Goal: Information Seeking & Learning: Learn about a topic

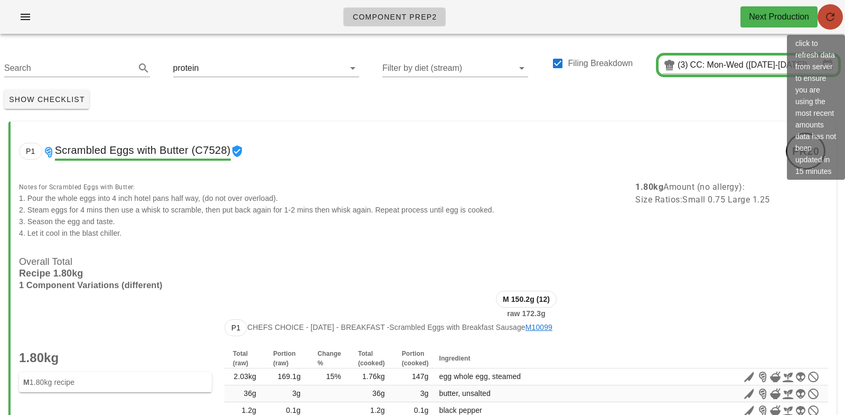
click at [834, 18] on icon "button" at bounding box center [830, 17] width 13 height 13
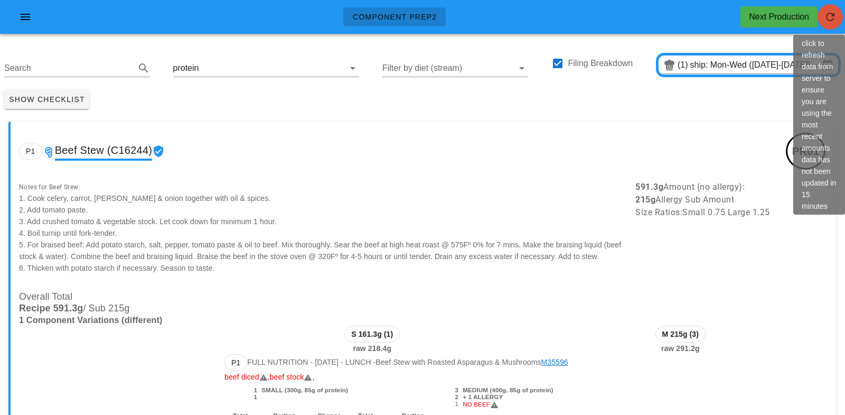
click at [836, 18] on icon "button" at bounding box center [830, 17] width 13 height 13
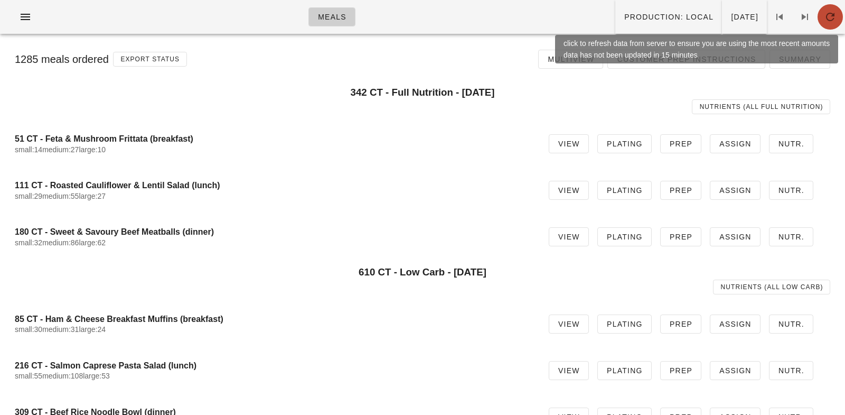
click at [832, 17] on icon "button" at bounding box center [830, 17] width 13 height 13
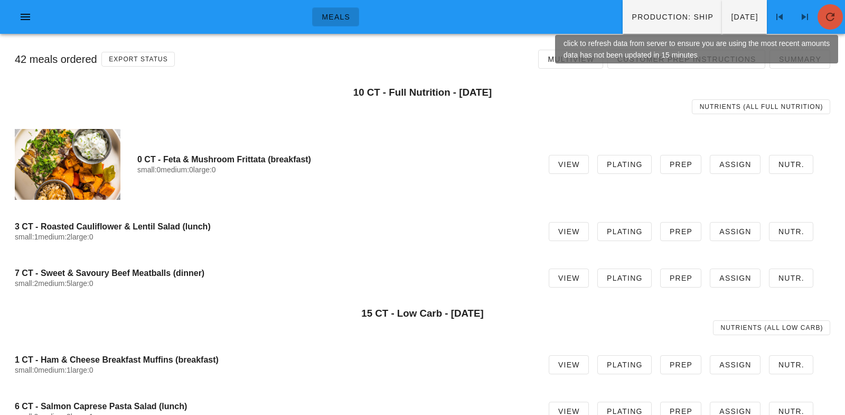
click at [835, 18] on icon "button" at bounding box center [830, 17] width 13 height 13
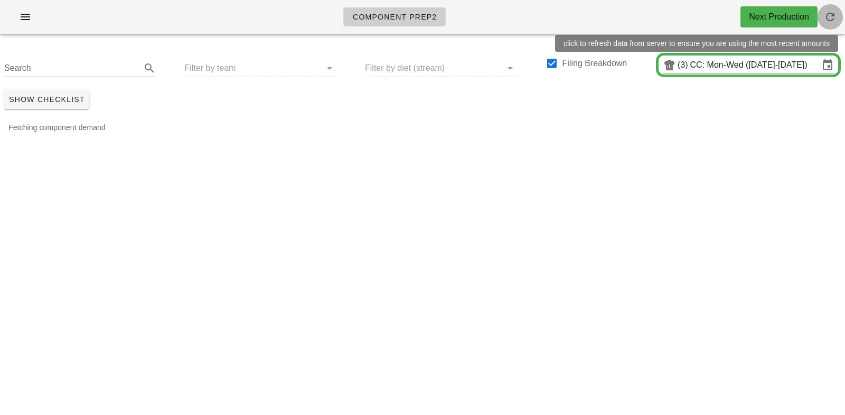
click at [834, 18] on icon "button" at bounding box center [830, 17] width 13 height 13
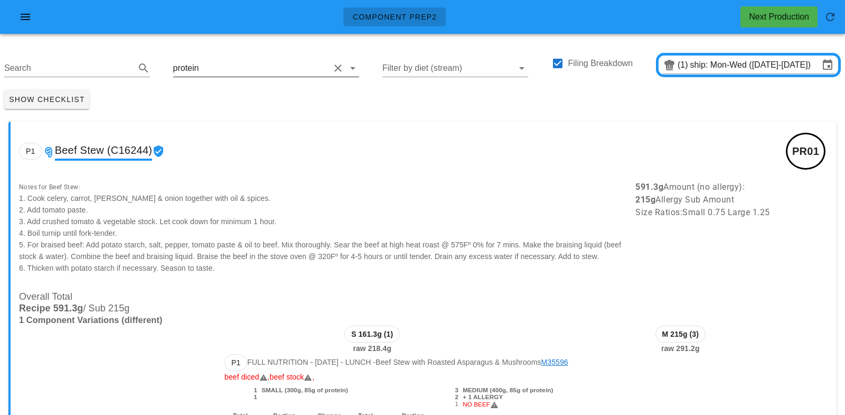
click at [213, 70] on input "text" at bounding box center [265, 68] width 129 height 17
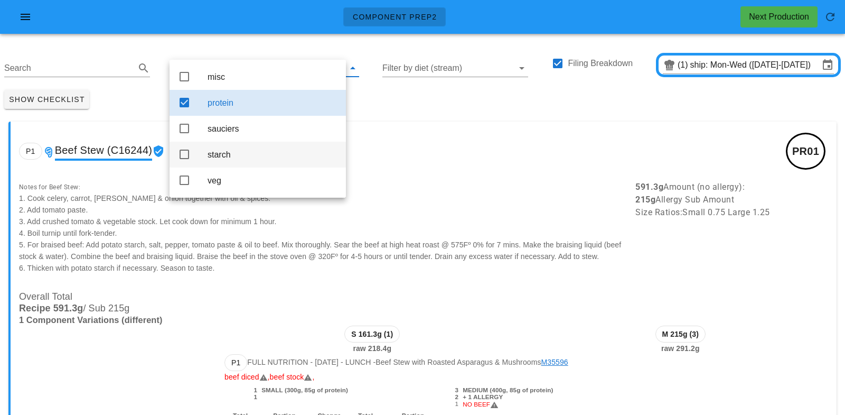
click at [220, 164] on div "starch" at bounding box center [273, 154] width 130 height 23
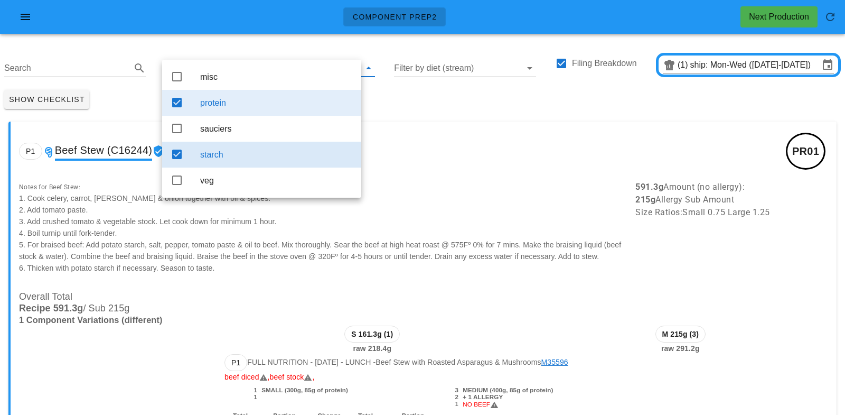
click at [242, 103] on div "protein" at bounding box center [276, 103] width 153 height 10
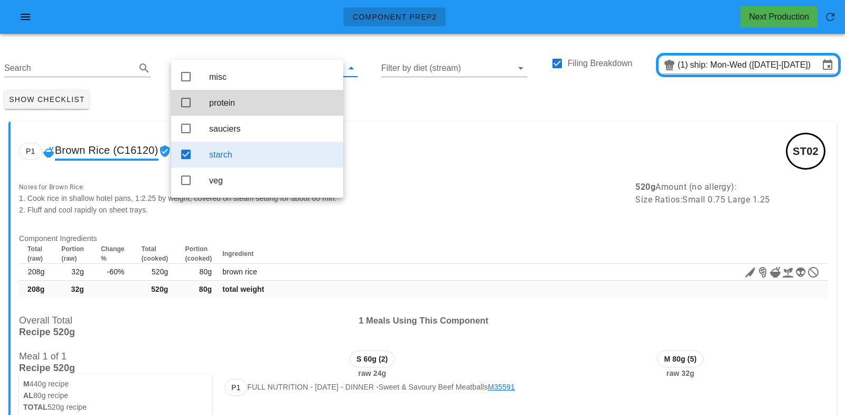
click at [430, 98] on div "Show Checklist" at bounding box center [422, 99] width 845 height 27
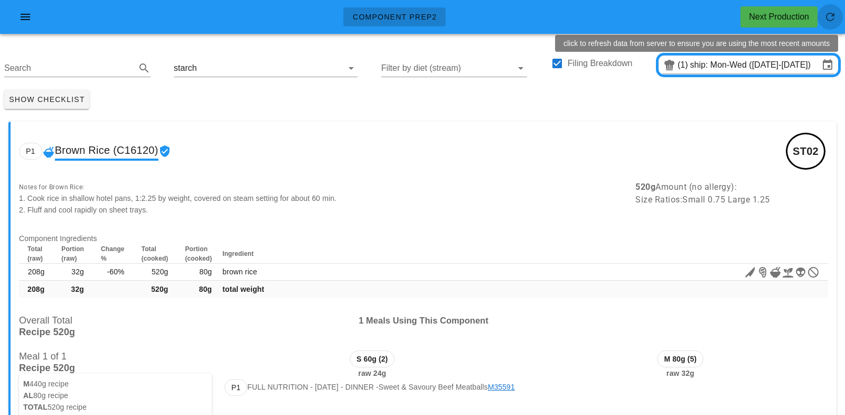
click at [831, 17] on icon "button" at bounding box center [830, 17] width 13 height 13
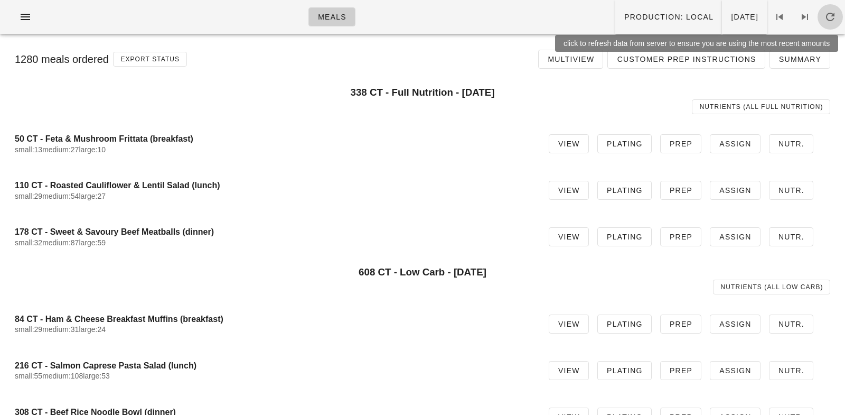
click at [831, 17] on icon "button" at bounding box center [830, 17] width 13 height 13
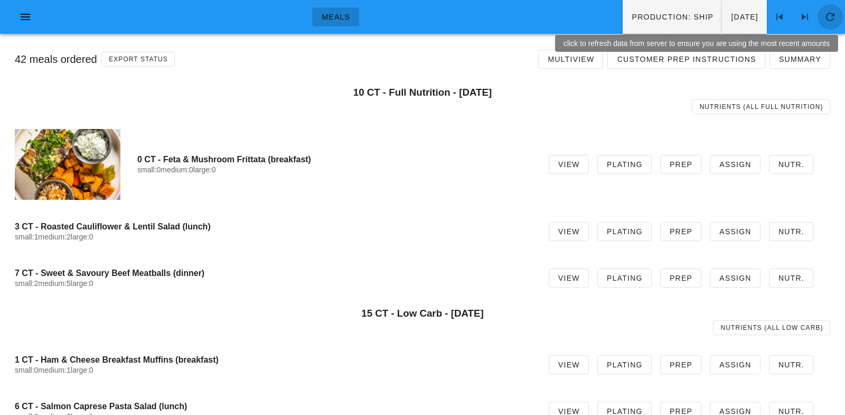
click at [837, 18] on span "button" at bounding box center [830, 17] width 25 height 13
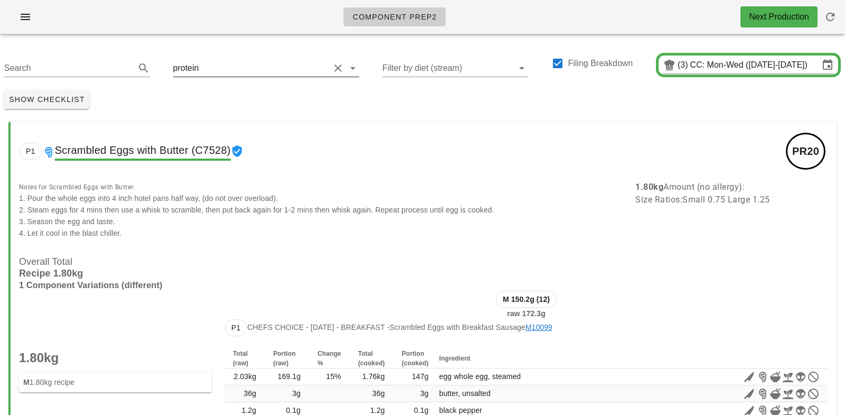
click at [233, 72] on input "text" at bounding box center [265, 68] width 129 height 17
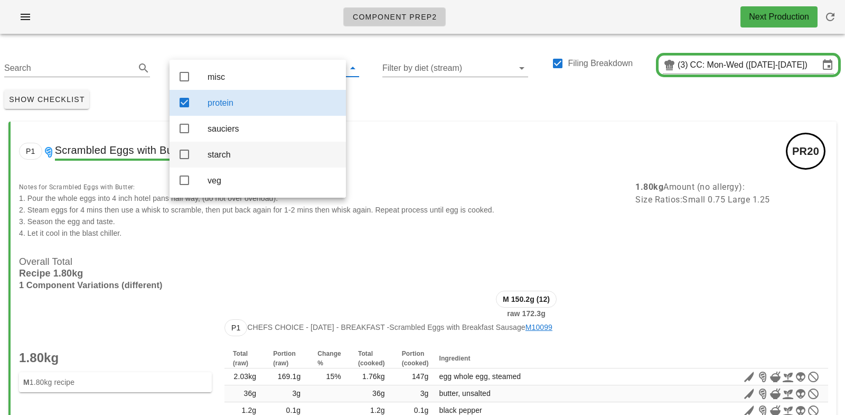
click at [223, 150] on div "starch" at bounding box center [273, 154] width 130 height 10
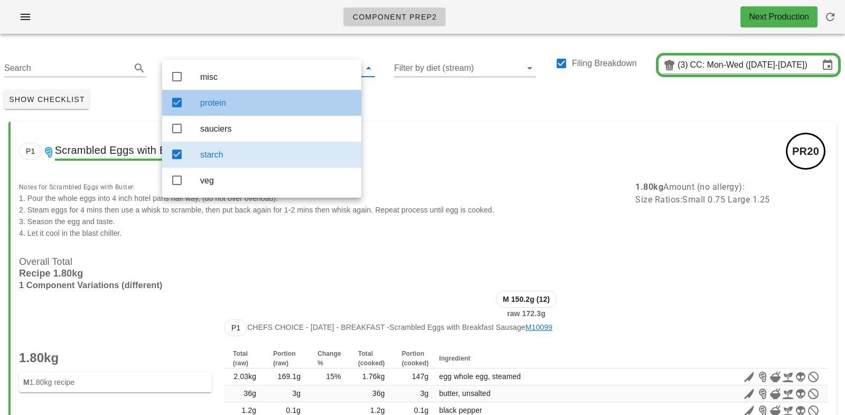
click at [246, 106] on div "protein" at bounding box center [276, 103] width 153 height 10
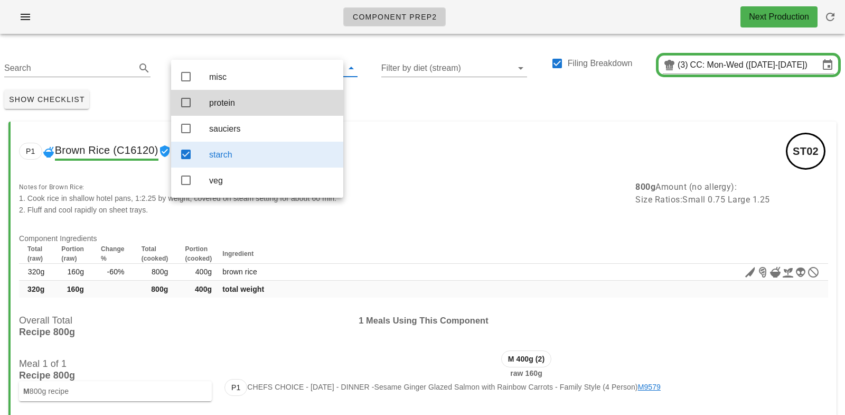
click at [373, 108] on div "Show Checklist" at bounding box center [422, 99] width 845 height 27
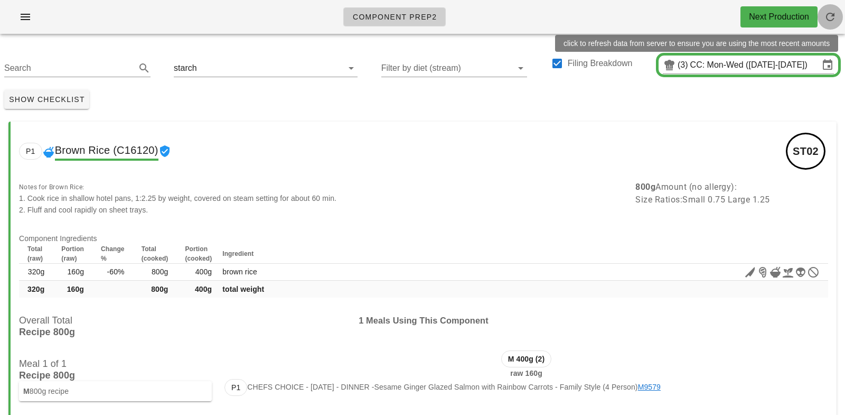
click at [832, 17] on icon "button" at bounding box center [830, 17] width 13 height 13
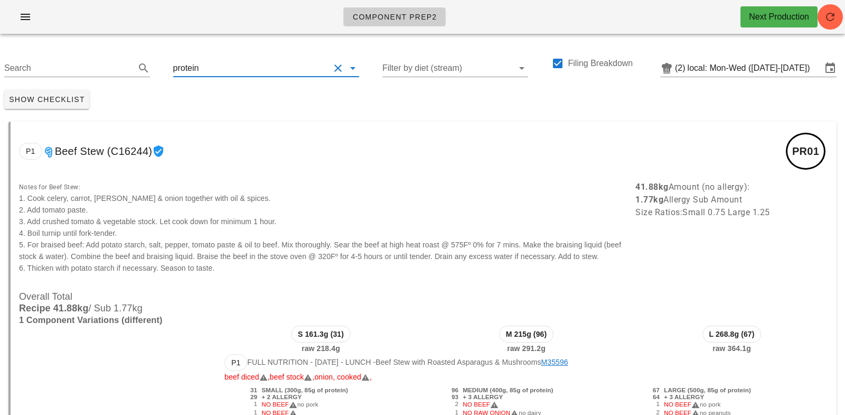
click at [222, 66] on input "text" at bounding box center [265, 68] width 129 height 17
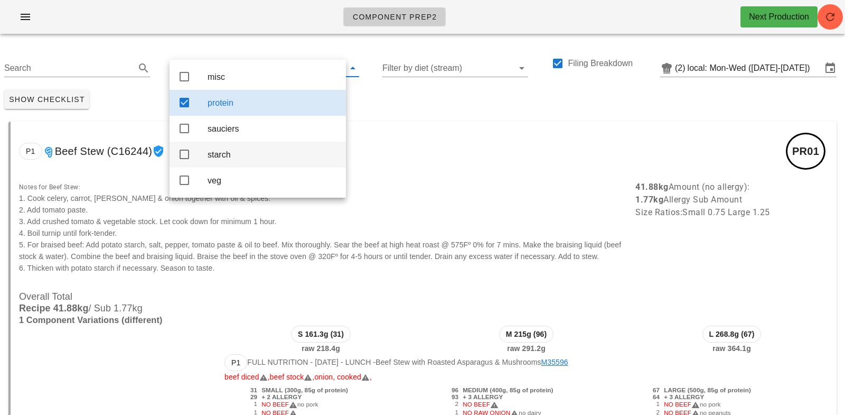
click at [224, 156] on div "starch" at bounding box center [273, 154] width 130 height 10
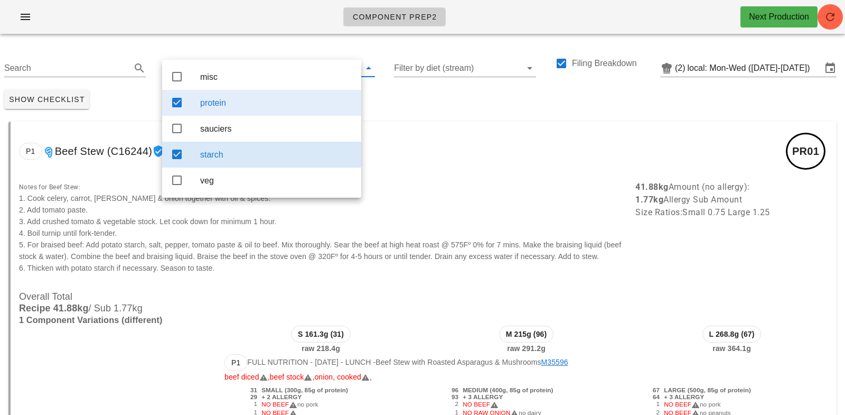
click at [235, 107] on div "protein" at bounding box center [276, 103] width 153 height 10
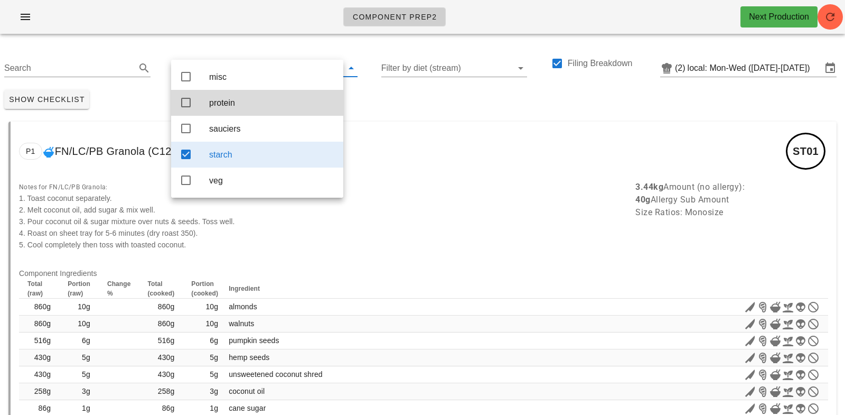
click at [398, 95] on div "Show Checklist" at bounding box center [422, 99] width 845 height 27
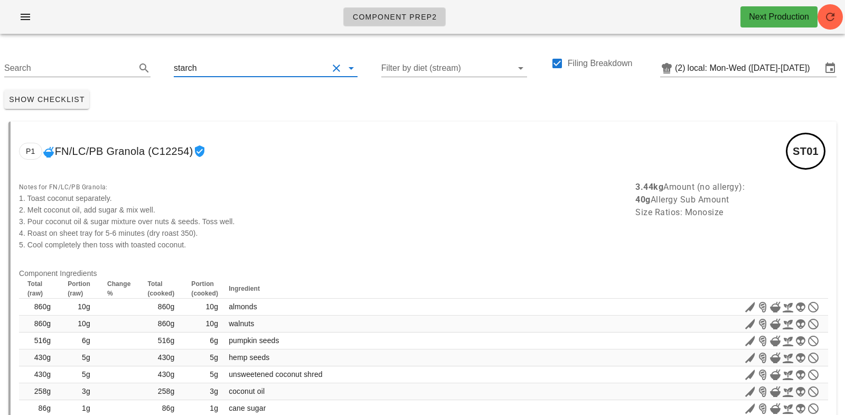
click at [205, 64] on input "text" at bounding box center [263, 68] width 129 height 17
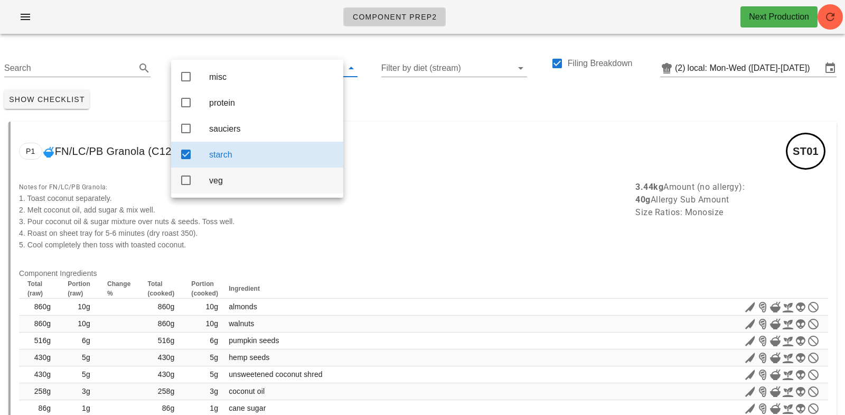
click at [214, 177] on div "veg" at bounding box center [272, 180] width 126 height 10
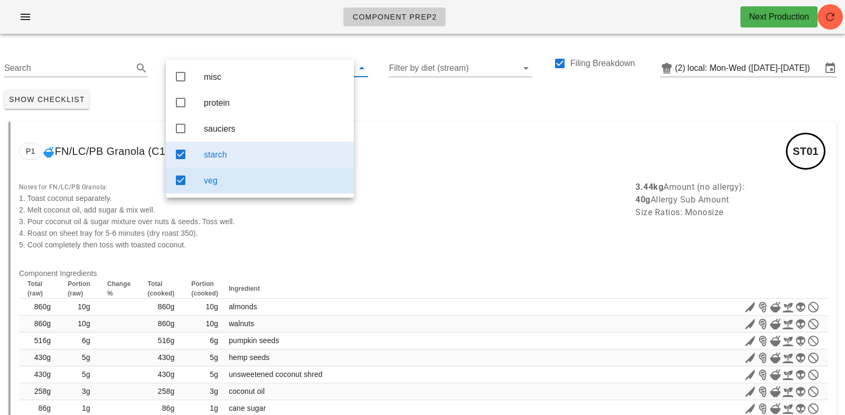
click at [221, 163] on div "starch" at bounding box center [275, 154] width 142 height 23
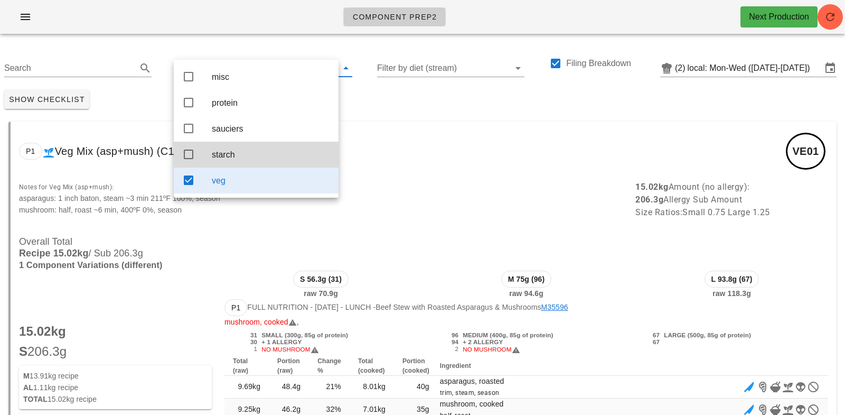
click at [437, 136] on div "P1 Veg Mix (asp+mush) (C13333) VE01" at bounding box center [424, 150] width 826 height 59
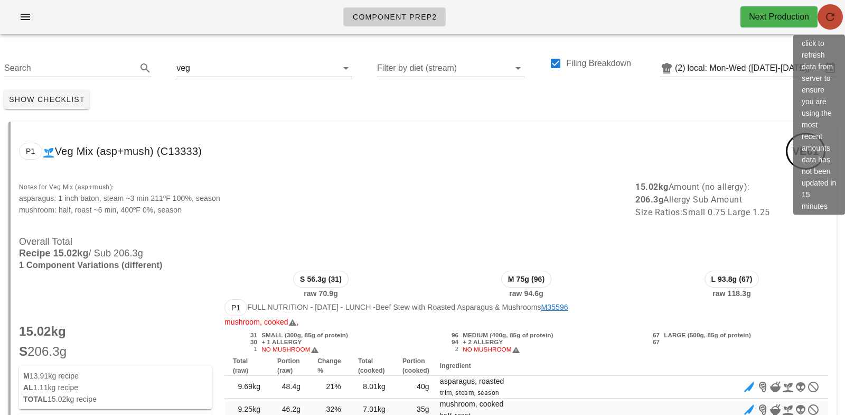
click at [827, 17] on icon "button" at bounding box center [830, 17] width 13 height 13
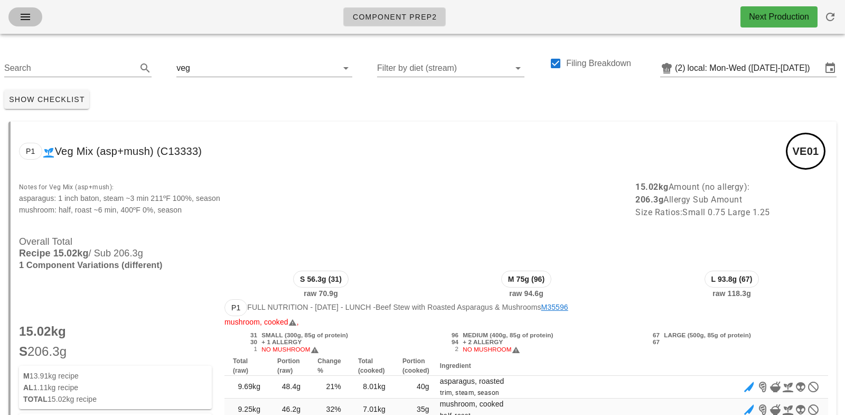
click at [27, 11] on icon "button" at bounding box center [25, 17] width 13 height 13
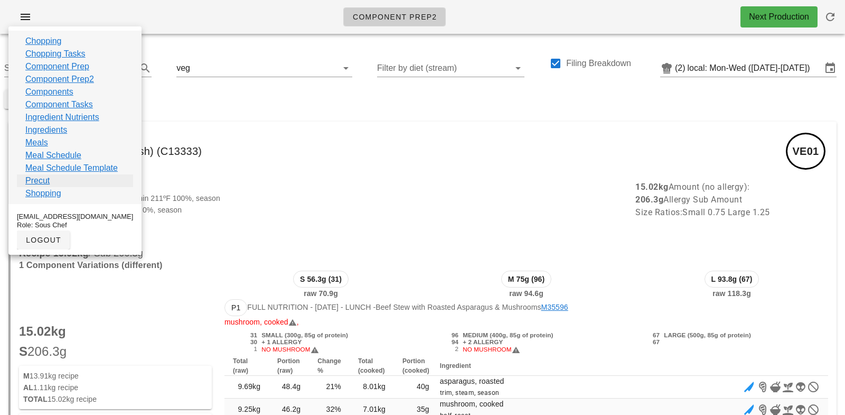
click at [39, 182] on link "Precut" at bounding box center [37, 180] width 24 height 13
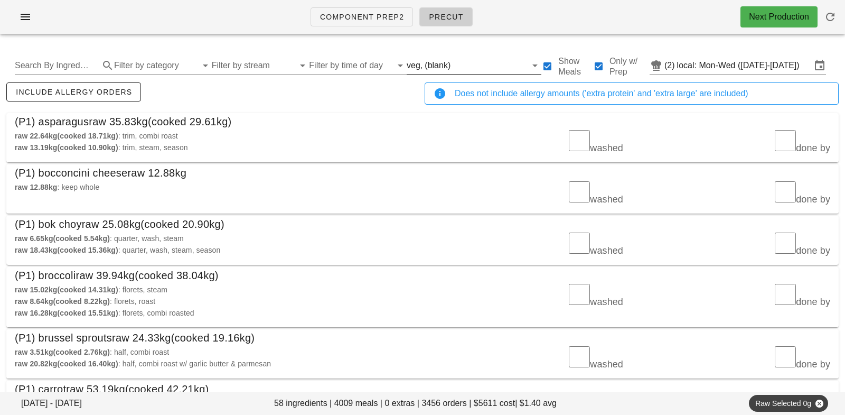
click at [453, 62] on input "text" at bounding box center [490, 65] width 74 height 17
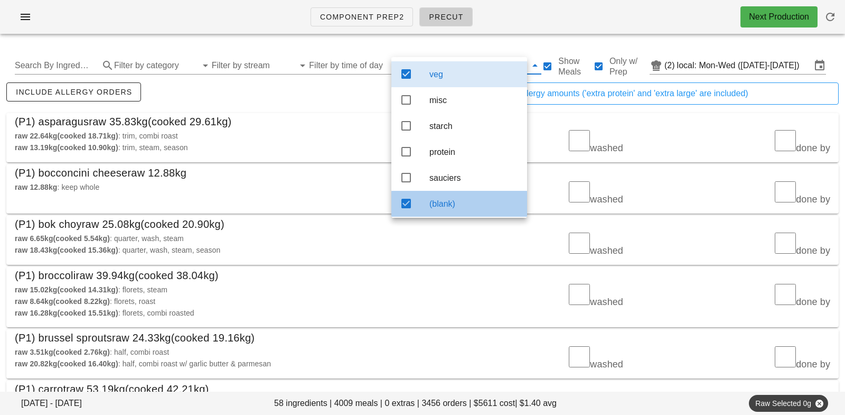
click at [463, 211] on div "(blank)" at bounding box center [473, 203] width 89 height 23
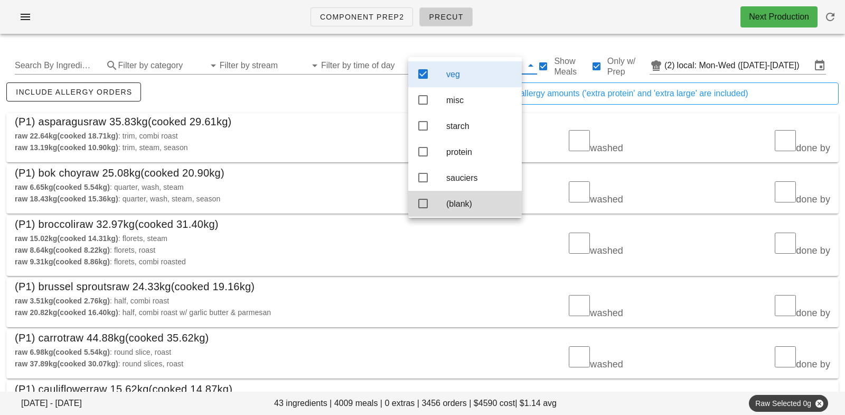
scroll to position [4, 0]
click at [371, 126] on div "raw 22.64kg (cooked 18.71kg) : trim, combi roast raw 13.19kg (cooked 10.90kg) :…" at bounding box center [215, 142] width 414 height 36
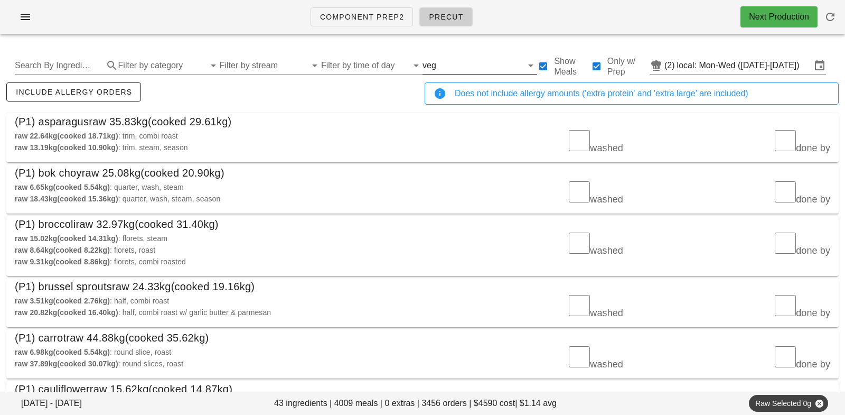
click at [438, 64] on input "text" at bounding box center [480, 65] width 85 height 17
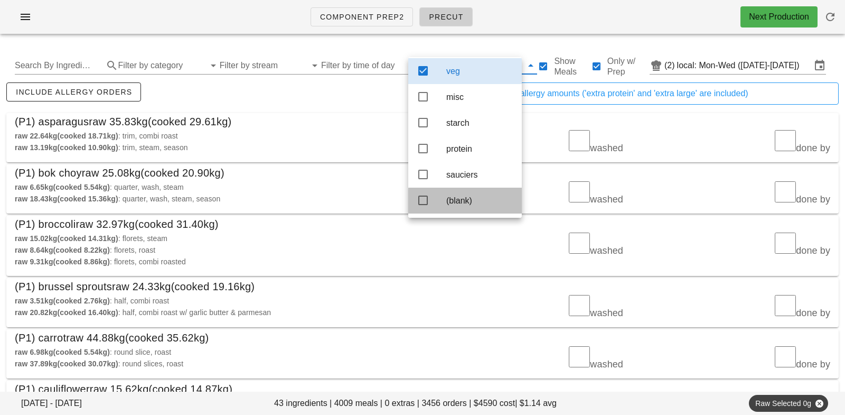
click at [457, 201] on div "(blank)" at bounding box center [479, 200] width 67 height 10
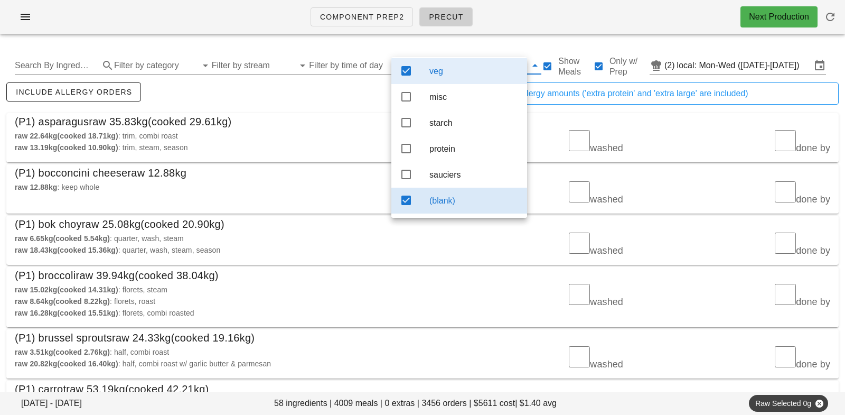
scroll to position [4, 0]
click at [457, 66] on div "veg" at bounding box center [473, 71] width 89 height 10
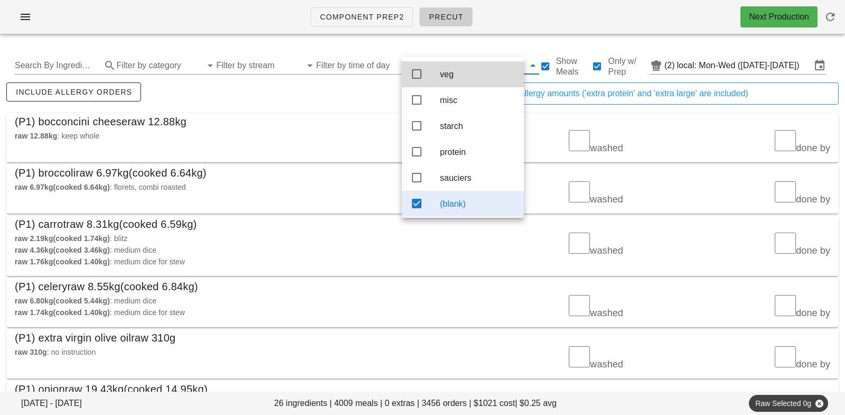
click at [328, 111] on div "include allergy orders" at bounding box center [213, 97] width 418 height 35
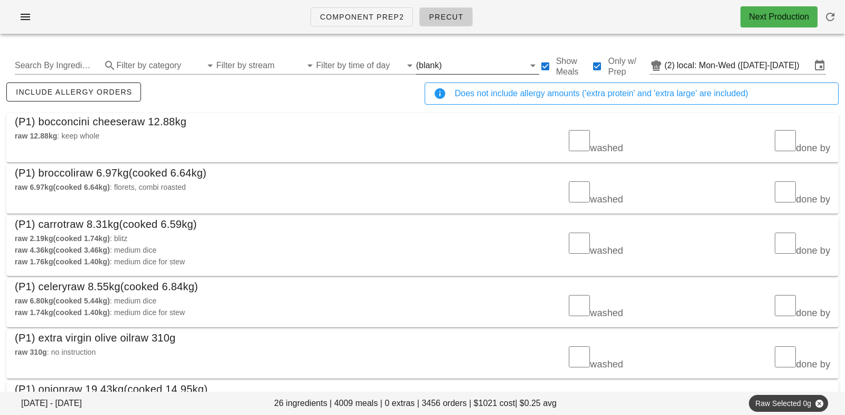
click at [444, 66] on input "text" at bounding box center [484, 65] width 80 height 17
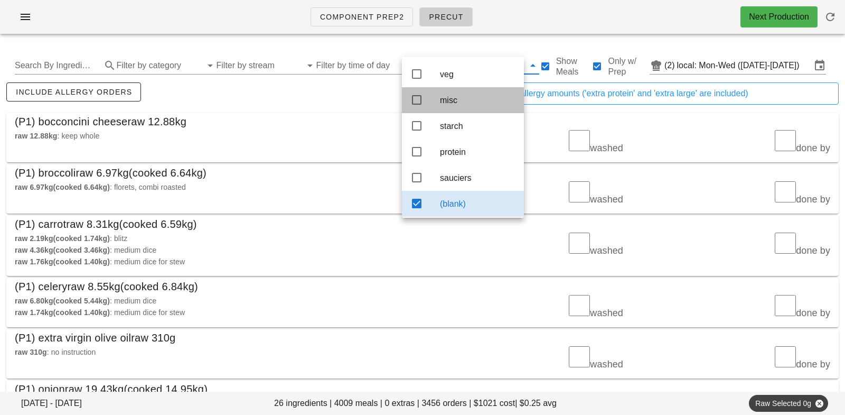
click at [453, 101] on div "misc" at bounding box center [478, 100] width 76 height 10
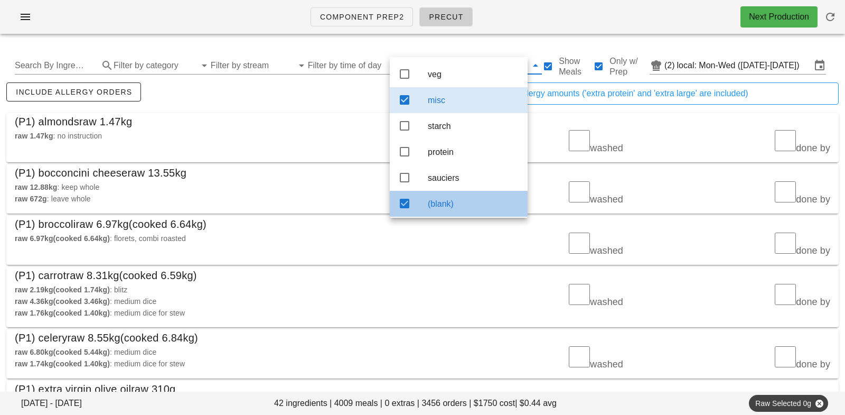
click at [467, 207] on div "(blank)" at bounding box center [473, 204] width 91 height 10
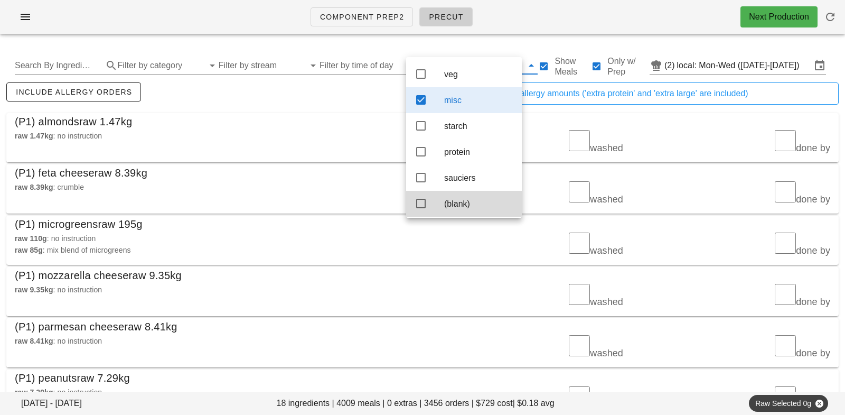
scroll to position [4, 0]
click at [361, 134] on div "raw 1.47kg : no instruction" at bounding box center [215, 136] width 401 height 12
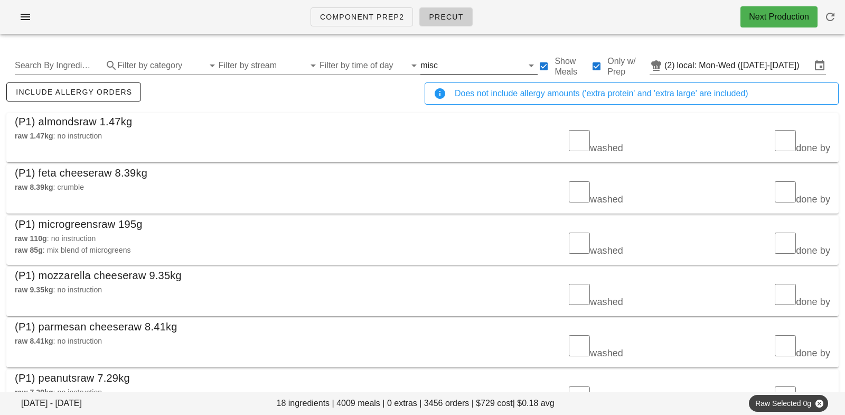
click at [440, 71] on input "text" at bounding box center [481, 65] width 83 height 17
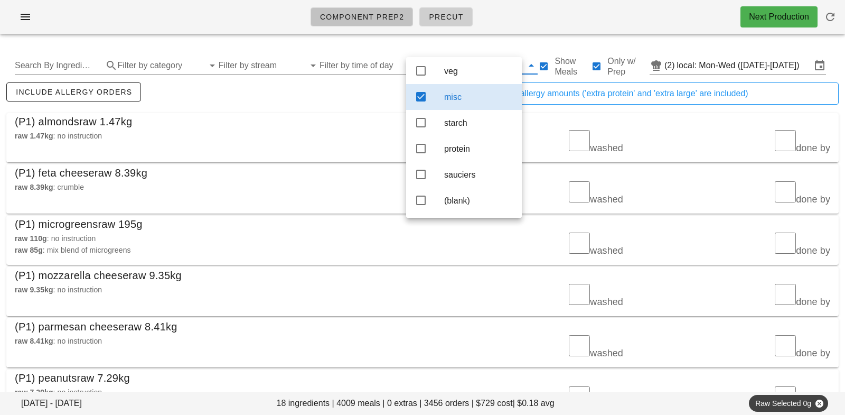
click at [339, 21] on span "Component Prep2" at bounding box center [362, 17] width 85 height 8
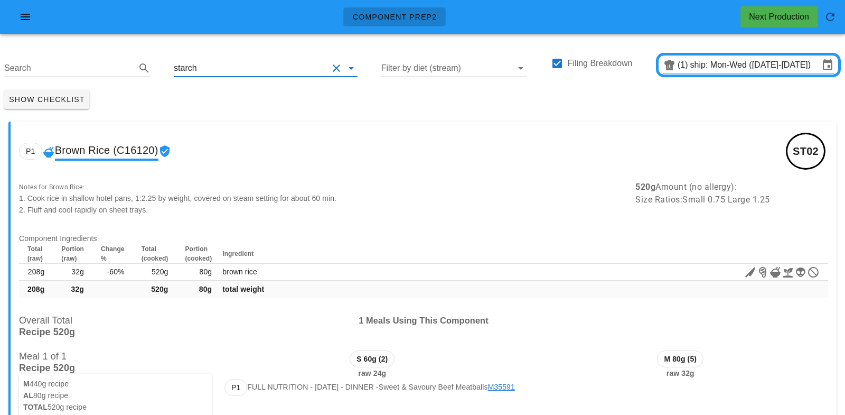
click at [228, 67] on input "text" at bounding box center [263, 68] width 129 height 17
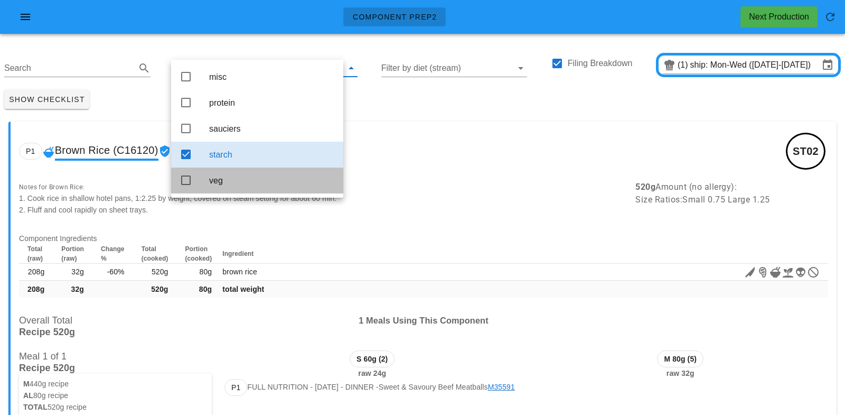
click at [225, 182] on div "veg" at bounding box center [272, 180] width 126 height 10
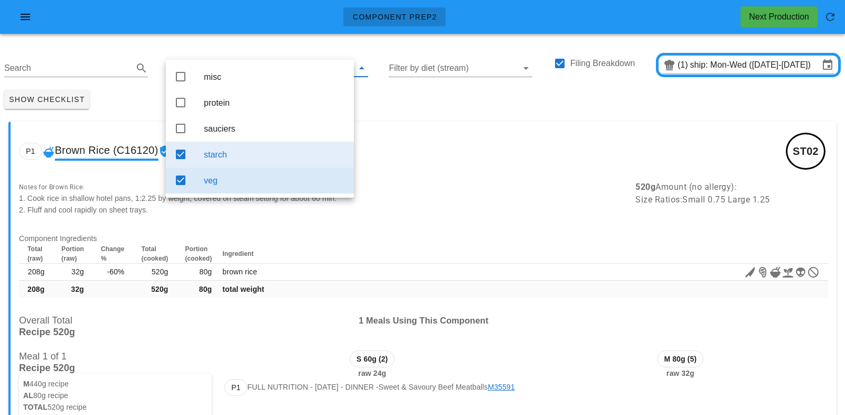
click at [241, 149] on div "starch" at bounding box center [275, 154] width 142 height 23
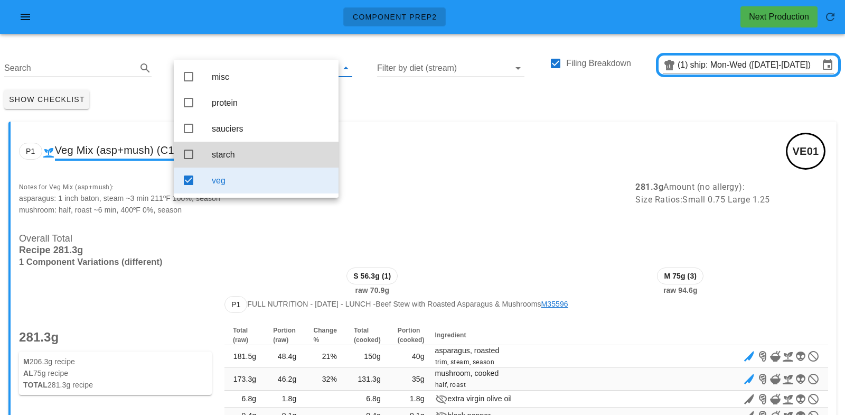
click at [410, 90] on div "Show Checklist" at bounding box center [422, 99] width 845 height 27
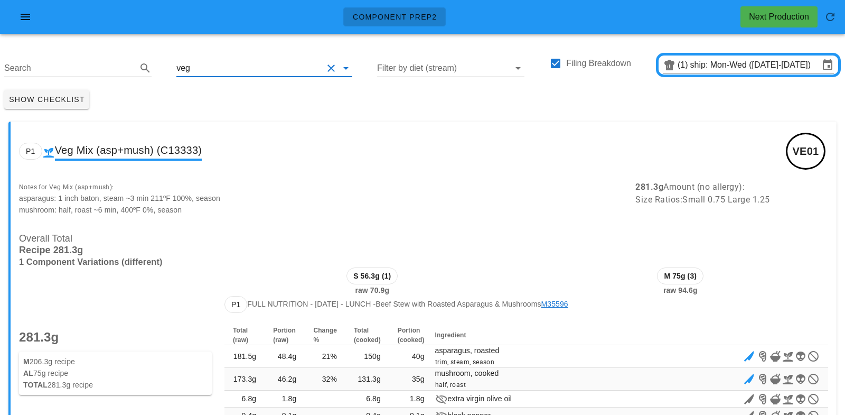
click at [201, 63] on input "text" at bounding box center [257, 68] width 130 height 17
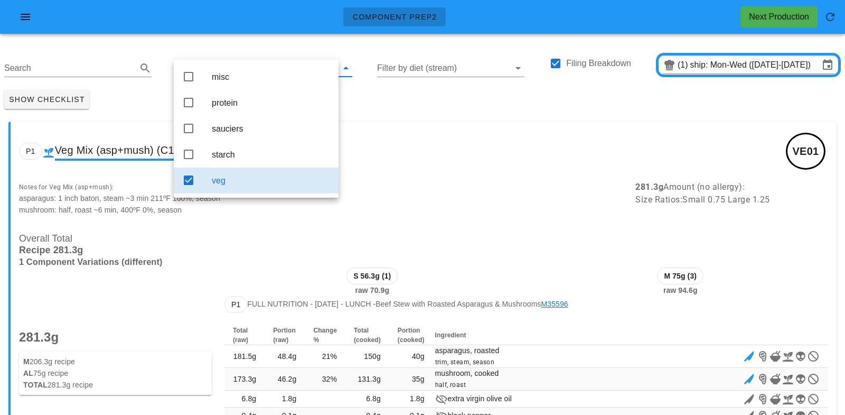
click at [383, 111] on div "Show Checklist" at bounding box center [422, 99] width 845 height 27
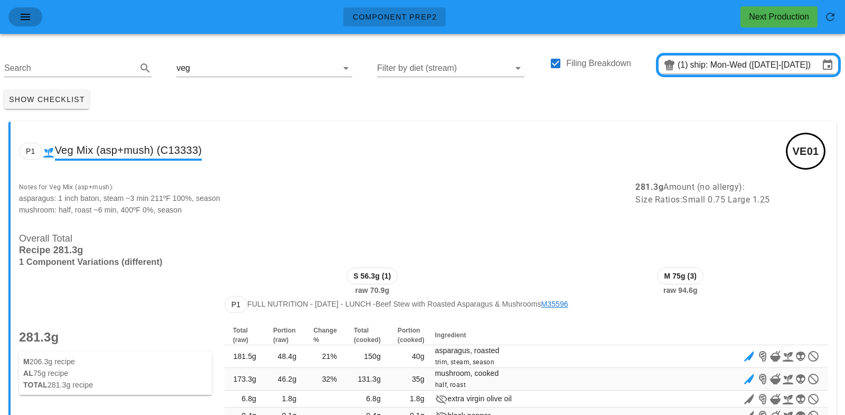
click at [29, 13] on icon "button" at bounding box center [25, 17] width 13 height 13
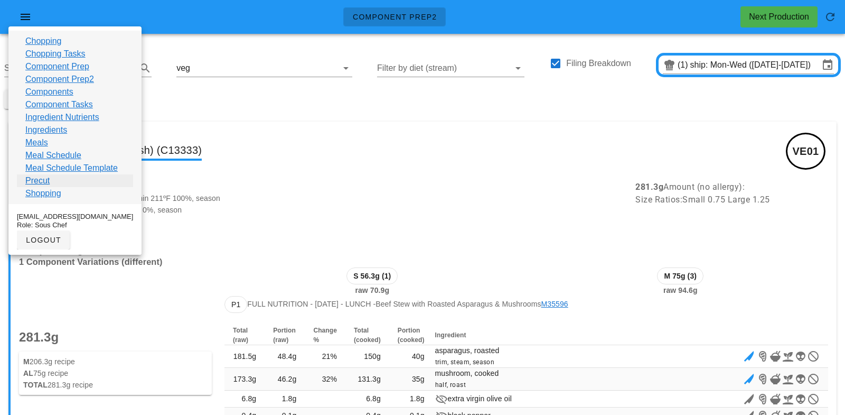
click at [36, 180] on link "Precut" at bounding box center [37, 180] width 24 height 13
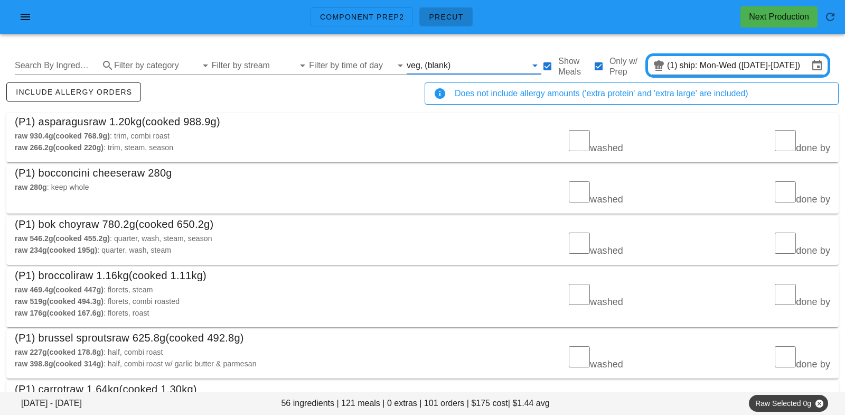
click at [455, 60] on input "text" at bounding box center [490, 65] width 74 height 17
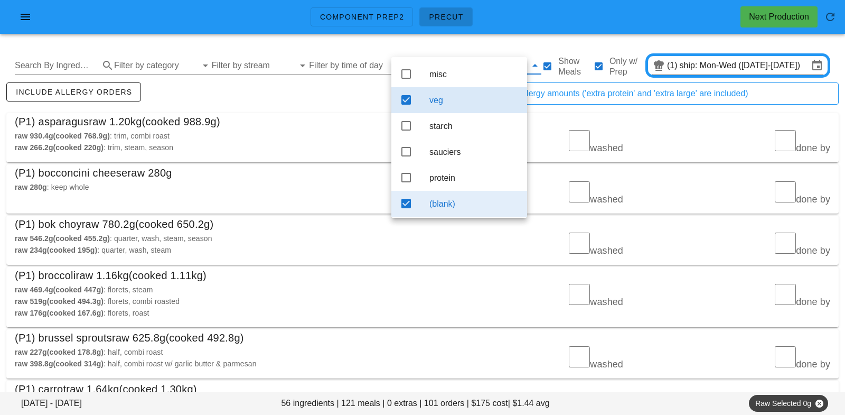
click at [456, 201] on div "(blank)" at bounding box center [473, 204] width 89 height 10
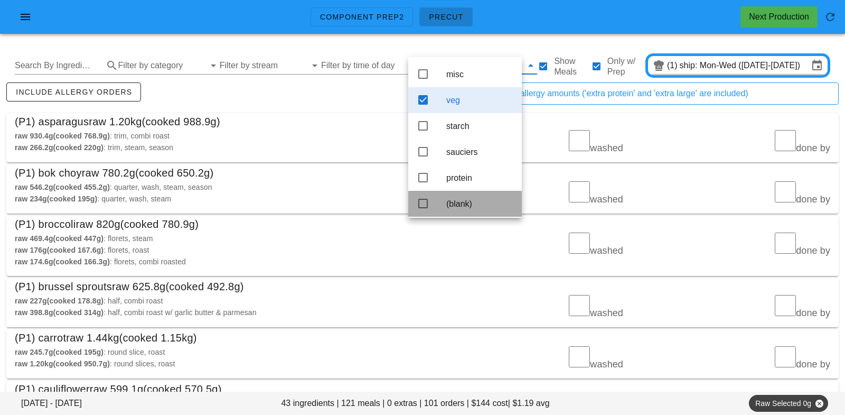
scroll to position [4, 0]
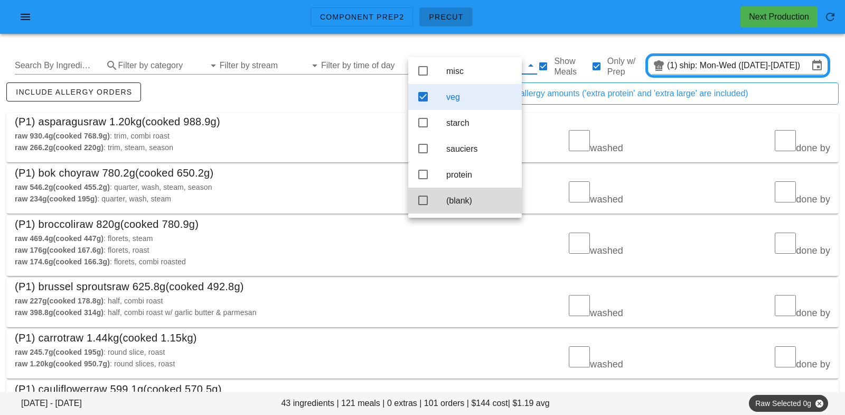
click at [356, 117] on div "(P1) asparagus raw 1.20kg (cooked 988.9g)" at bounding box center [422, 121] width 832 height 17
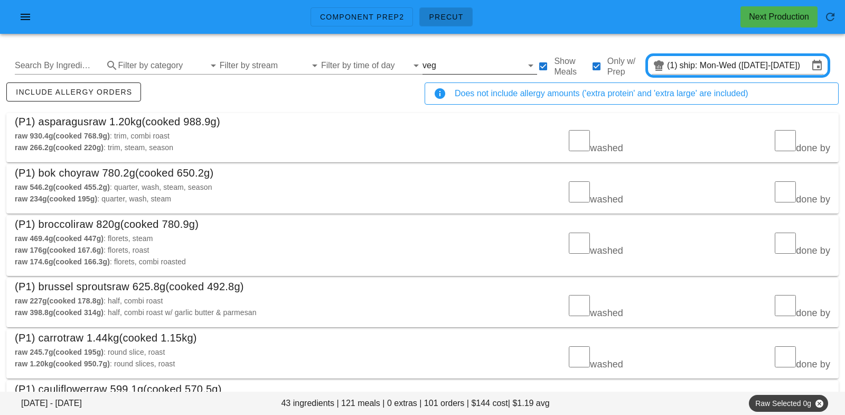
click at [438, 66] on input "text" at bounding box center [480, 65] width 85 height 17
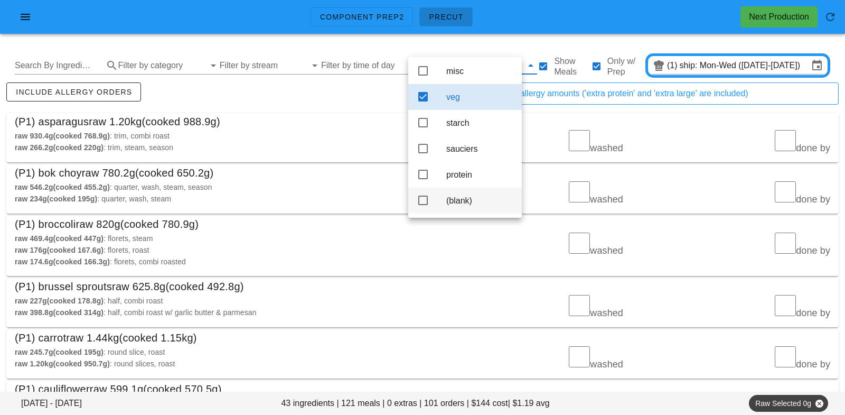
click at [459, 201] on div "(blank)" at bounding box center [479, 200] width 67 height 10
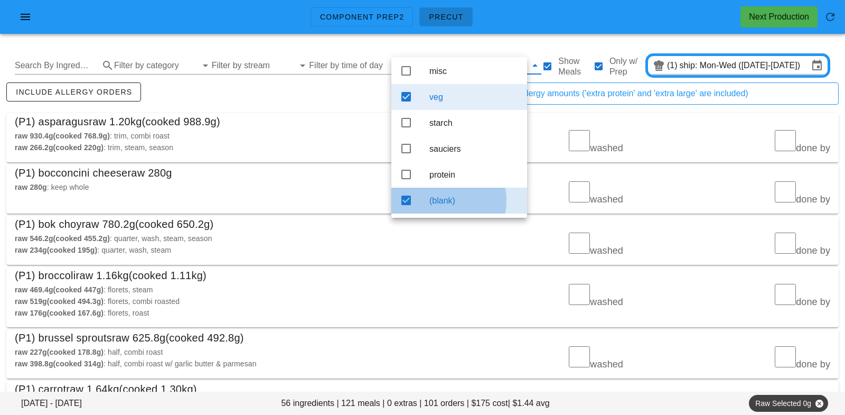
scroll to position [4, 0]
click at [456, 101] on div "veg" at bounding box center [473, 97] width 89 height 23
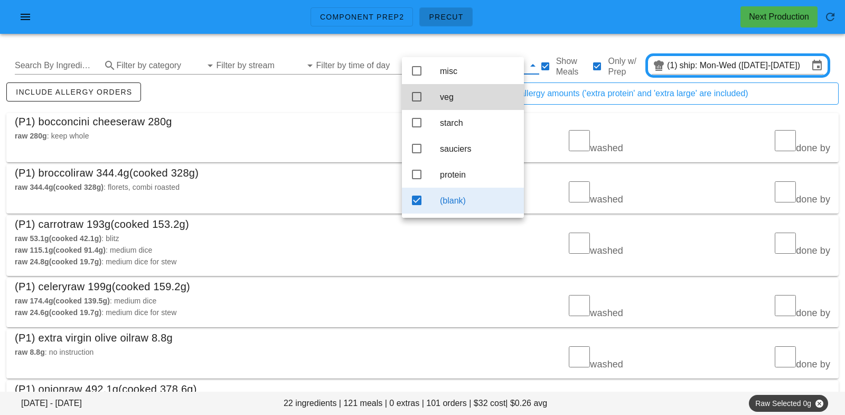
click at [359, 97] on div "include allergy orders" at bounding box center [213, 97] width 418 height 35
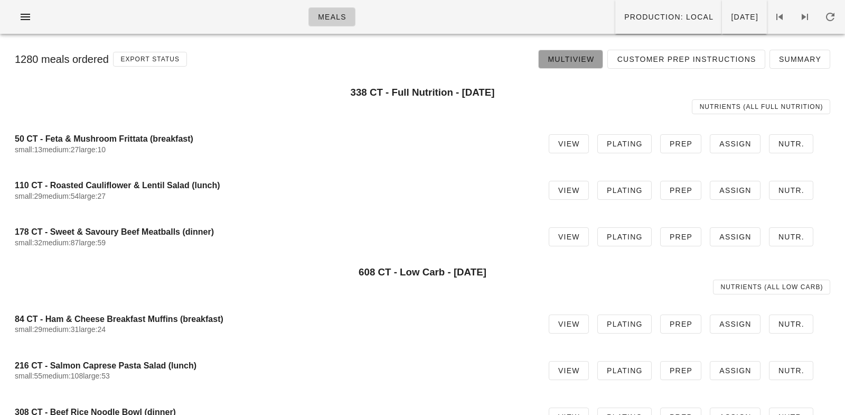
click at [578, 52] on link "Multiview" at bounding box center [570, 59] width 65 height 19
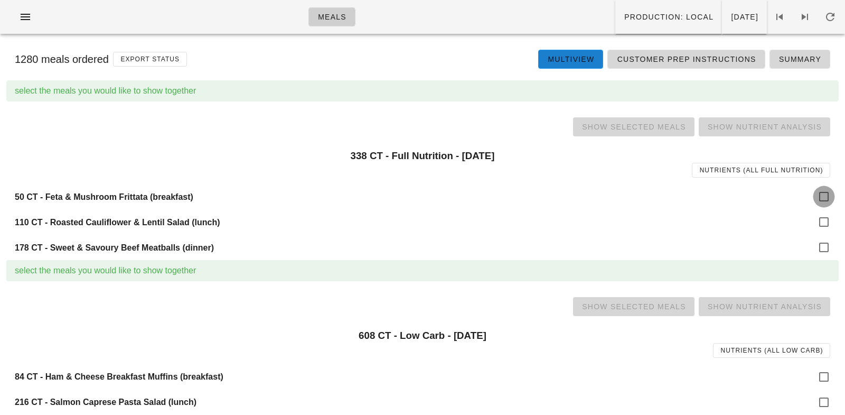
click at [827, 194] on div at bounding box center [824, 197] width 18 height 18
checkbox input "true"
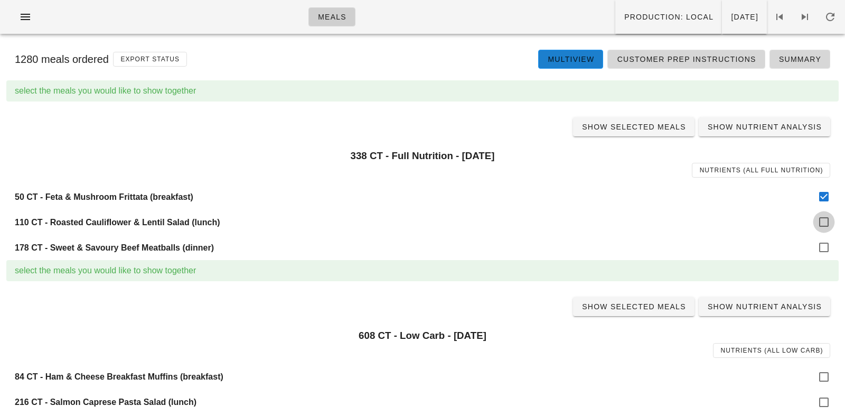
click at [826, 214] on div at bounding box center [824, 222] width 18 height 18
checkbox input "true"
click at [825, 248] on div at bounding box center [824, 247] width 18 height 18
checkbox input "true"
click at [657, 129] on span "Show Selected Meals" at bounding box center [634, 127] width 105 height 8
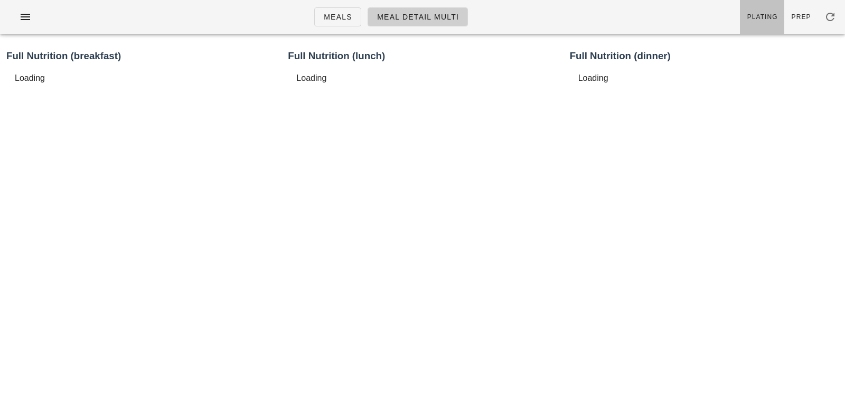
click at [770, 16] on span "Plating" at bounding box center [762, 16] width 31 height 7
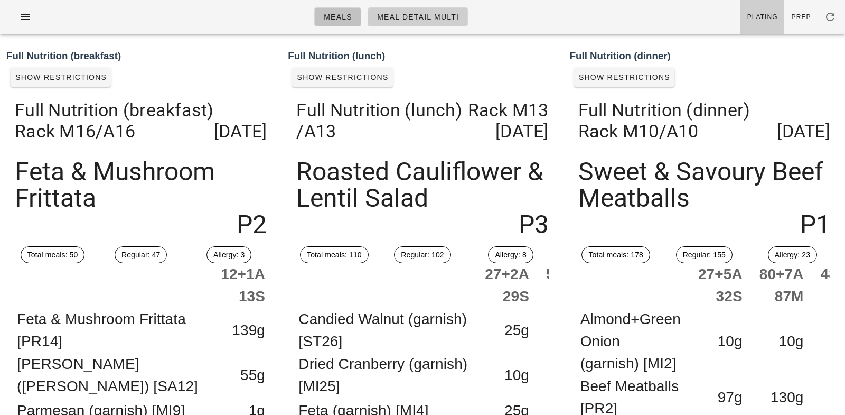
click at [350, 20] on span "Meals" at bounding box center [337, 17] width 29 height 8
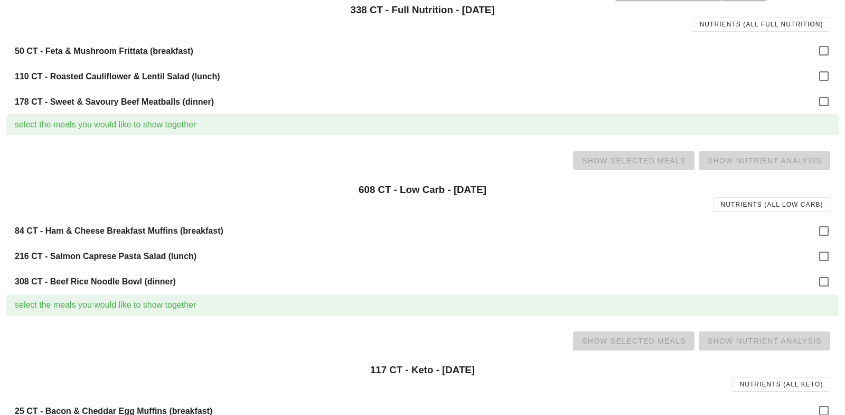
scroll to position [156, 0]
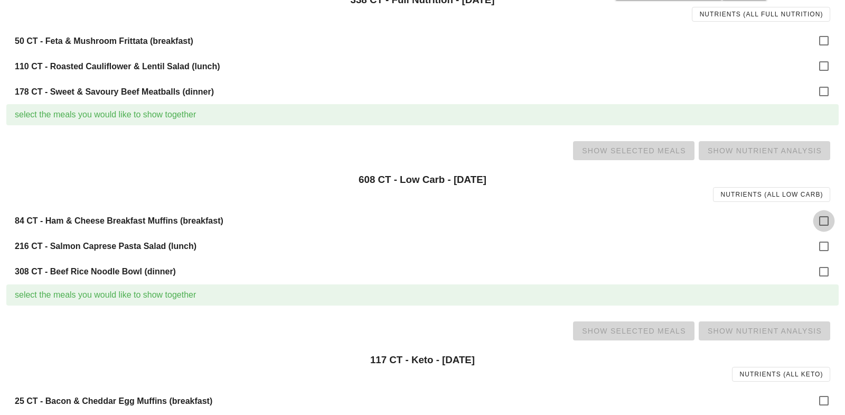
click at [821, 221] on div at bounding box center [824, 221] width 18 height 18
checkbox input "true"
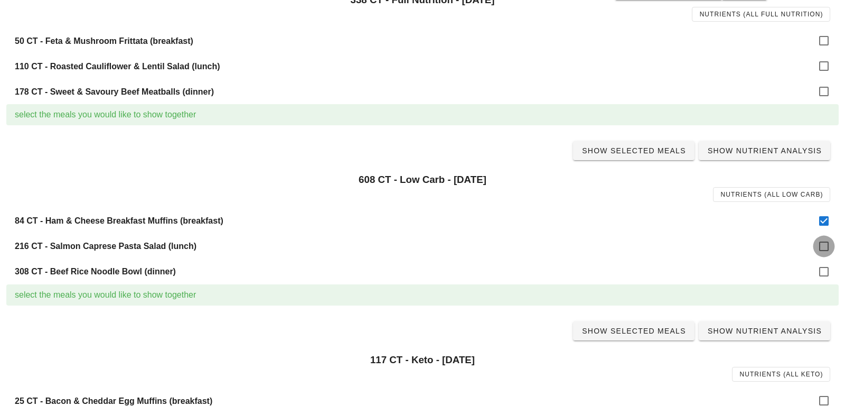
click at [825, 252] on div at bounding box center [824, 246] width 18 height 18
checkbox input "true"
click at [823, 273] on div at bounding box center [824, 272] width 18 height 18
checkbox input "true"
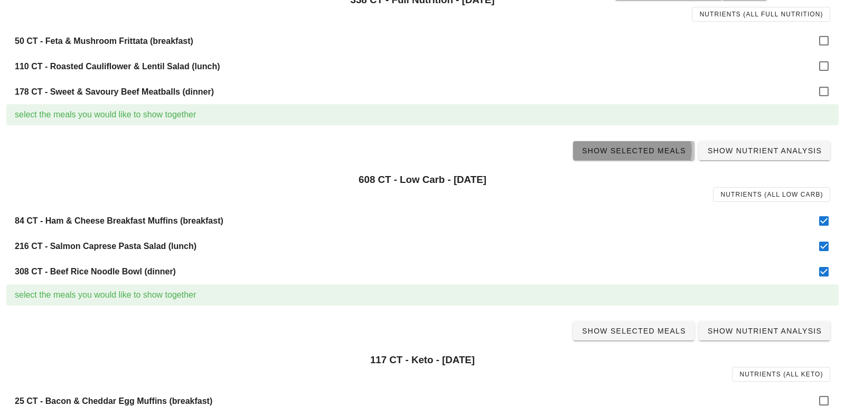
click at [633, 154] on span "Show Selected Meals" at bounding box center [634, 150] width 105 height 8
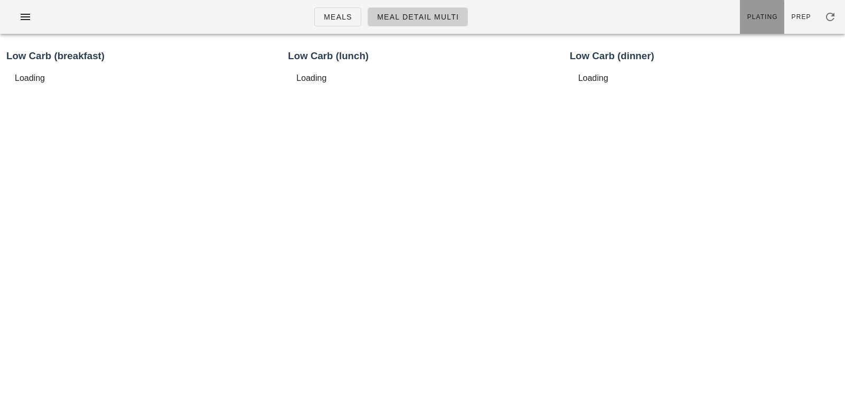
click at [761, 11] on link "Plating" at bounding box center [762, 17] width 44 height 34
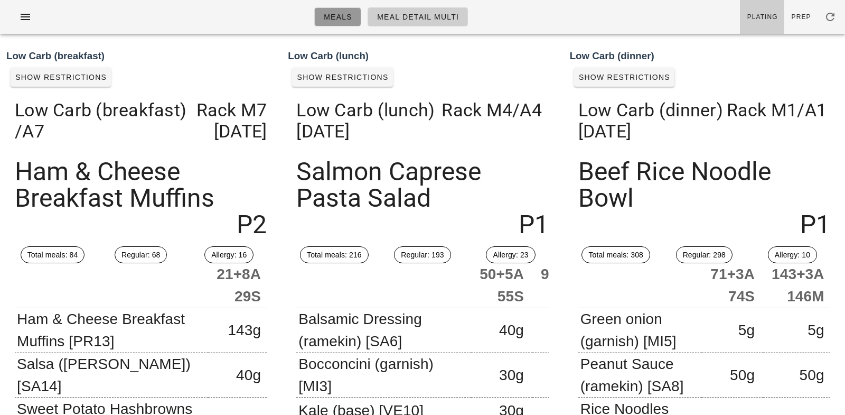
click at [345, 23] on link "Meals" at bounding box center [337, 16] width 47 height 19
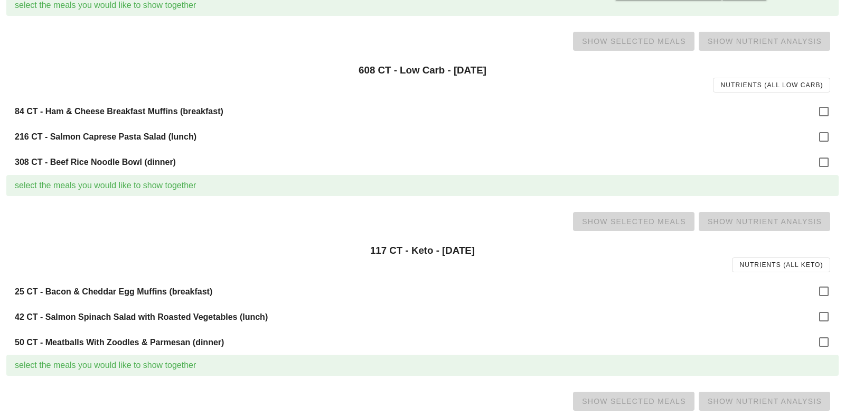
scroll to position [270, 0]
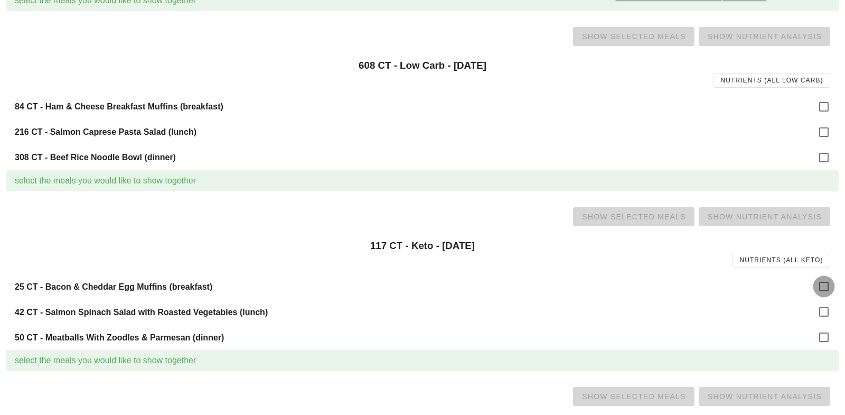
click at [822, 288] on div at bounding box center [824, 286] width 18 height 18
checkbox input "true"
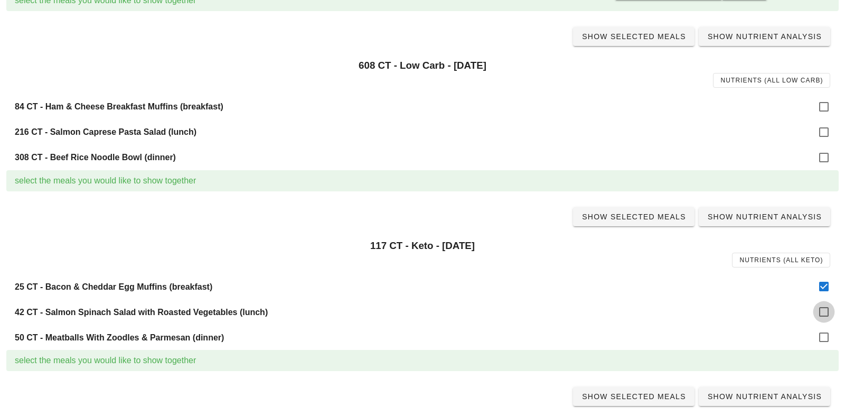
click at [823, 307] on div at bounding box center [824, 312] width 18 height 18
checkbox input "true"
click at [824, 338] on div at bounding box center [824, 337] width 18 height 18
checkbox input "true"
click at [642, 216] on span "Show Selected Meals" at bounding box center [634, 216] width 105 height 8
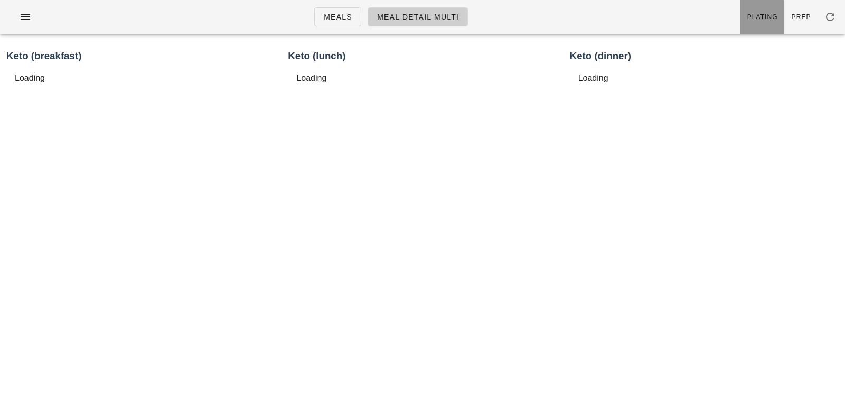
click at [763, 22] on link "Plating" at bounding box center [762, 17] width 44 height 34
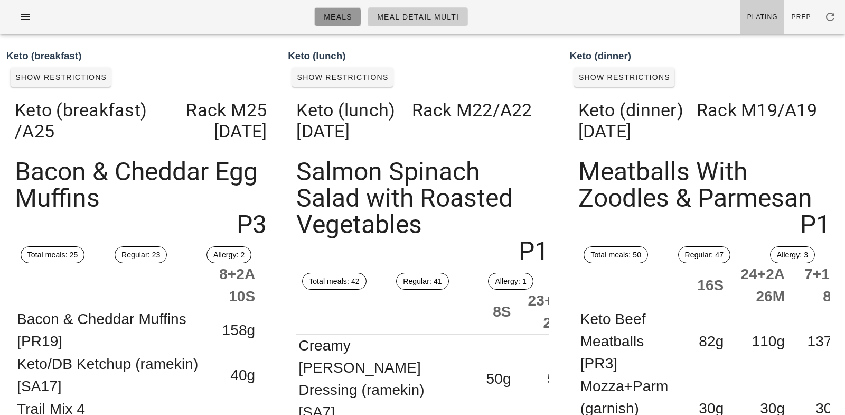
click at [337, 17] on span "Meals" at bounding box center [337, 17] width 29 height 8
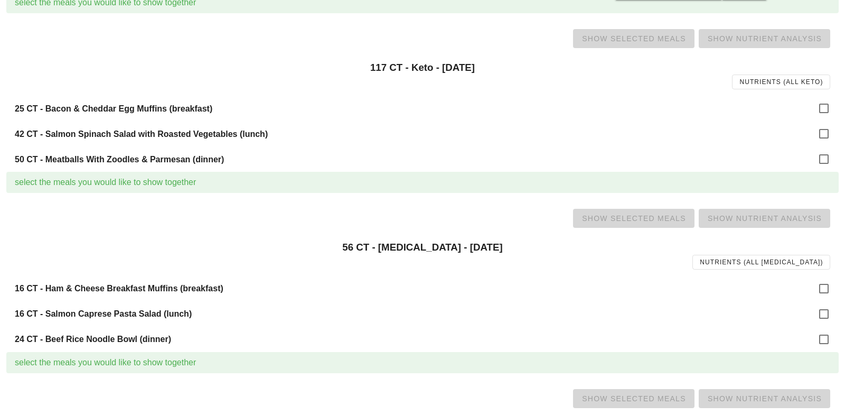
scroll to position [483, 0]
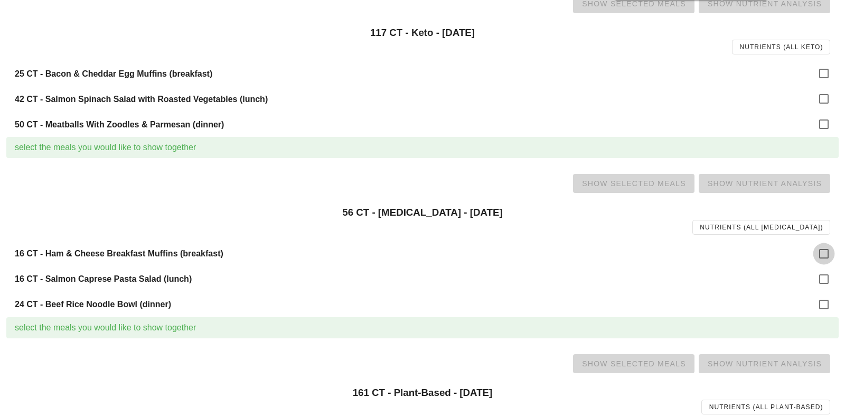
click at [821, 254] on div at bounding box center [824, 254] width 18 height 18
checkbox input "true"
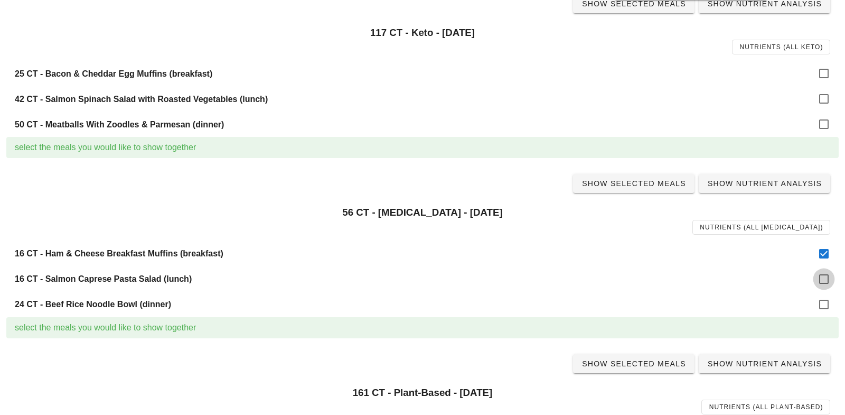
click at [821, 274] on div at bounding box center [824, 279] width 18 height 18
checkbox input "true"
click at [825, 295] on div at bounding box center [824, 304] width 18 height 18
checkbox input "true"
click at [624, 180] on span "Show Selected Meals" at bounding box center [634, 183] width 105 height 8
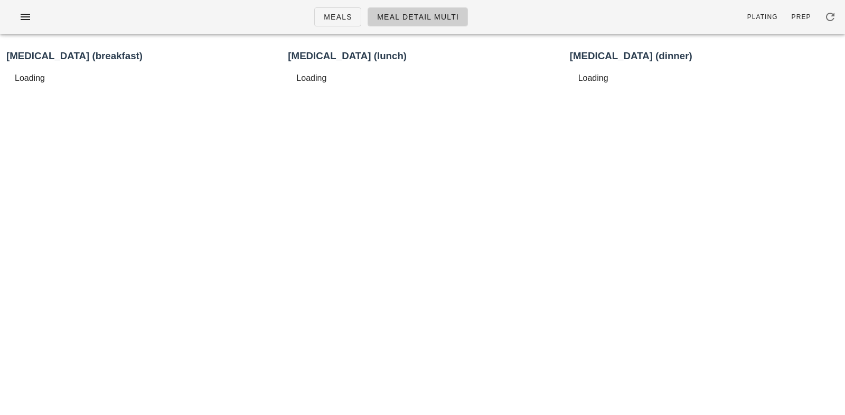
click at [759, 13] on span "Plating" at bounding box center [762, 16] width 31 height 7
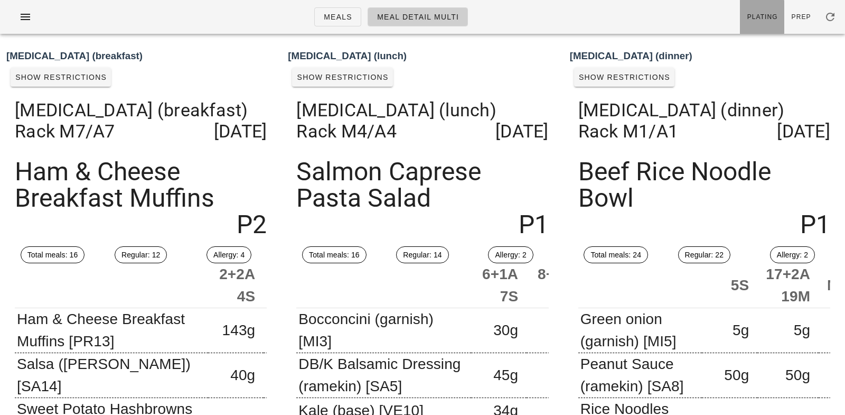
click at [769, 20] on span "Plating" at bounding box center [762, 16] width 31 height 7
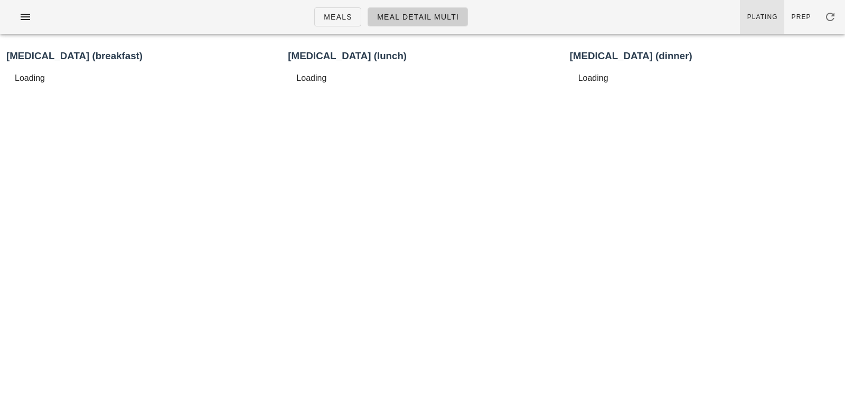
click at [769, 20] on span "Plating" at bounding box center [762, 16] width 31 height 7
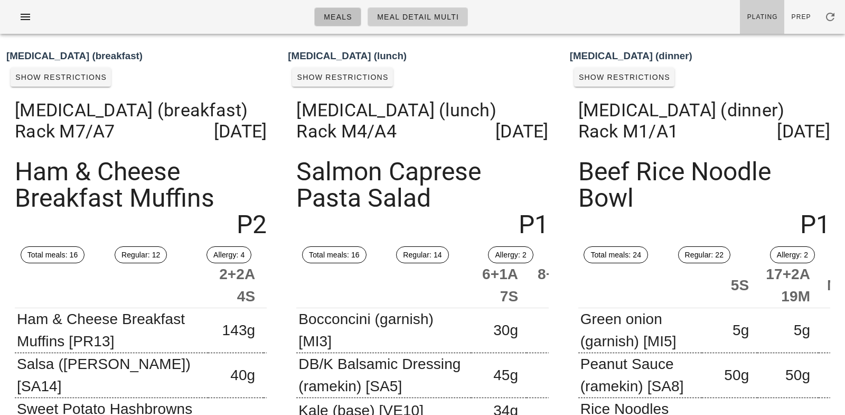
click at [340, 19] on span "Meals" at bounding box center [337, 17] width 29 height 8
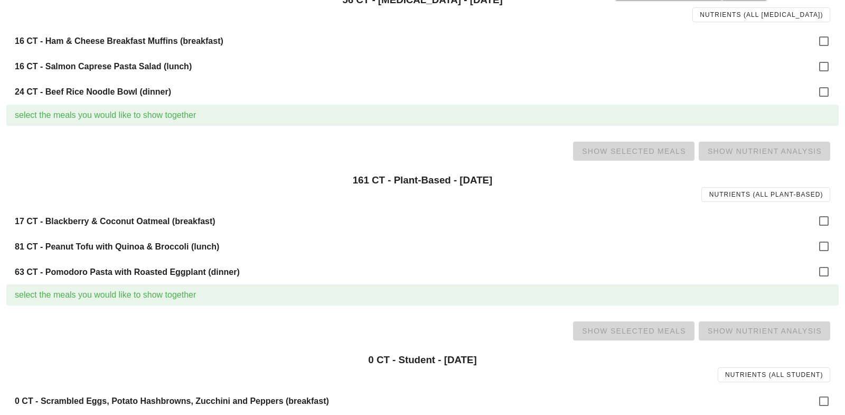
scroll to position [754, 0]
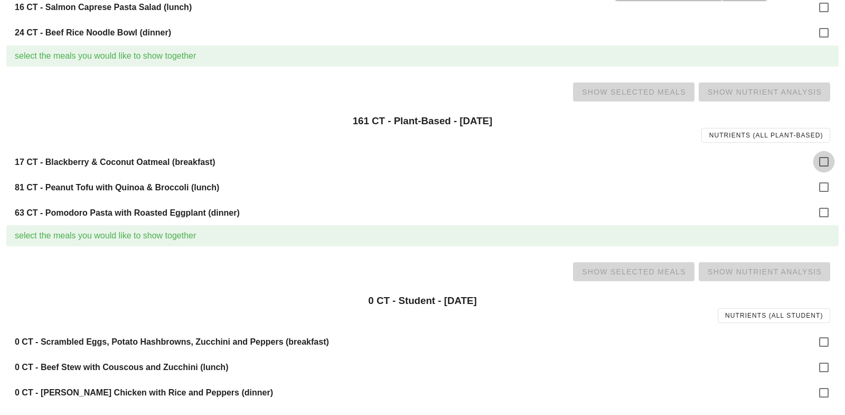
click at [826, 162] on div at bounding box center [824, 162] width 18 height 18
checkbox input "true"
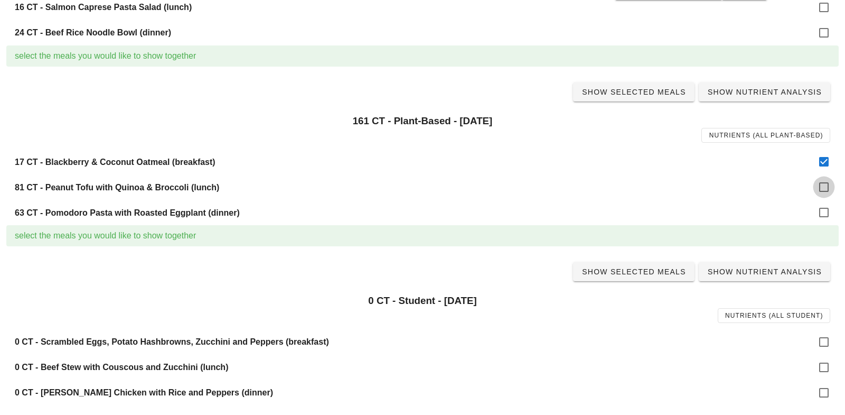
click at [822, 192] on div at bounding box center [824, 187] width 18 height 18
checkbox input "true"
click at [823, 211] on div at bounding box center [824, 212] width 18 height 18
checkbox input "true"
click at [634, 91] on span "Show Selected Meals" at bounding box center [634, 92] width 105 height 8
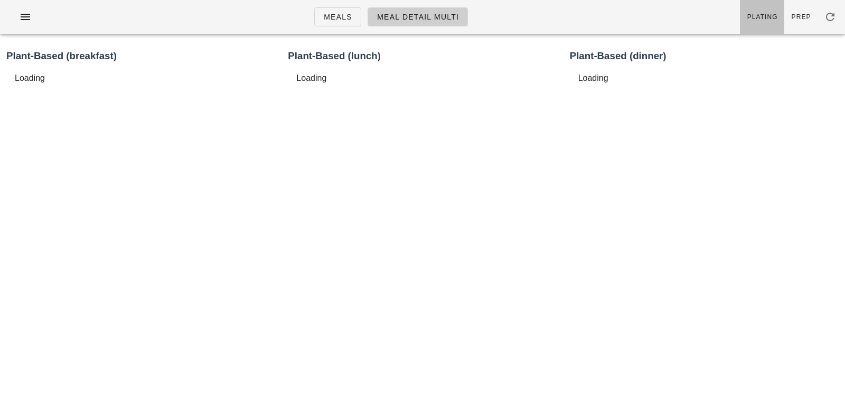
click at [765, 14] on span "Plating" at bounding box center [762, 16] width 31 height 7
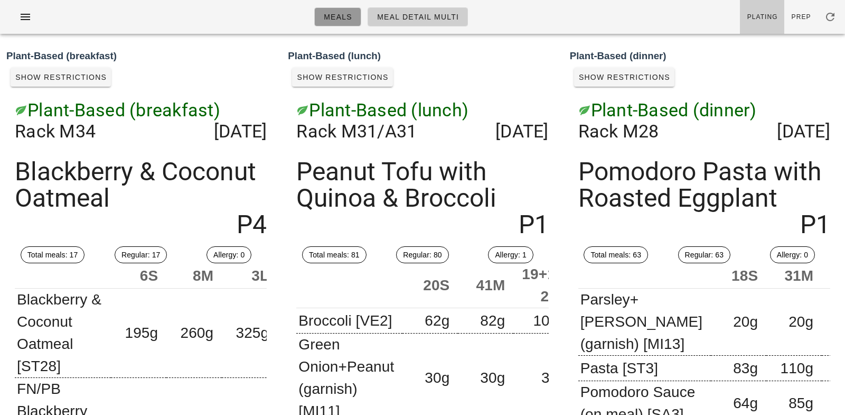
click at [340, 23] on link "Meals" at bounding box center [337, 16] width 47 height 19
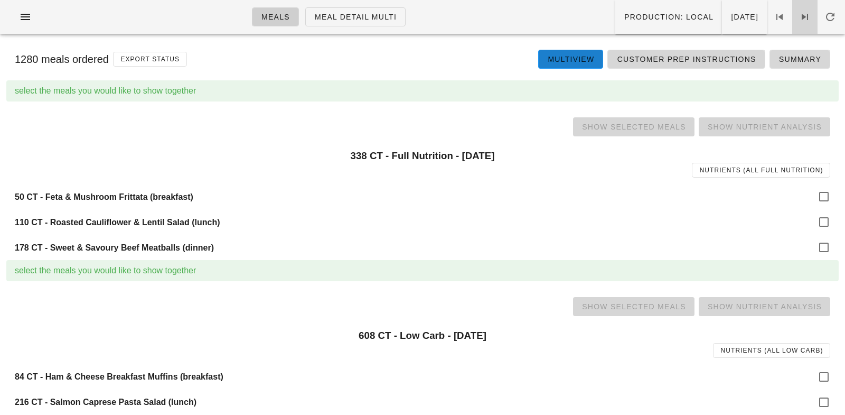
click at [807, 18] on icon at bounding box center [805, 17] width 13 height 13
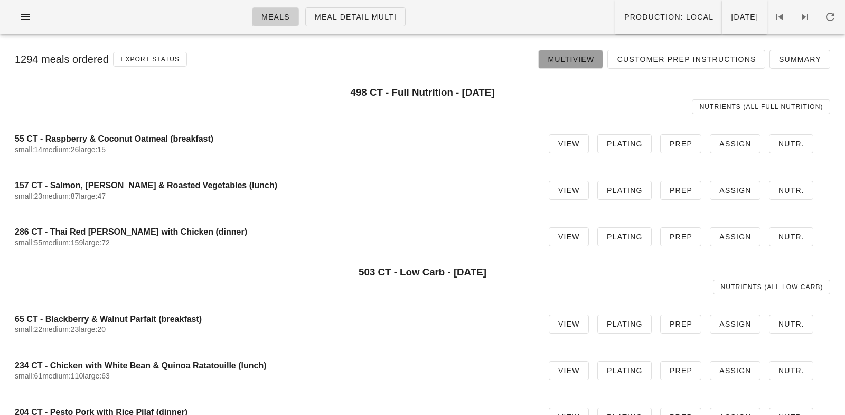
click at [585, 61] on span "Multiview" at bounding box center [570, 59] width 47 height 8
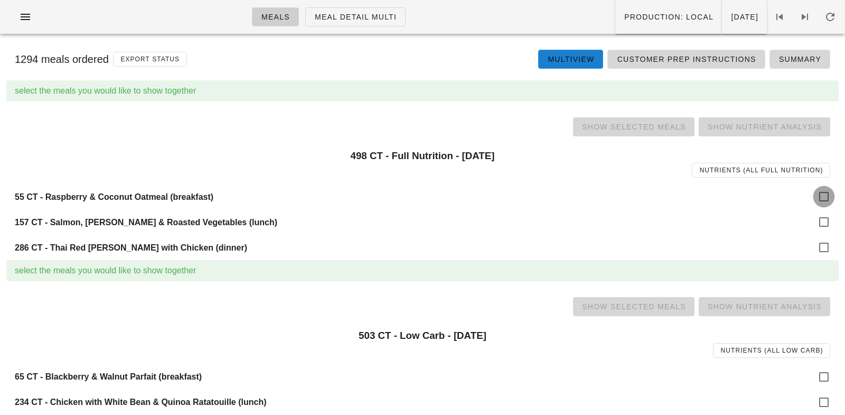
click at [831, 200] on div at bounding box center [824, 197] width 18 height 18
checkbox input "true"
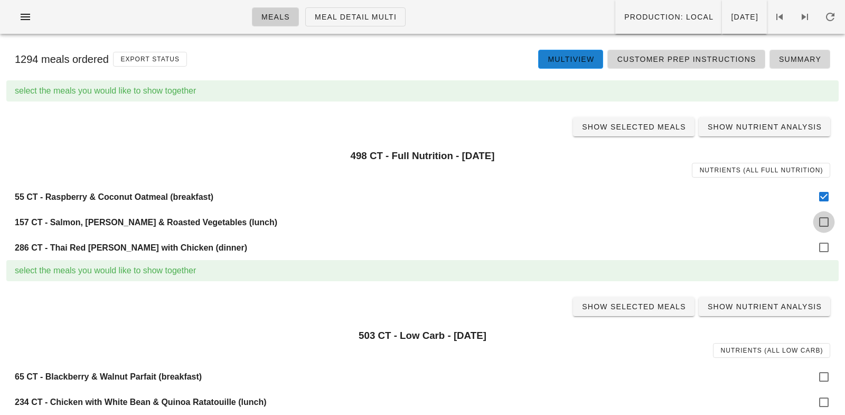
click at [826, 218] on div at bounding box center [824, 222] width 18 height 18
checkbox input "true"
click at [825, 245] on div at bounding box center [824, 247] width 18 height 18
checkbox input "true"
click at [664, 130] on span "Show Selected Meals" at bounding box center [634, 127] width 105 height 8
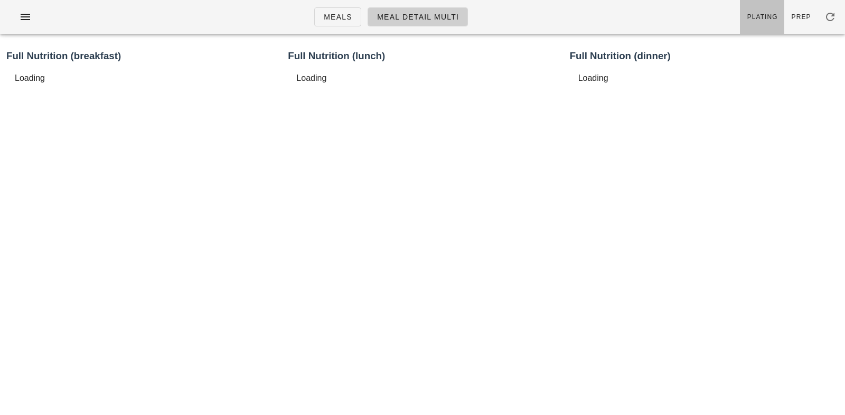
click at [766, 15] on span "Plating" at bounding box center [762, 16] width 31 height 7
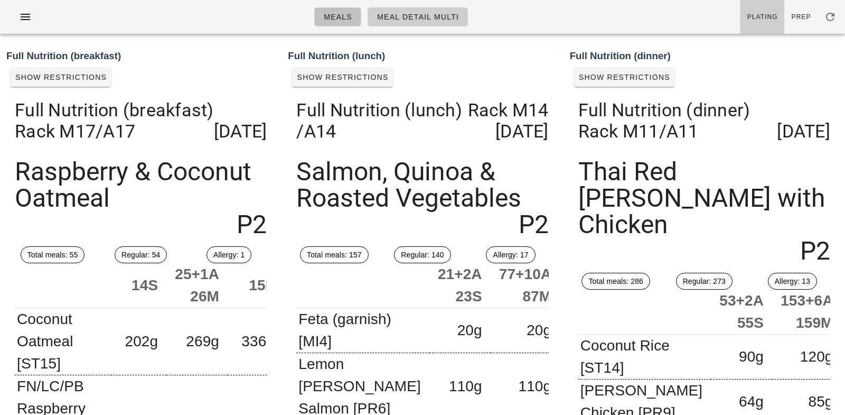
click at [343, 20] on span "Meals" at bounding box center [337, 17] width 29 height 8
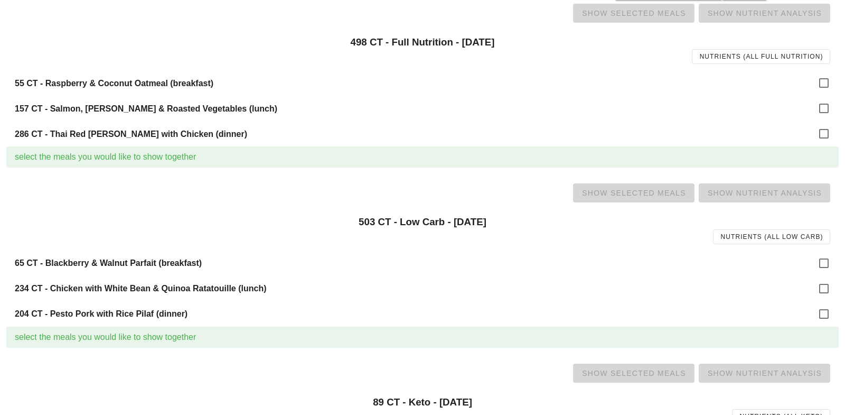
scroll to position [116, 0]
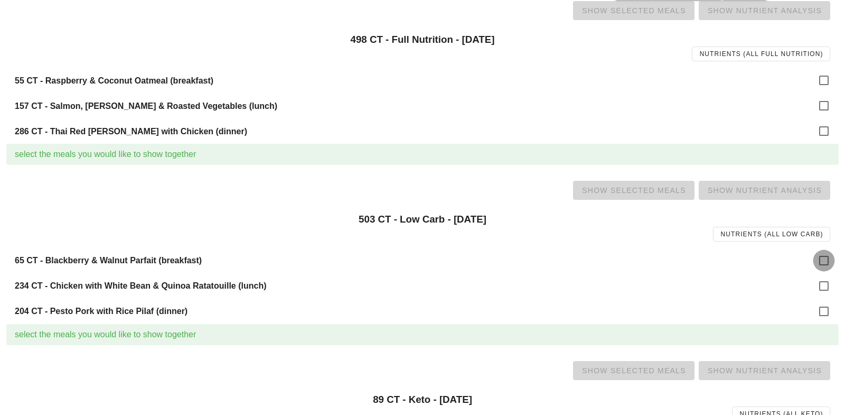
click at [820, 253] on div at bounding box center [824, 260] width 18 height 18
checkbox input "true"
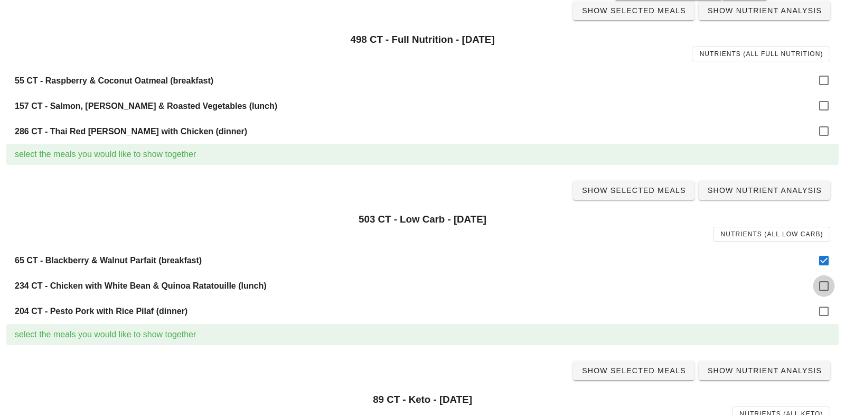
click at [826, 285] on div at bounding box center [824, 286] width 18 height 18
checkbox input "true"
click at [823, 314] on div at bounding box center [824, 311] width 18 height 18
checkbox input "true"
click at [649, 193] on span "Show Selected Meals" at bounding box center [634, 190] width 105 height 8
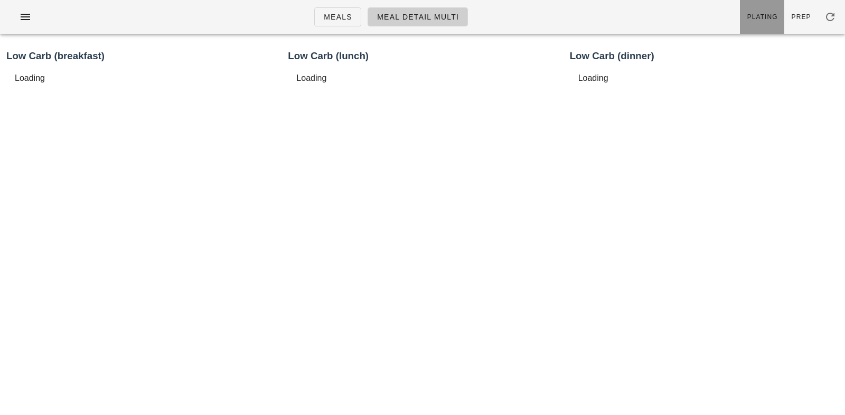
click at [771, 17] on span "Plating" at bounding box center [762, 16] width 31 height 7
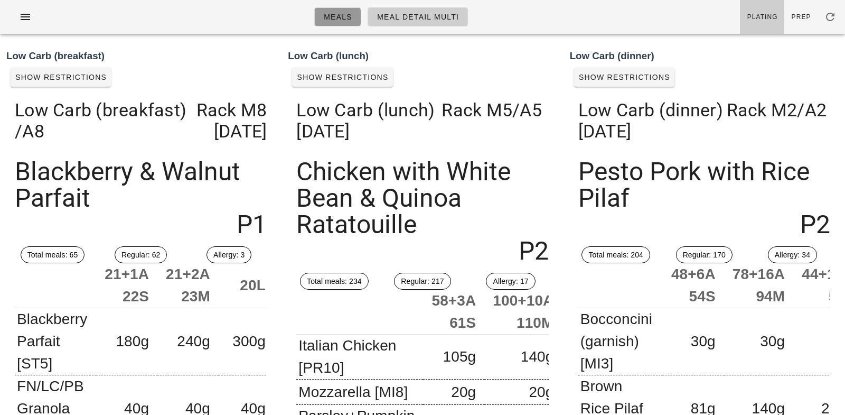
click at [336, 15] on span "Meals" at bounding box center [337, 17] width 29 height 8
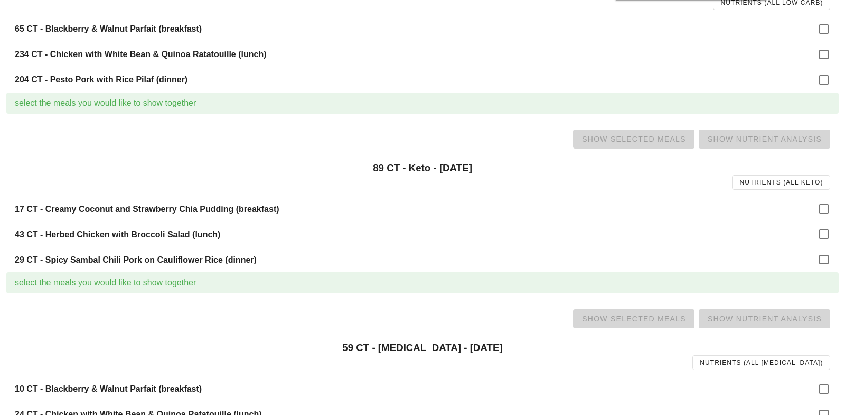
scroll to position [351, 0]
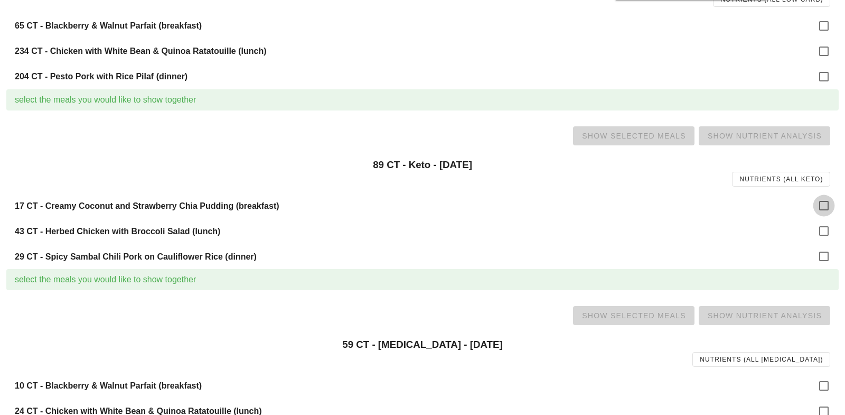
click at [823, 205] on div at bounding box center [824, 206] width 18 height 18
checkbox input "true"
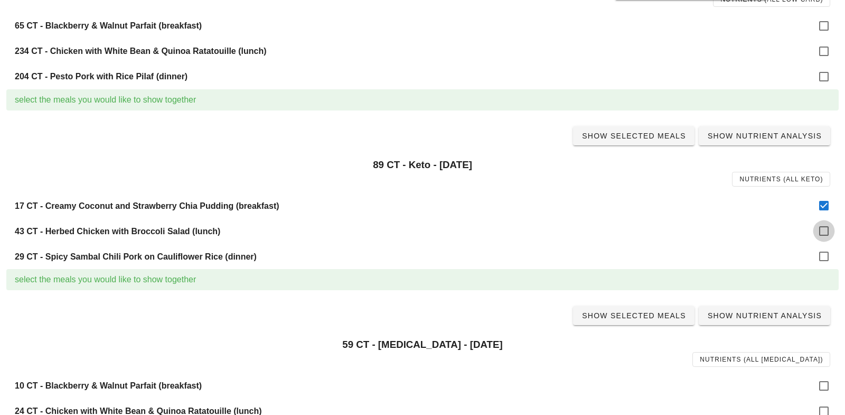
click at [823, 228] on div at bounding box center [824, 231] width 18 height 18
checkbox input "true"
click at [824, 255] on div at bounding box center [824, 256] width 18 height 18
checkbox input "true"
click at [645, 139] on span "Show Selected Meals" at bounding box center [634, 136] width 105 height 8
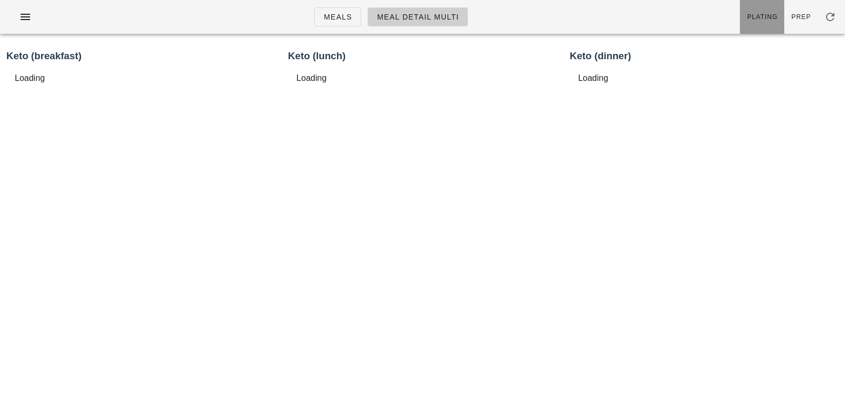
click at [761, 9] on link "Plating" at bounding box center [762, 17] width 44 height 34
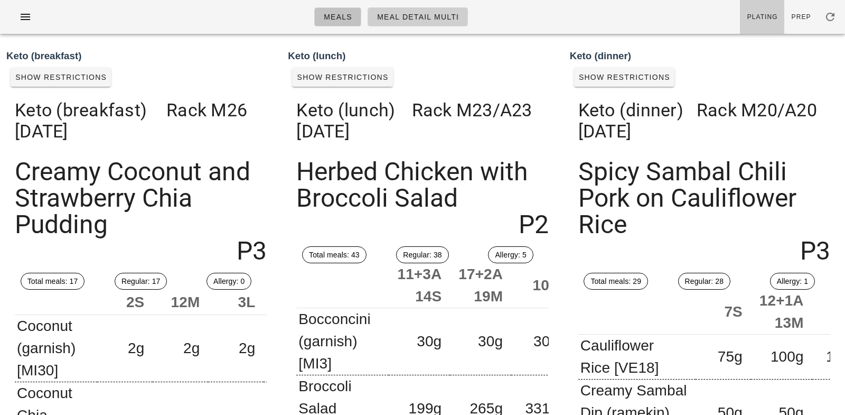
click at [339, 13] on span "Meals" at bounding box center [337, 17] width 29 height 8
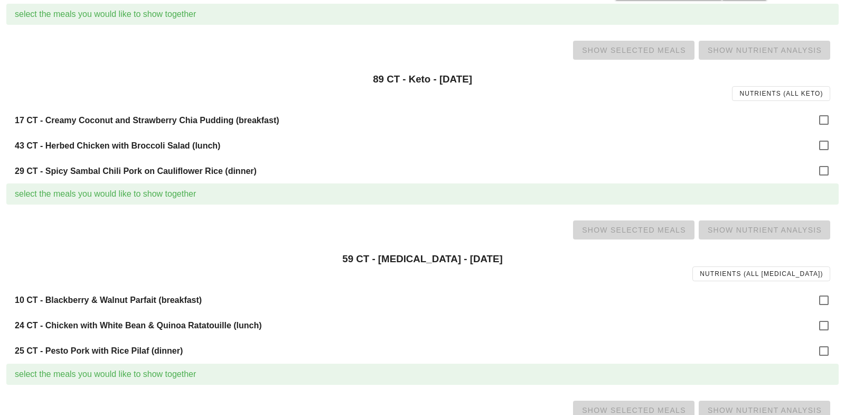
scroll to position [451, 0]
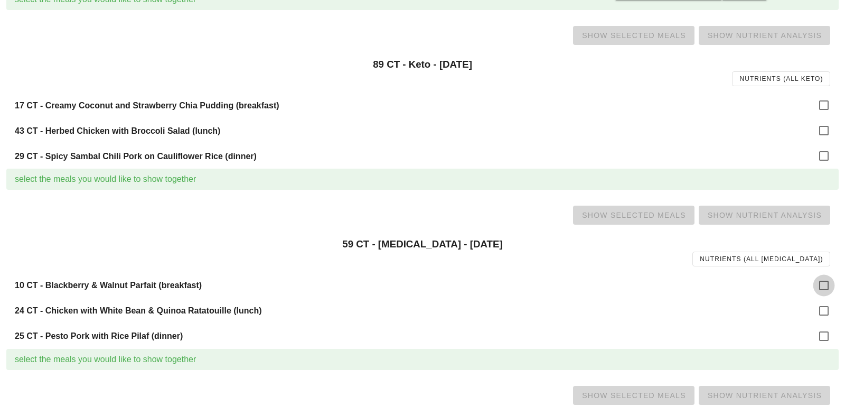
click at [818, 283] on div at bounding box center [824, 285] width 18 height 18
checkbox input "true"
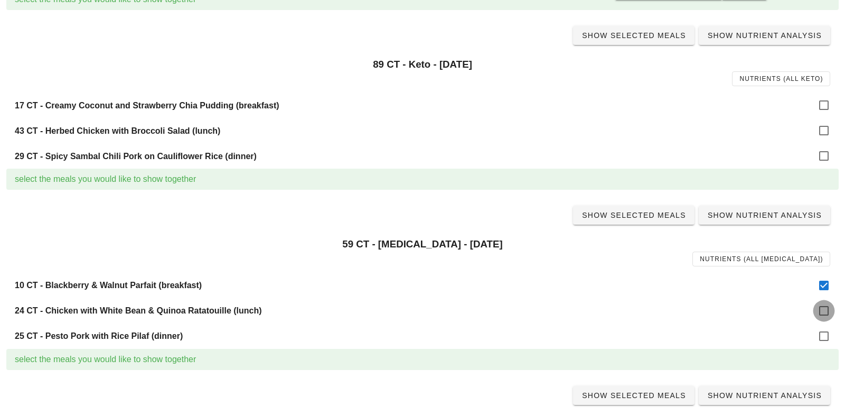
click at [823, 310] on div at bounding box center [824, 311] width 18 height 18
checkbox input "true"
click at [823, 338] on div at bounding box center [824, 336] width 18 height 18
checkbox input "true"
click at [644, 216] on span "Show Selected Meals" at bounding box center [634, 215] width 105 height 8
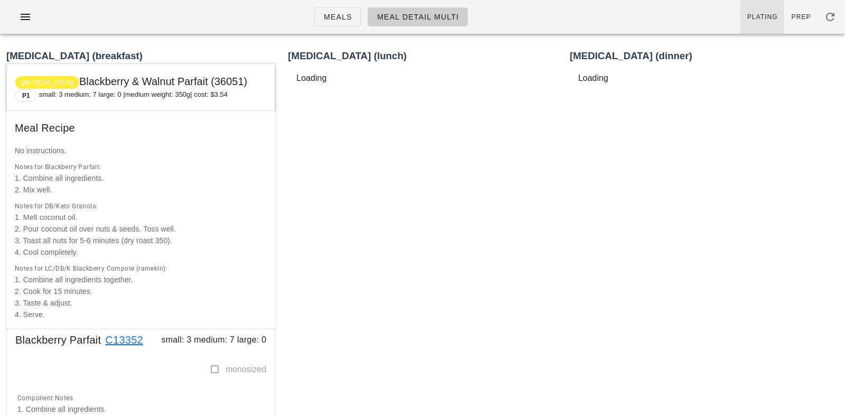
click at [763, 24] on link "Plating" at bounding box center [762, 17] width 44 height 34
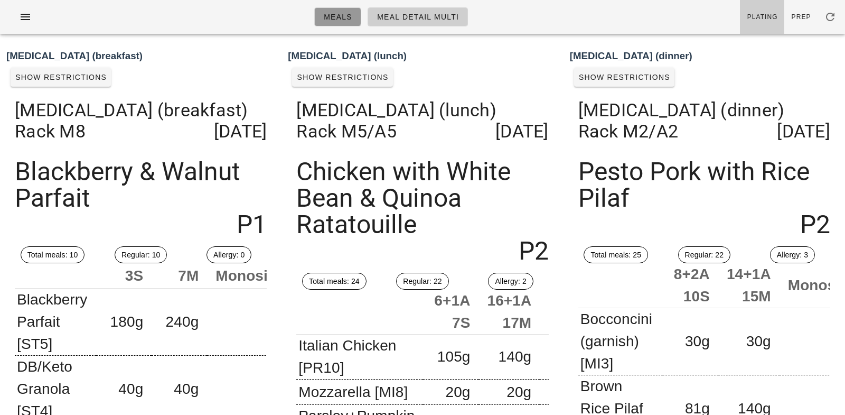
click at [355, 21] on link "Meals" at bounding box center [337, 16] width 47 height 19
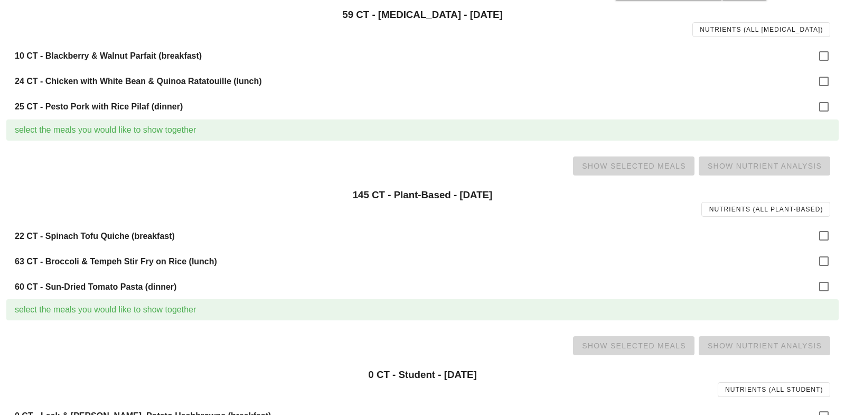
scroll to position [689, 0]
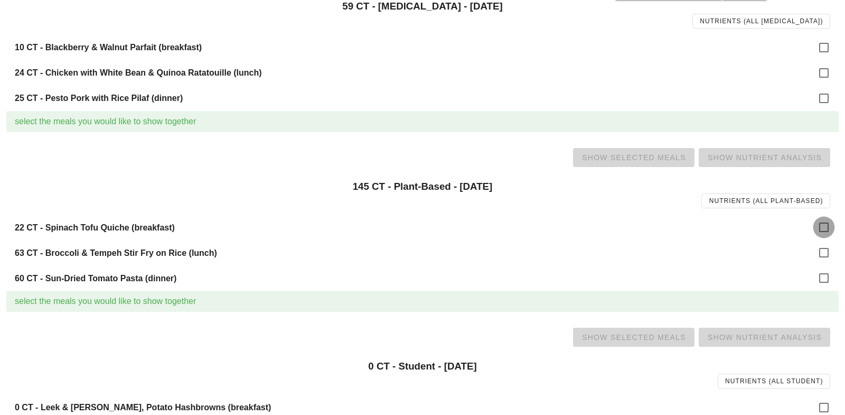
click at [822, 224] on div at bounding box center [824, 227] width 18 height 18
checkbox input "true"
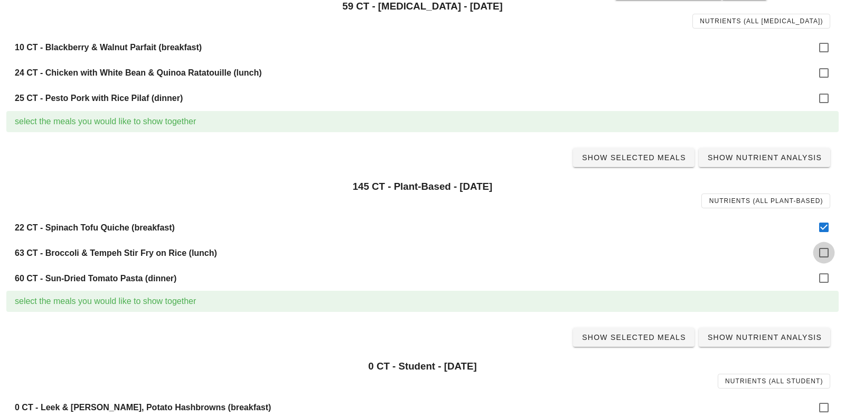
click at [824, 250] on div at bounding box center [824, 253] width 18 height 18
checkbox input "true"
click at [825, 281] on div at bounding box center [824, 278] width 18 height 18
checkbox input "true"
click at [647, 160] on span "Show Selected Meals" at bounding box center [634, 157] width 105 height 8
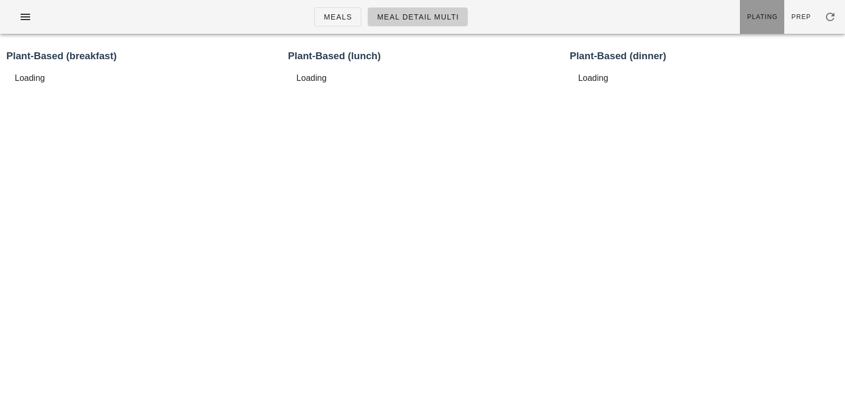
click at [758, 23] on link "Plating" at bounding box center [762, 17] width 44 height 34
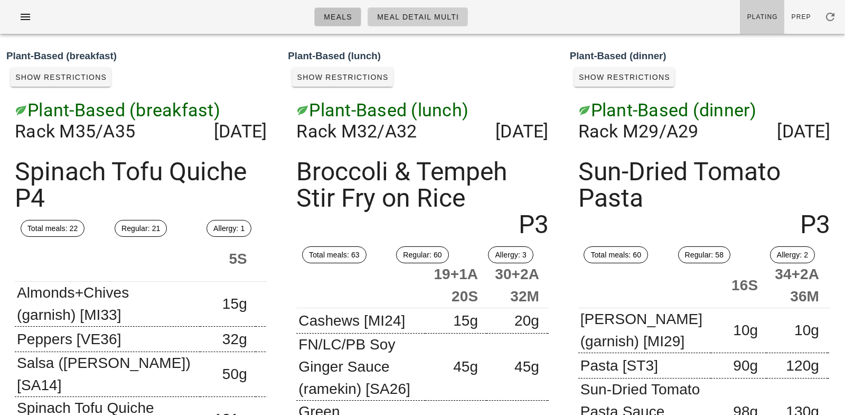
click at [341, 17] on span "Meals" at bounding box center [337, 17] width 29 height 8
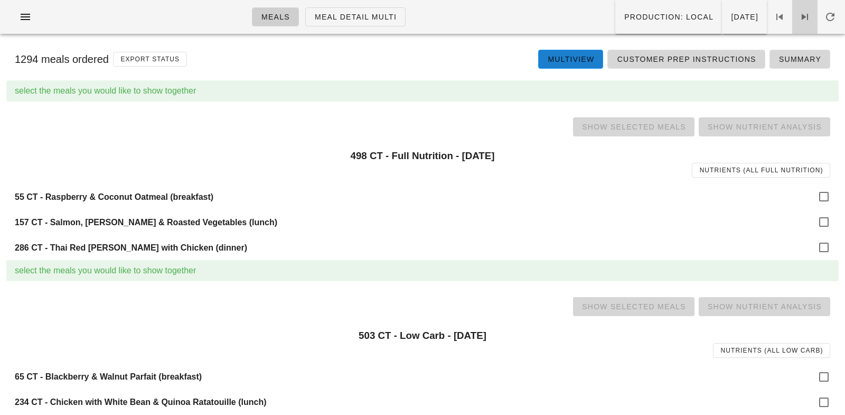
click at [810, 14] on icon at bounding box center [805, 17] width 13 height 13
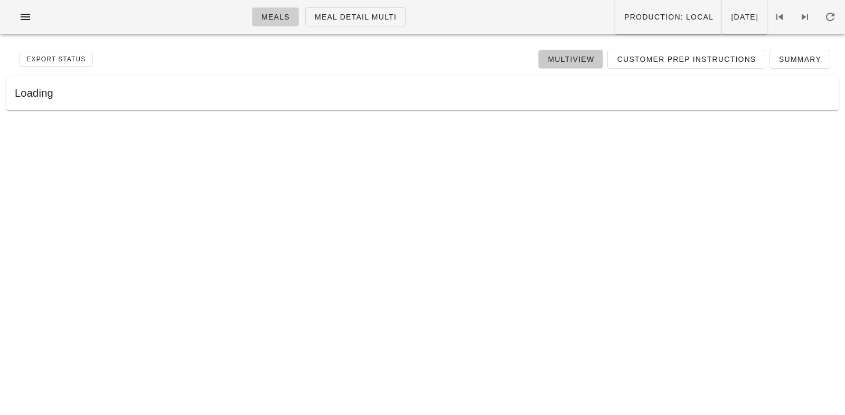
click at [589, 58] on span "Multiview" at bounding box center [570, 59] width 47 height 8
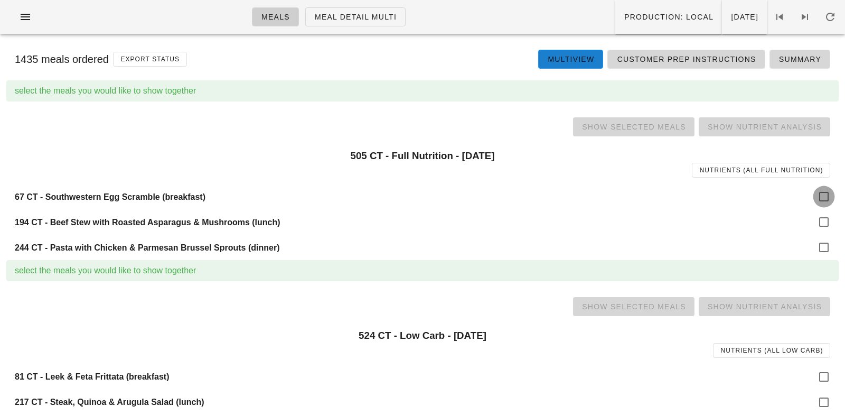
click at [819, 199] on div at bounding box center [824, 197] width 18 height 18
checkbox input "true"
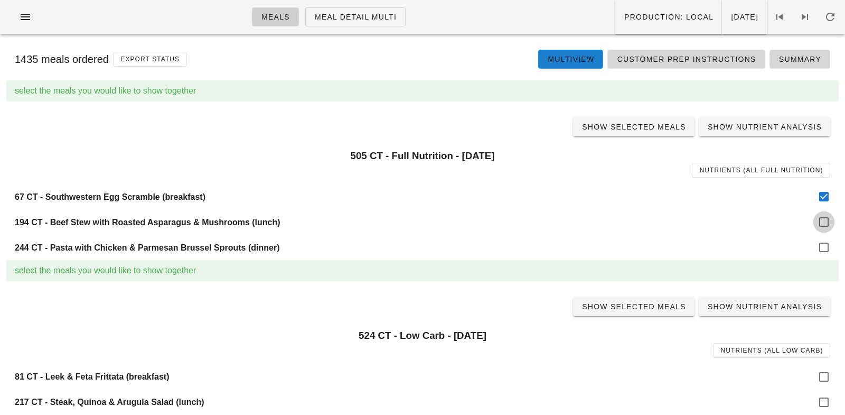
click at [822, 219] on div at bounding box center [824, 222] width 18 height 18
checkbox input "true"
click at [821, 241] on div at bounding box center [824, 247] width 18 height 18
checkbox input "true"
click at [633, 126] on span "Show Selected Meals" at bounding box center [634, 127] width 105 height 8
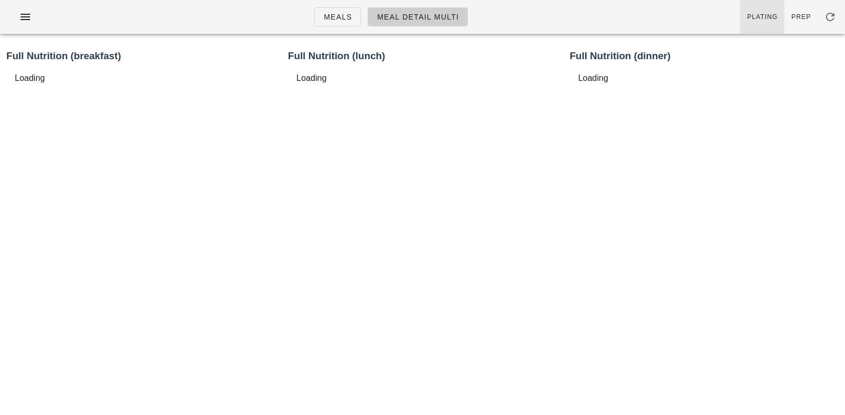
click at [775, 11] on link "Plating" at bounding box center [762, 17] width 44 height 34
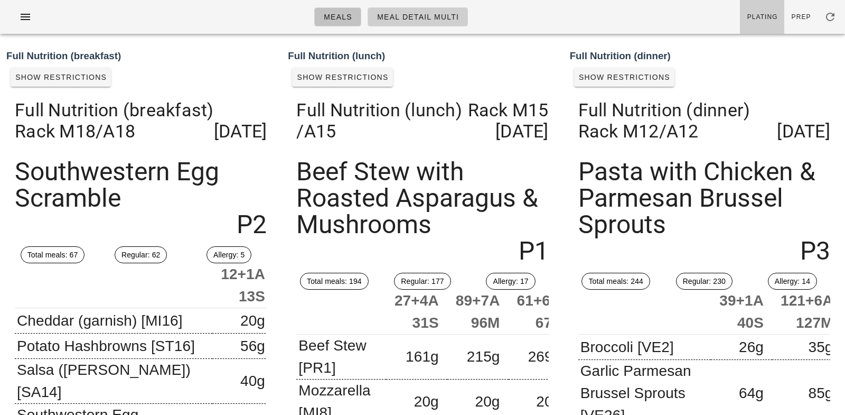
click at [338, 11] on link "Meals" at bounding box center [337, 16] width 47 height 19
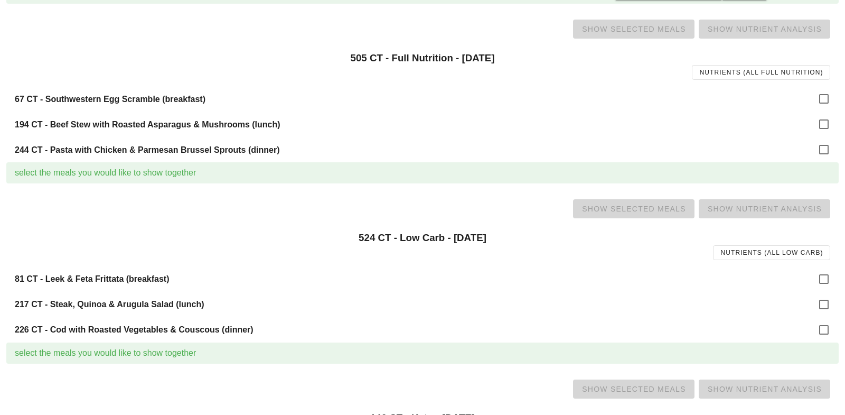
scroll to position [101, 0]
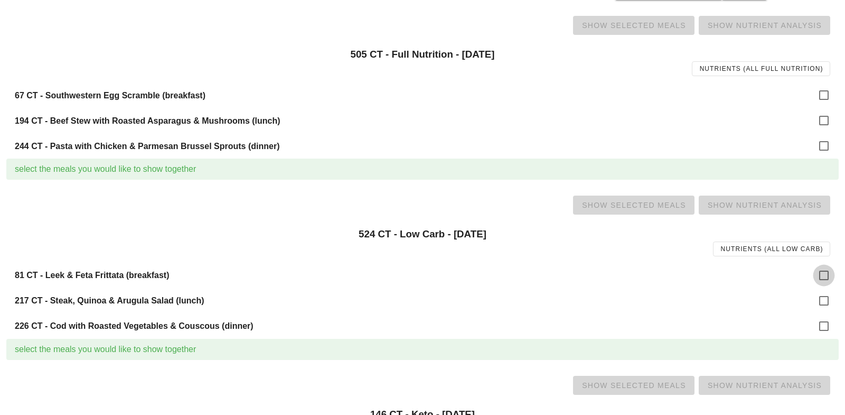
click at [822, 268] on div at bounding box center [824, 275] width 18 height 18
checkbox input "true"
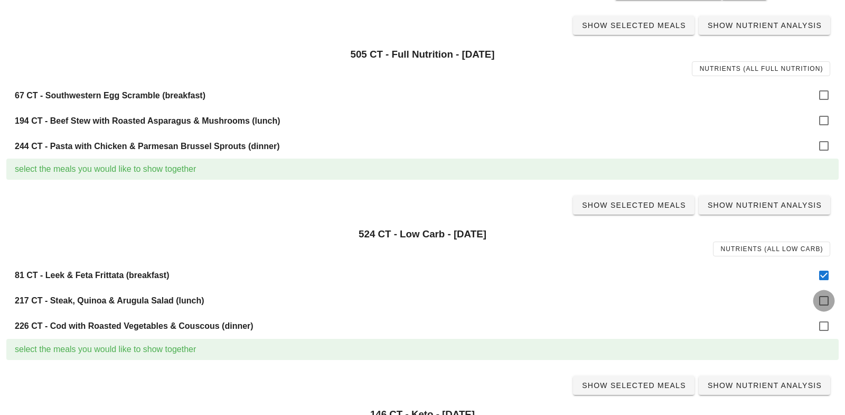
click at [822, 294] on div at bounding box center [824, 301] width 18 height 18
checkbox input "true"
click at [824, 322] on div at bounding box center [824, 326] width 18 height 18
checkbox input "true"
click at [640, 205] on span "Show Selected Meals" at bounding box center [634, 205] width 105 height 8
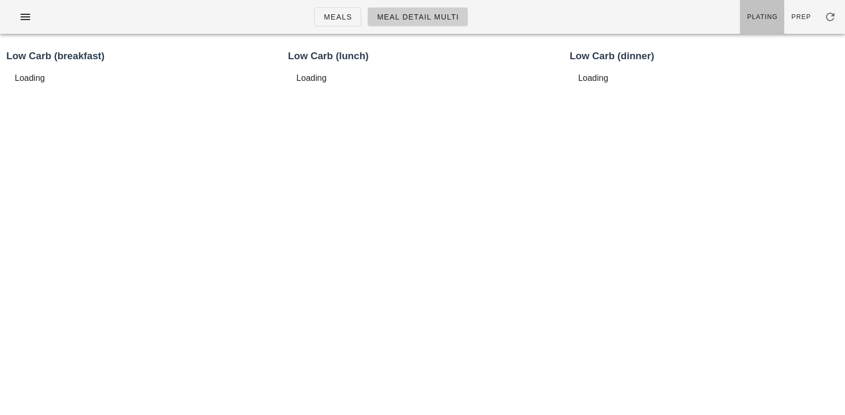
click at [762, 23] on link "Plating" at bounding box center [762, 17] width 44 height 34
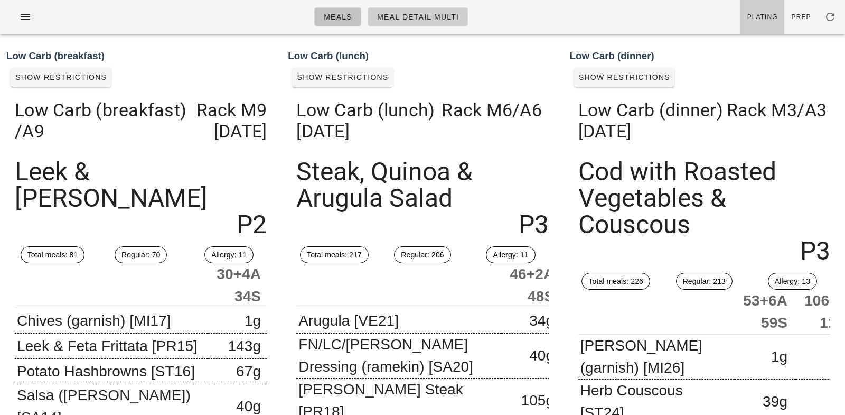
click at [343, 21] on span "Meals" at bounding box center [337, 17] width 29 height 8
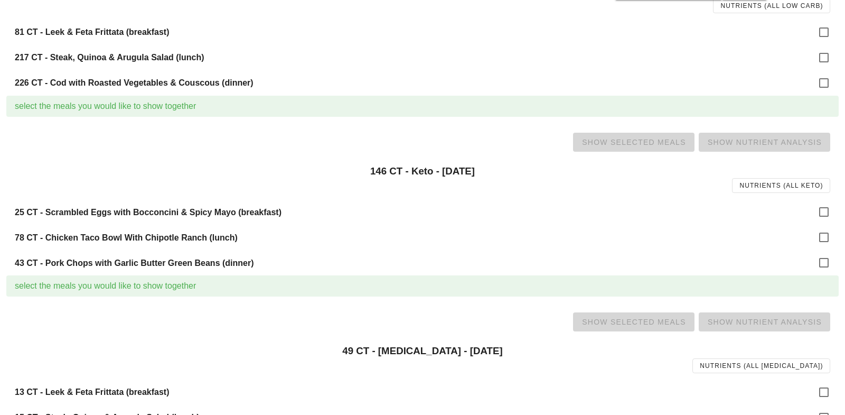
scroll to position [374, 0]
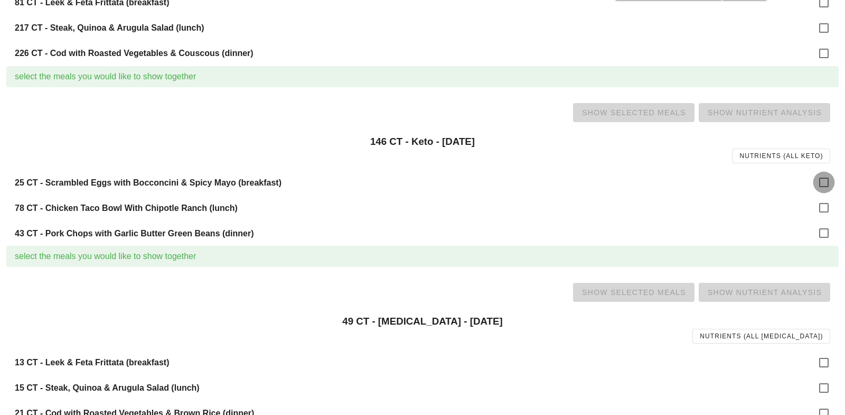
click at [819, 182] on div at bounding box center [824, 182] width 18 height 18
checkbox input "true"
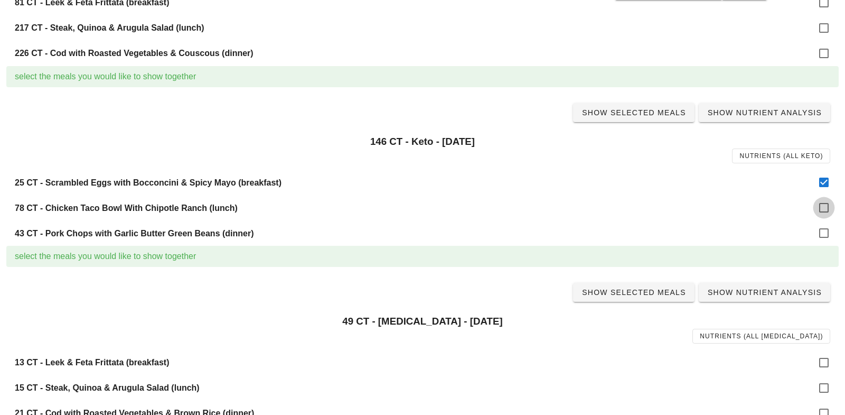
click at [825, 200] on div at bounding box center [824, 208] width 18 height 18
checkbox input "true"
click at [824, 228] on div at bounding box center [824, 233] width 18 height 18
checkbox input "true"
click at [633, 116] on span "Show Selected Meals" at bounding box center [634, 112] width 105 height 8
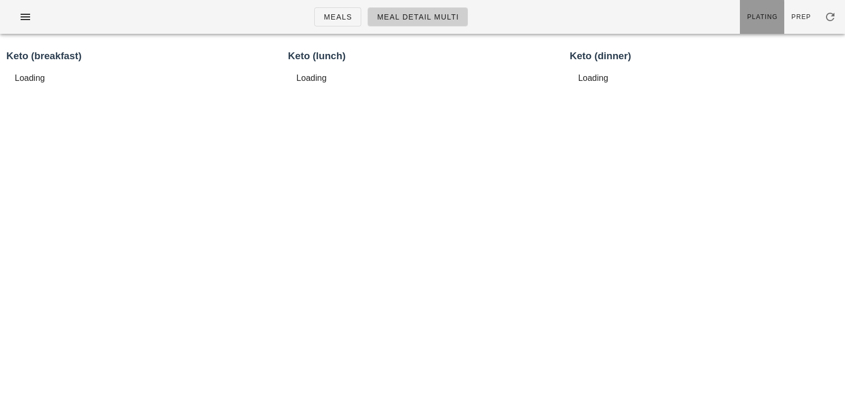
click at [759, 22] on link "Plating" at bounding box center [762, 17] width 44 height 34
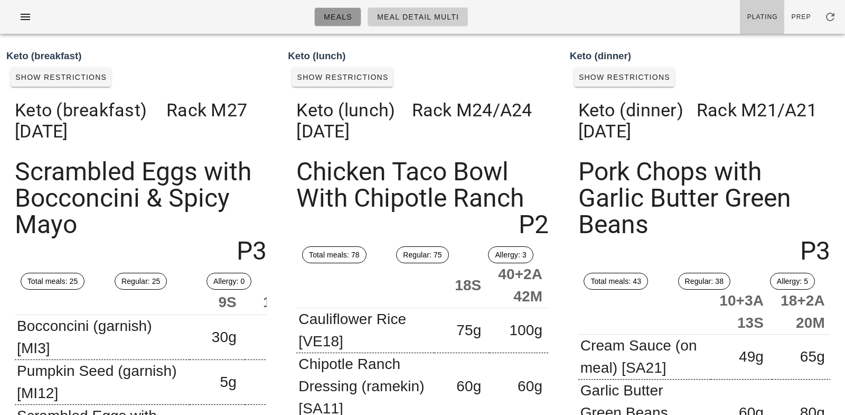
click at [348, 20] on span "Meals" at bounding box center [337, 17] width 29 height 8
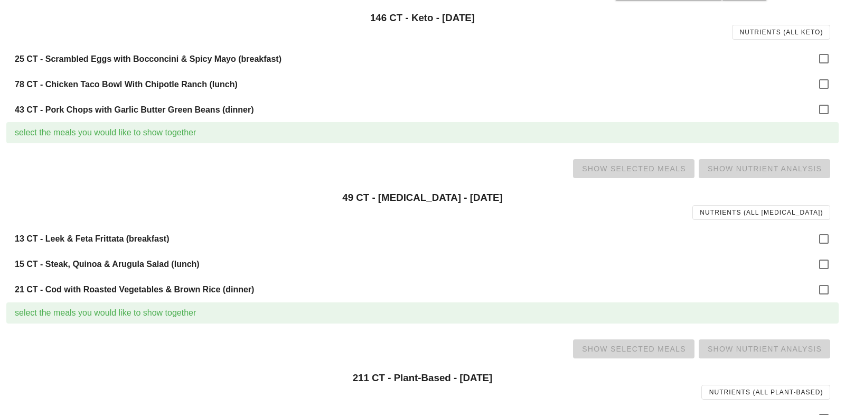
scroll to position [510, 0]
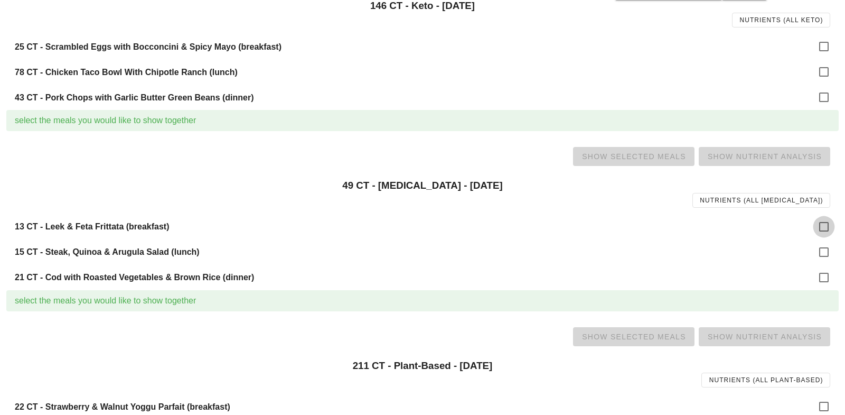
click at [829, 225] on div at bounding box center [824, 227] width 18 height 18
checkbox input "true"
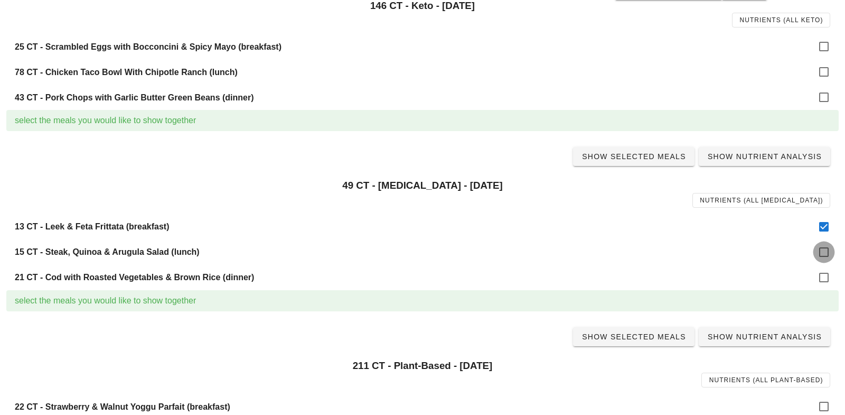
click at [826, 248] on div at bounding box center [824, 252] width 18 height 18
checkbox input "true"
click at [825, 274] on div at bounding box center [824, 277] width 18 height 18
checkbox input "true"
click at [648, 155] on span "Show Selected Meals" at bounding box center [634, 156] width 105 height 8
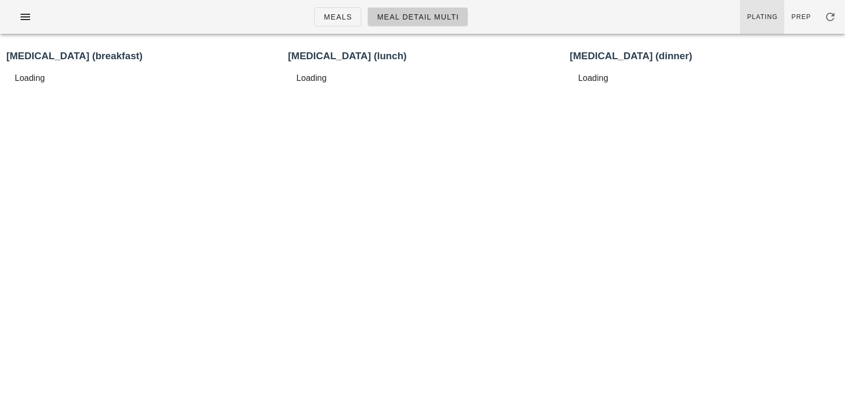
click at [775, 13] on span "Plating" at bounding box center [762, 16] width 31 height 7
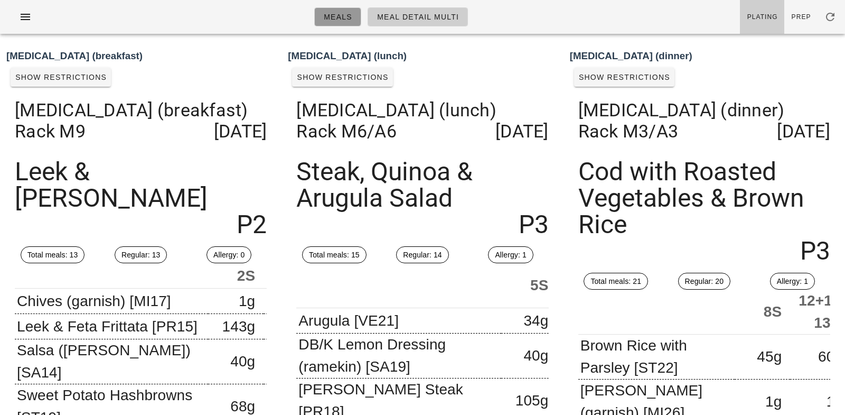
click at [333, 15] on span "Meals" at bounding box center [337, 17] width 29 height 8
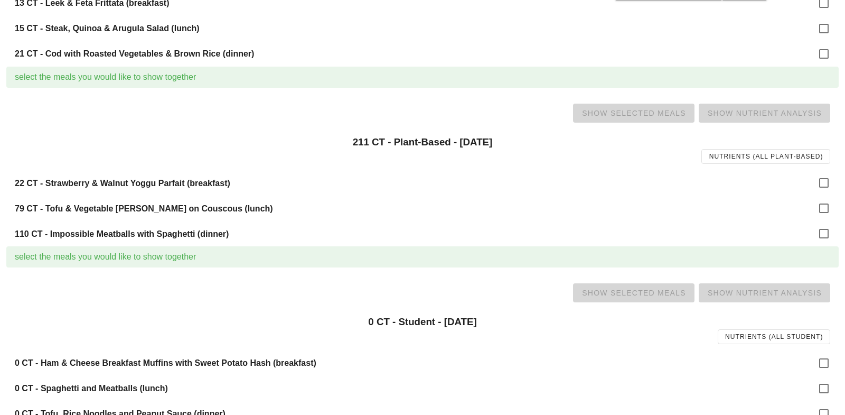
scroll to position [754, 0]
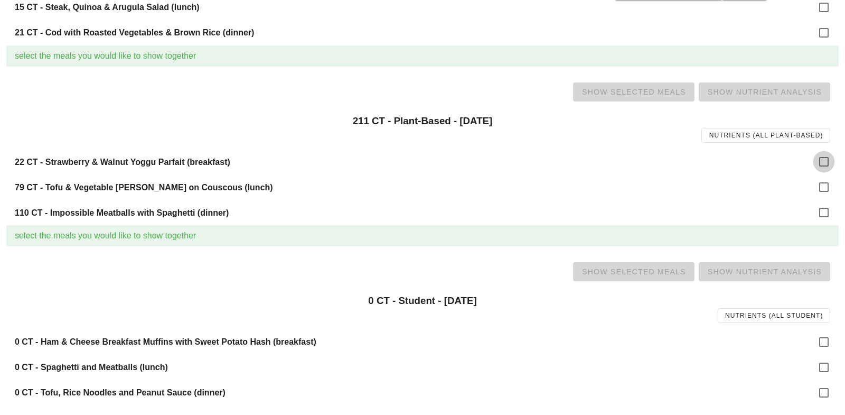
click at [828, 165] on div at bounding box center [824, 162] width 18 height 18
checkbox input "true"
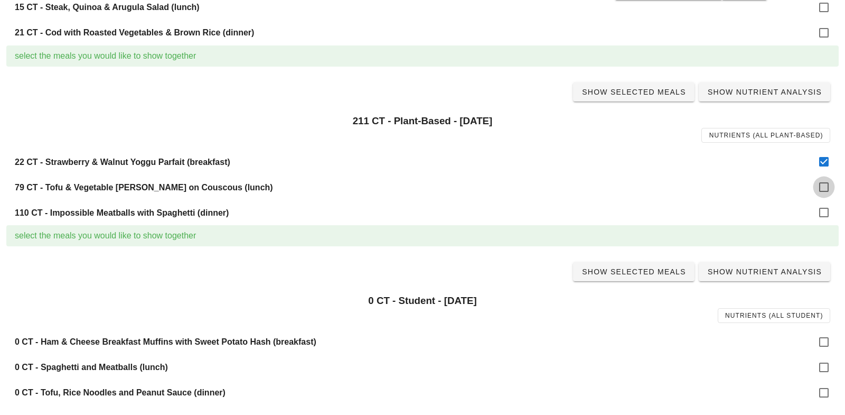
click at [826, 184] on div at bounding box center [824, 187] width 18 height 18
checkbox input "true"
click at [826, 208] on div at bounding box center [824, 212] width 18 height 18
checkbox input "true"
click at [654, 95] on span "Show Selected Meals" at bounding box center [634, 92] width 105 height 8
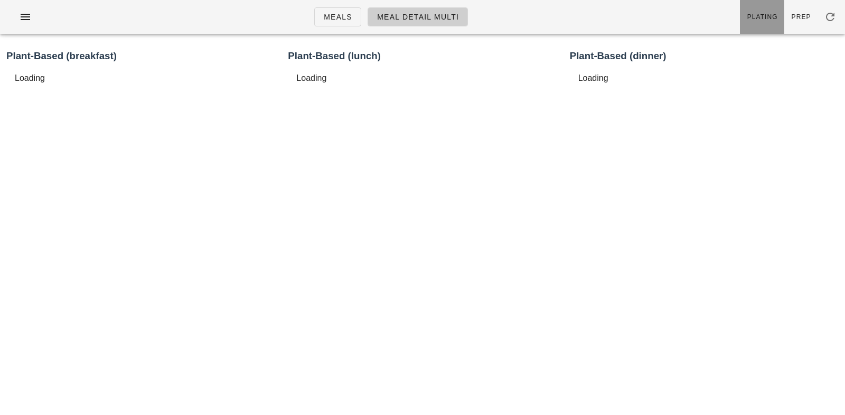
click at [766, 11] on link "Plating" at bounding box center [762, 17] width 44 height 34
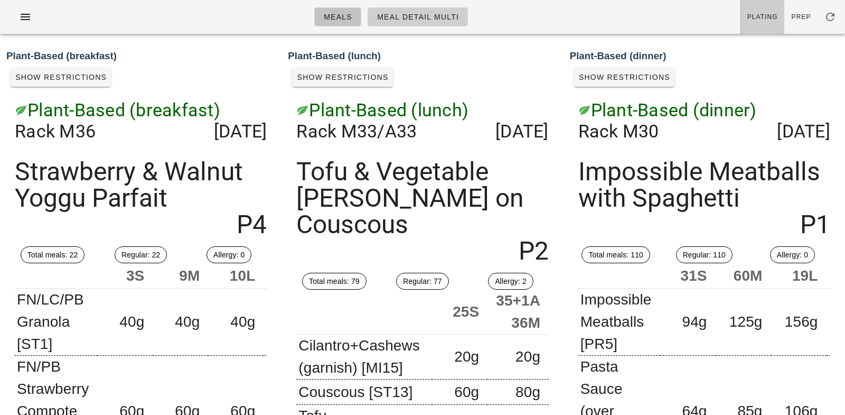
click at [345, 21] on span "Meals" at bounding box center [337, 17] width 29 height 8
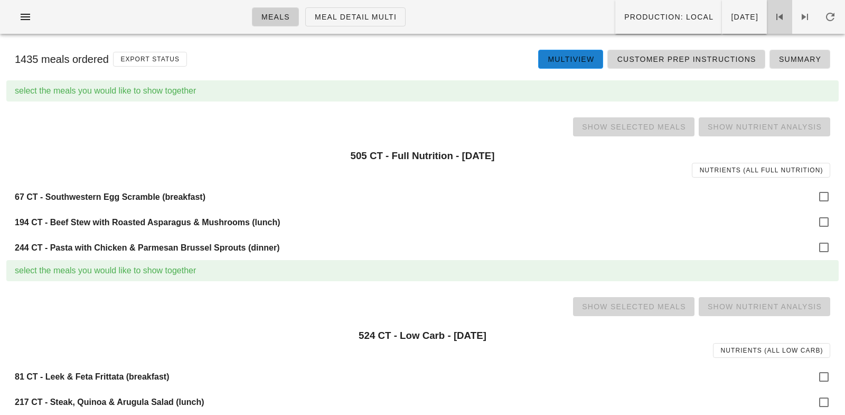
click at [773, 22] on icon at bounding box center [779, 17] width 13 height 13
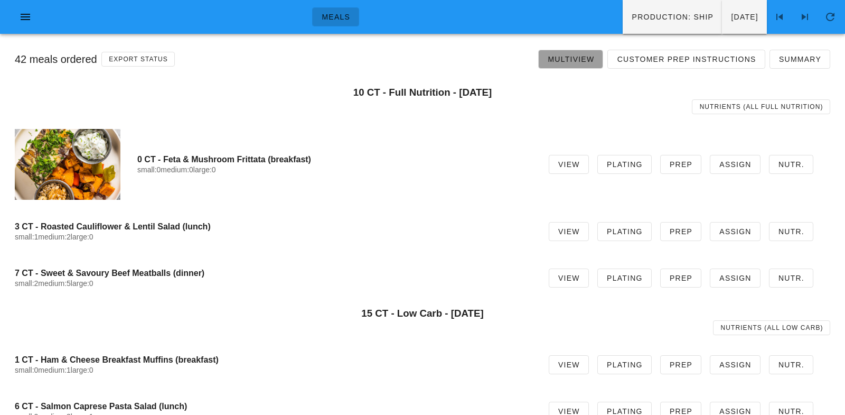
click at [579, 60] on span "Multiview" at bounding box center [570, 59] width 47 height 8
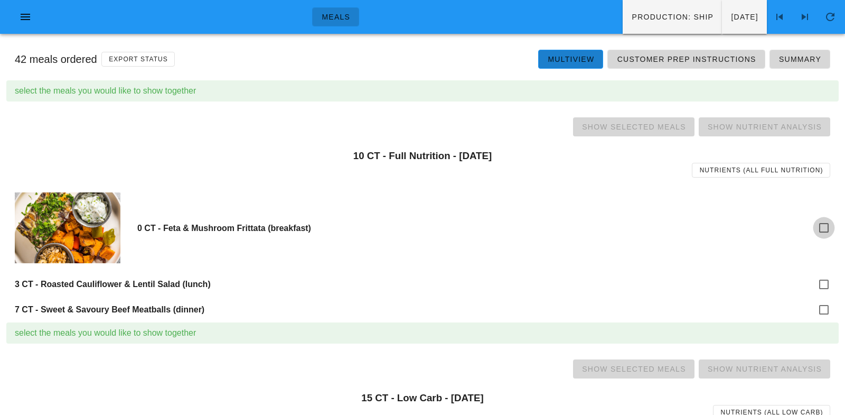
click at [829, 230] on div at bounding box center [824, 228] width 18 height 18
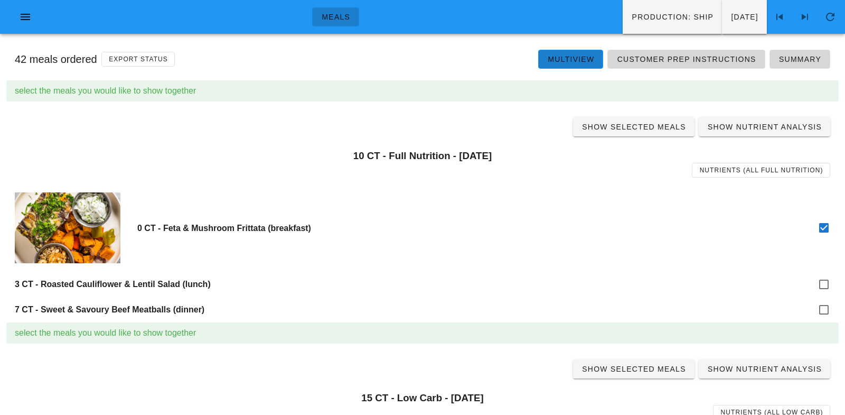
click at [829, 272] on div "3 CT - Roasted Cauliflower & Lentil Salad (lunch)" at bounding box center [422, 284] width 832 height 25
click at [827, 230] on div at bounding box center [824, 228] width 18 height 18
checkbox input "false"
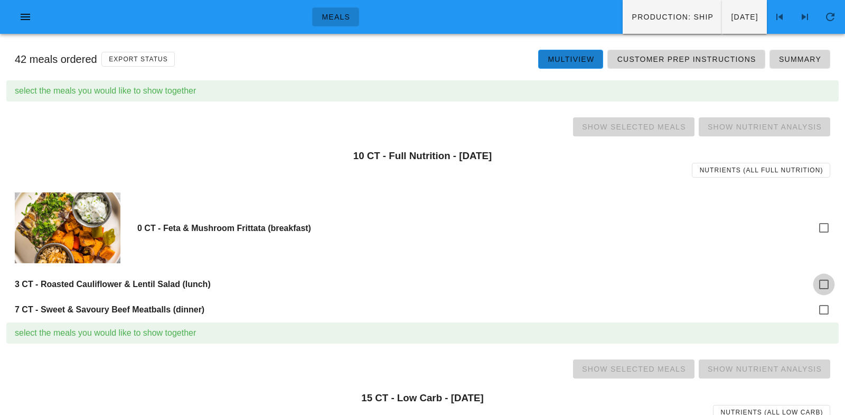
click at [830, 285] on div at bounding box center [824, 284] width 18 height 18
checkbox input "true"
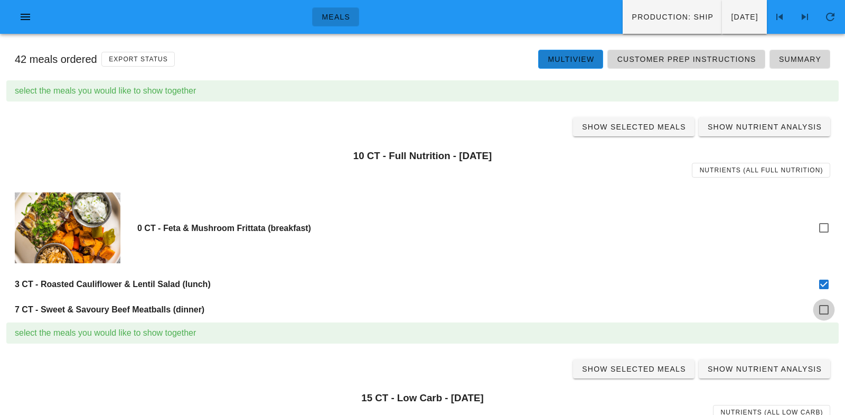
click at [824, 315] on div at bounding box center [824, 310] width 18 height 18
checkbox input "true"
click at [634, 125] on span "Show Selected Meals" at bounding box center [634, 127] width 105 height 8
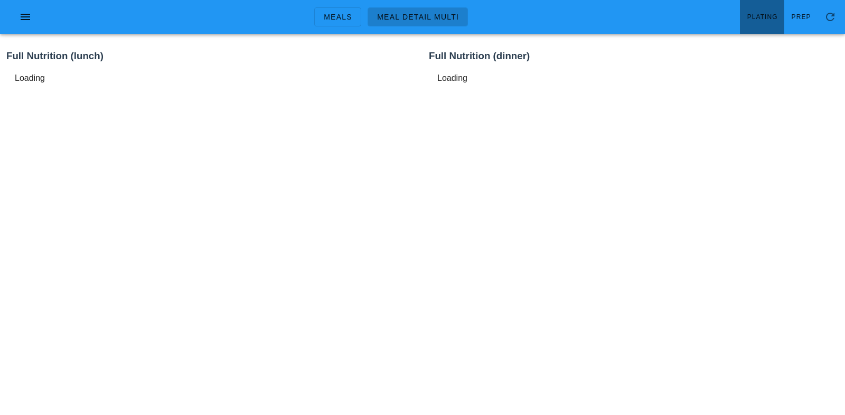
click at [769, 11] on link "Plating" at bounding box center [762, 17] width 44 height 34
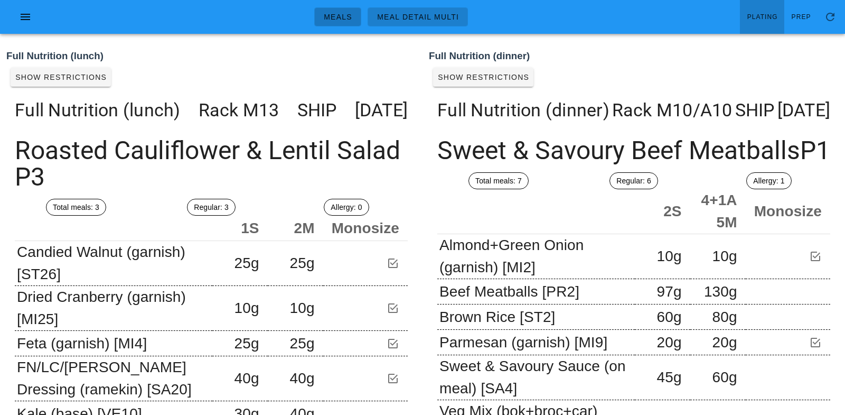
click at [341, 20] on span "Meals" at bounding box center [337, 17] width 29 height 8
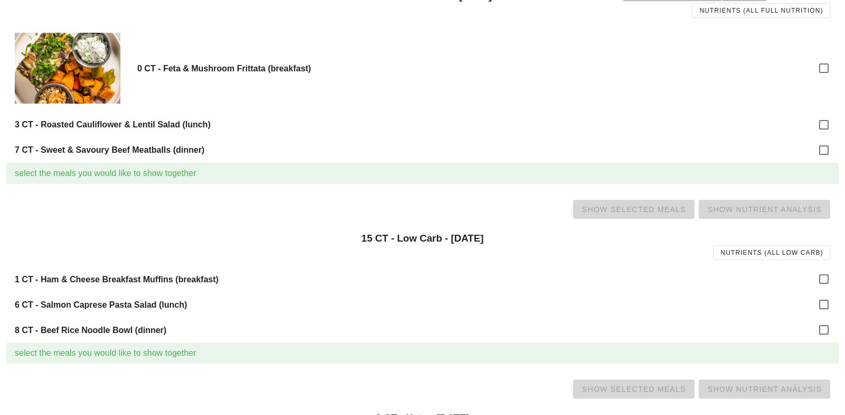
scroll to position [162, 0]
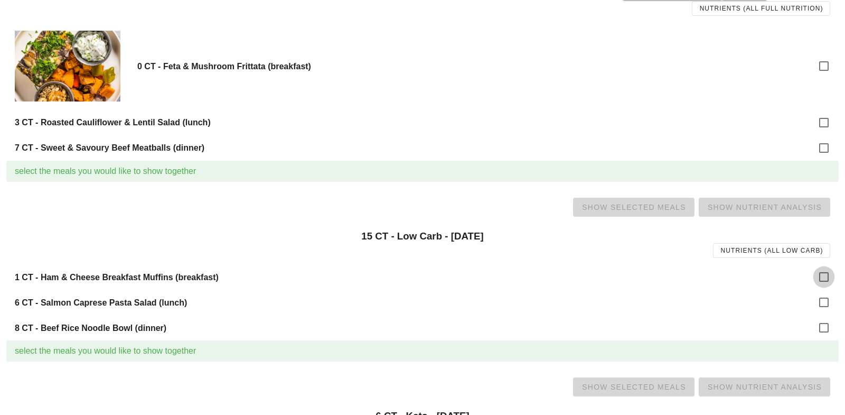
click at [823, 272] on div at bounding box center [824, 277] width 18 height 18
checkbox input "true"
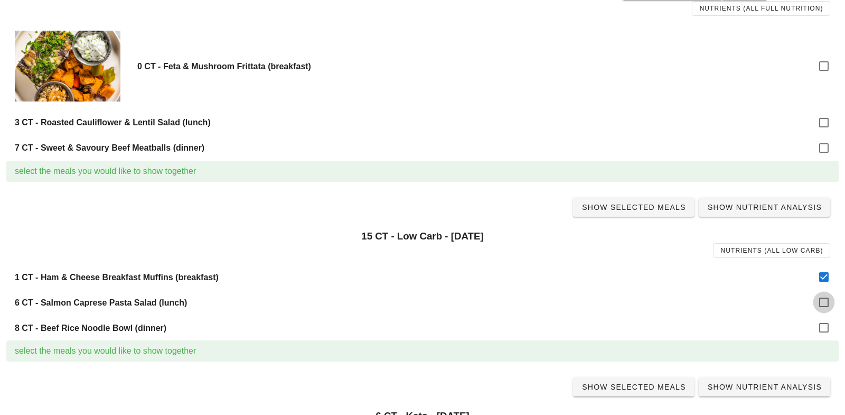
click at [823, 298] on div at bounding box center [824, 302] width 18 height 18
checkbox input "true"
click at [824, 330] on div at bounding box center [824, 328] width 18 height 18
checkbox input "true"
click at [635, 203] on span "Show Selected Meals" at bounding box center [634, 207] width 105 height 8
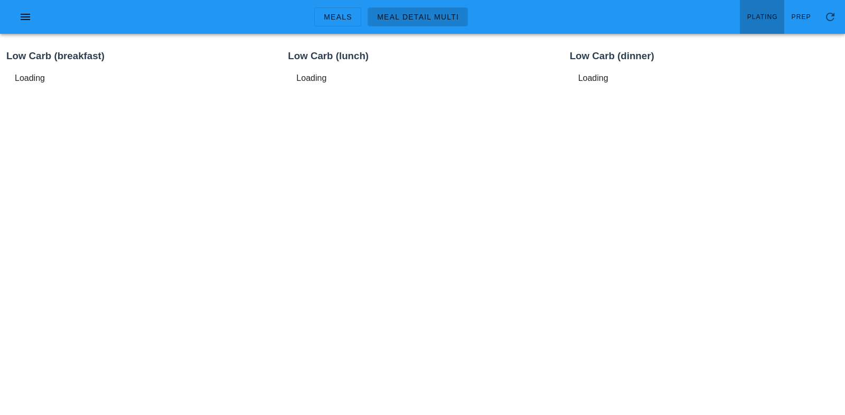
click at [764, 17] on span "Plating" at bounding box center [762, 16] width 31 height 7
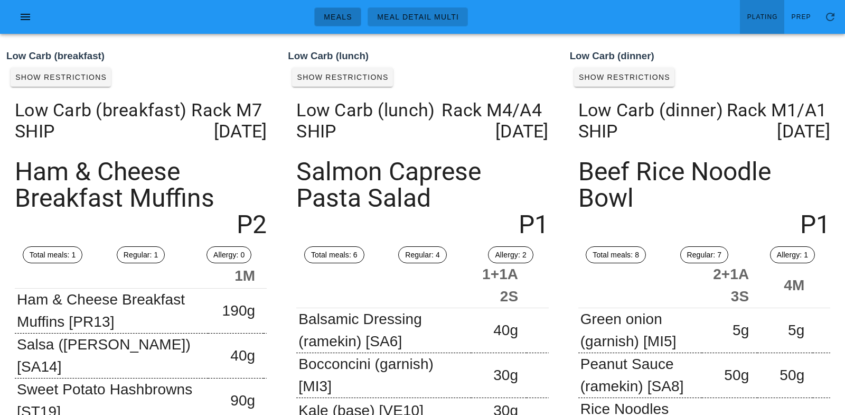
click at [342, 17] on span "Meals" at bounding box center [337, 17] width 29 height 8
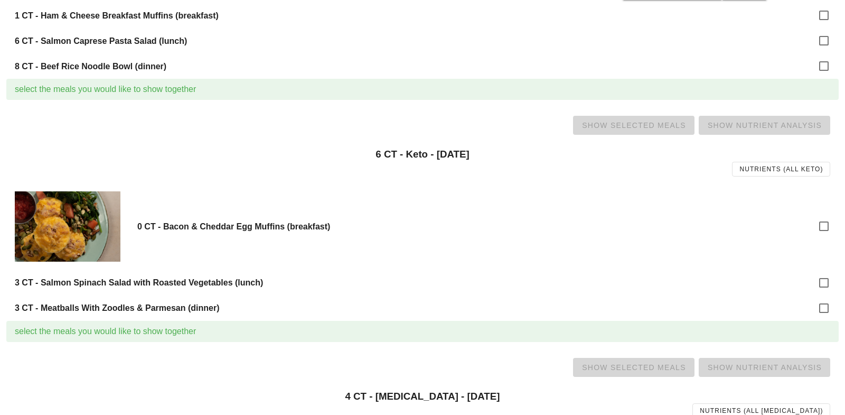
scroll to position [429, 0]
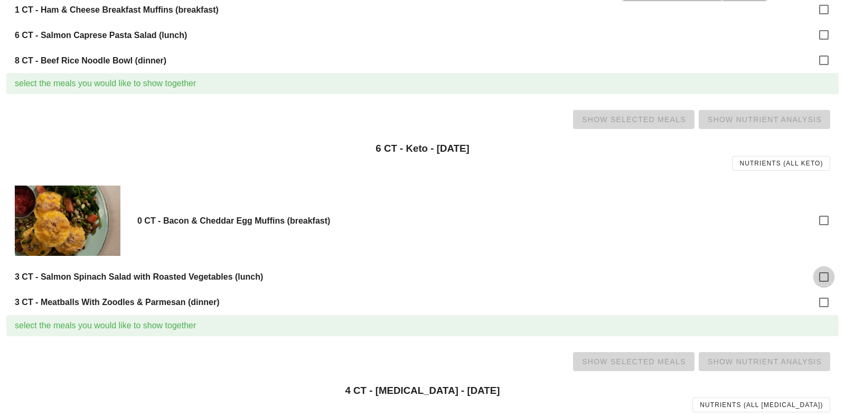
click at [826, 277] on div at bounding box center [824, 277] width 18 height 18
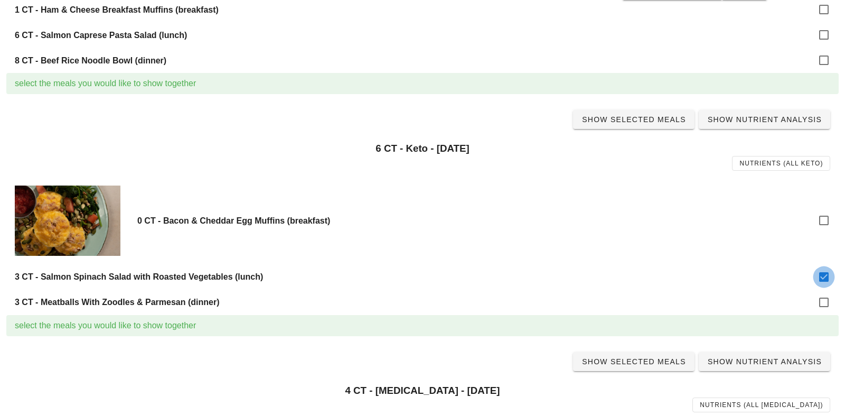
checkbox input "true"
click at [825, 296] on div at bounding box center [824, 302] width 18 height 18
checkbox input "true"
click at [654, 125] on link "Show Selected Meals" at bounding box center [633, 119] width 121 height 19
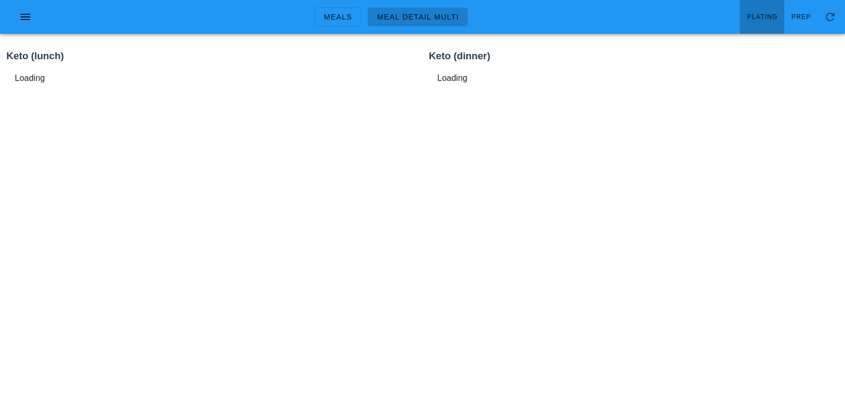
click at [763, 20] on span "Plating" at bounding box center [762, 16] width 31 height 7
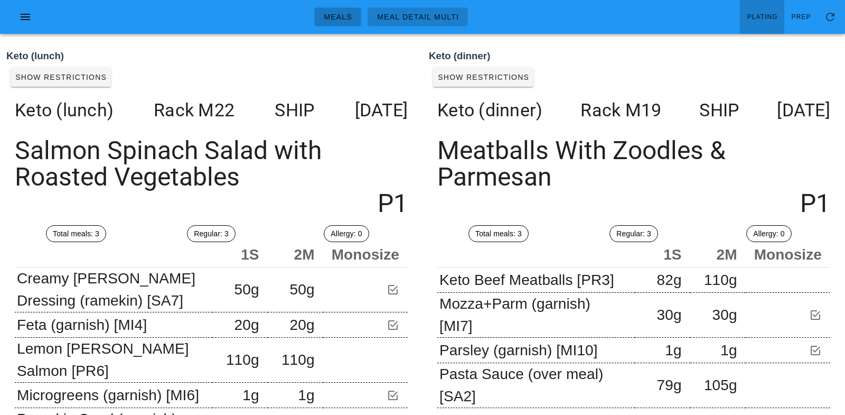
click at [343, 10] on link "Meals" at bounding box center [337, 16] width 47 height 19
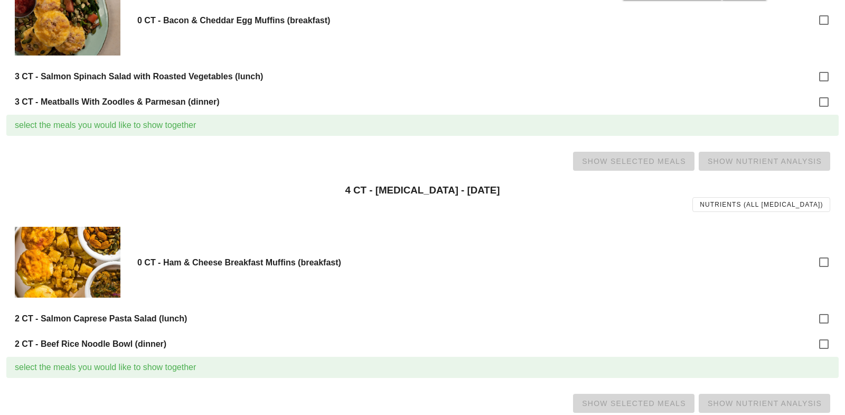
scroll to position [642, 0]
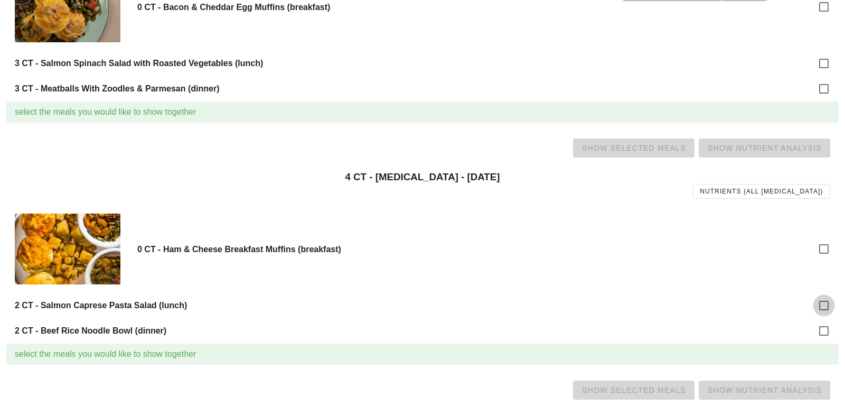
click at [826, 300] on div at bounding box center [824, 305] width 18 height 18
checkbox input "true"
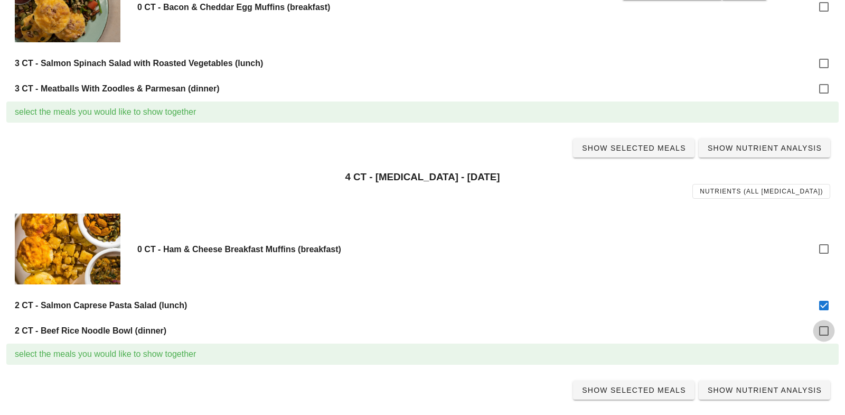
click at [824, 334] on div at bounding box center [824, 331] width 18 height 18
checkbox input "true"
click at [643, 146] on span "Show Selected Meals" at bounding box center [634, 148] width 105 height 8
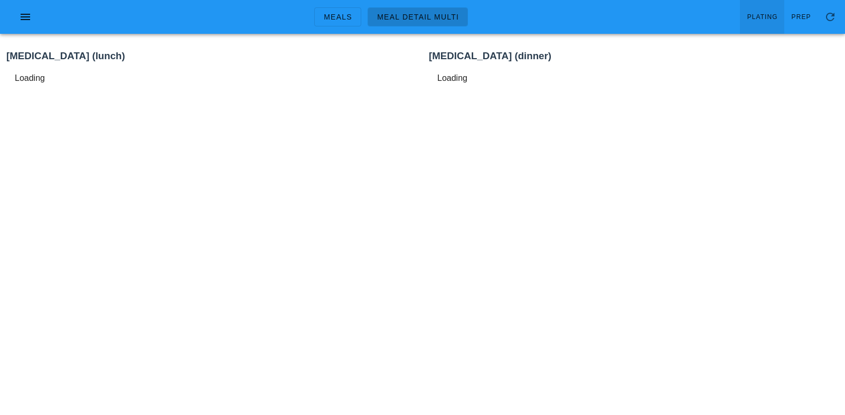
click at [763, 20] on span "Plating" at bounding box center [762, 16] width 31 height 7
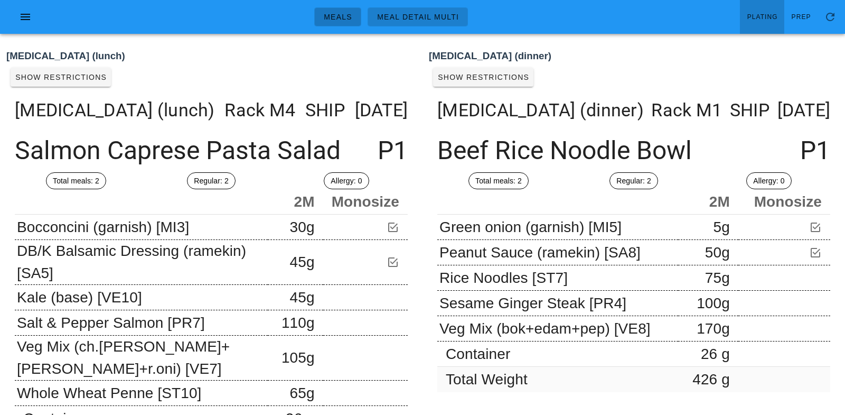
click at [347, 17] on span "Meals" at bounding box center [337, 17] width 29 height 8
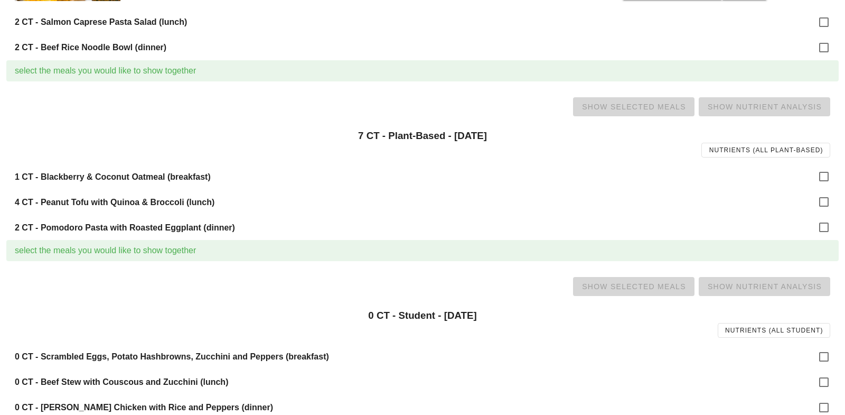
scroll to position [941, 0]
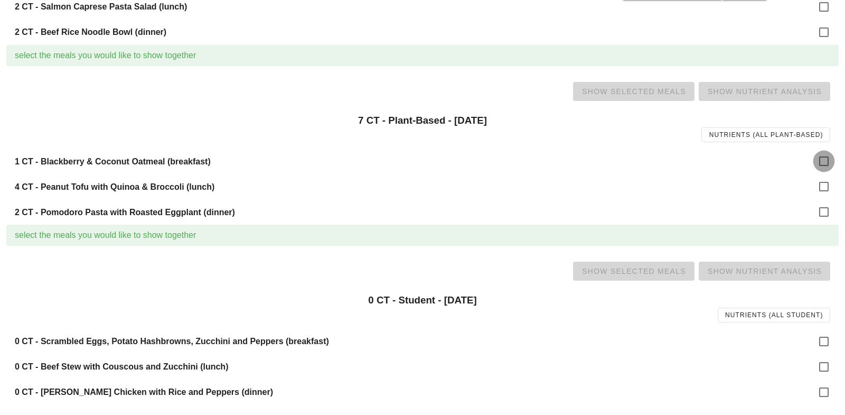
click at [829, 154] on div at bounding box center [824, 161] width 18 height 18
checkbox input "true"
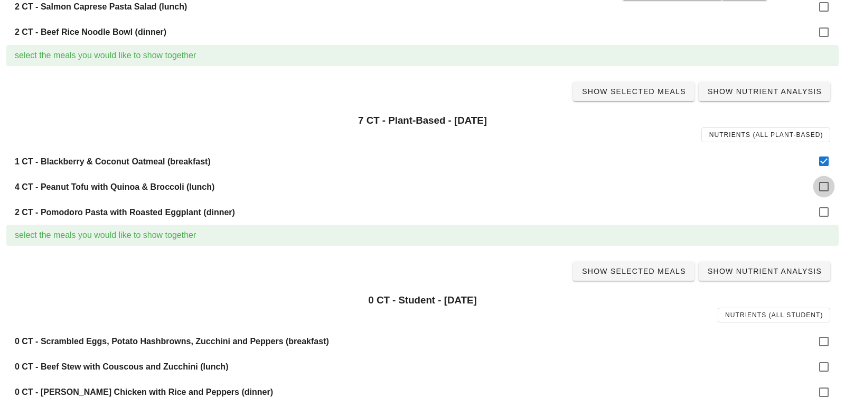
click at [825, 183] on div at bounding box center [824, 186] width 18 height 18
checkbox input "true"
click at [825, 211] on div at bounding box center [824, 212] width 18 height 18
checkbox input "true"
click at [647, 90] on span "Show Selected Meals" at bounding box center [634, 91] width 105 height 8
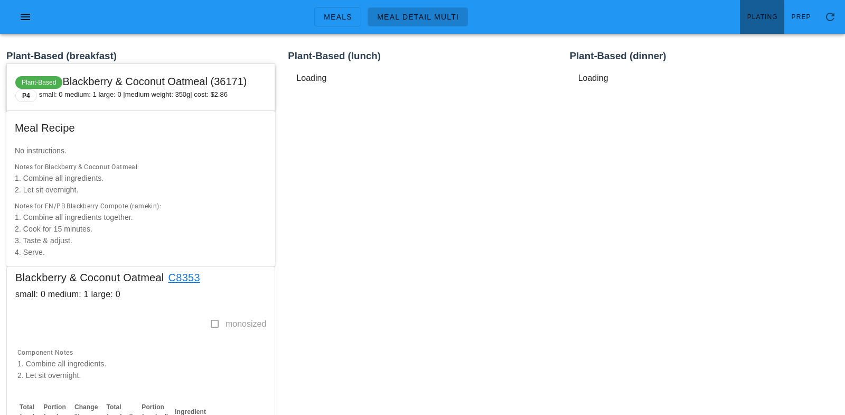
click at [769, 18] on span "Plating" at bounding box center [762, 16] width 31 height 7
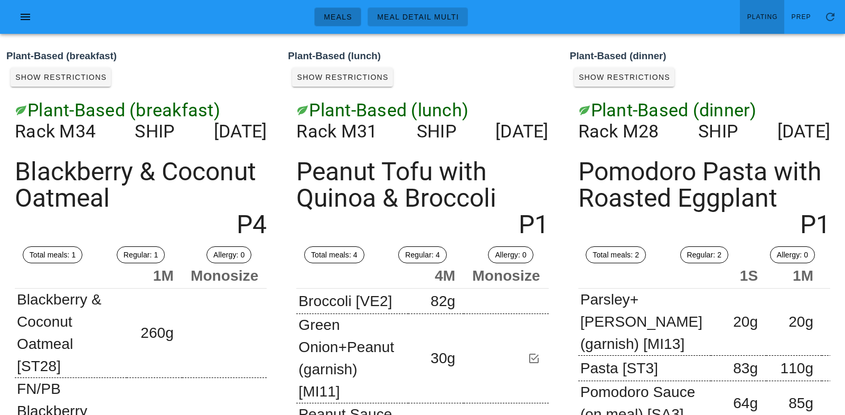
click at [340, 20] on span "Meals" at bounding box center [337, 17] width 29 height 8
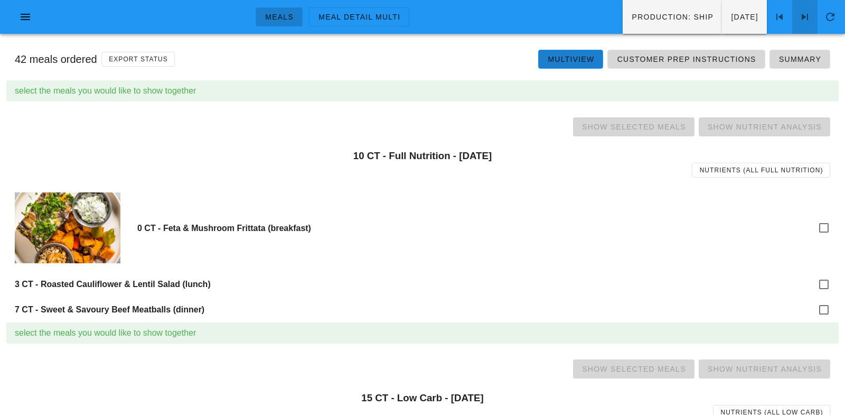
click at [803, 12] on icon at bounding box center [805, 17] width 13 height 13
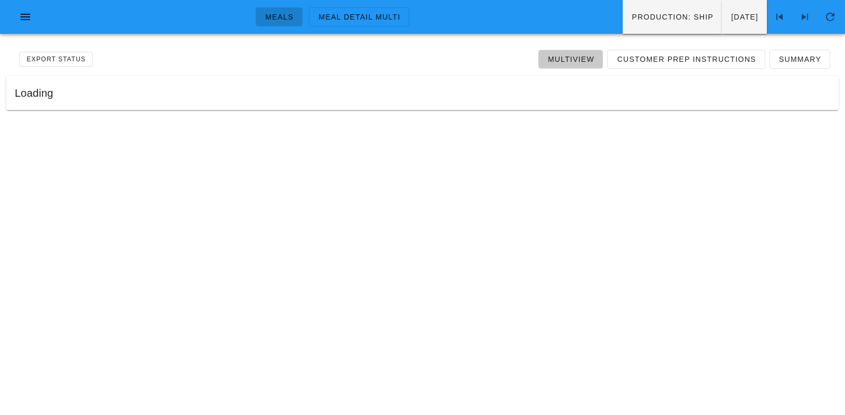
click at [574, 62] on span "Multiview" at bounding box center [570, 59] width 47 height 8
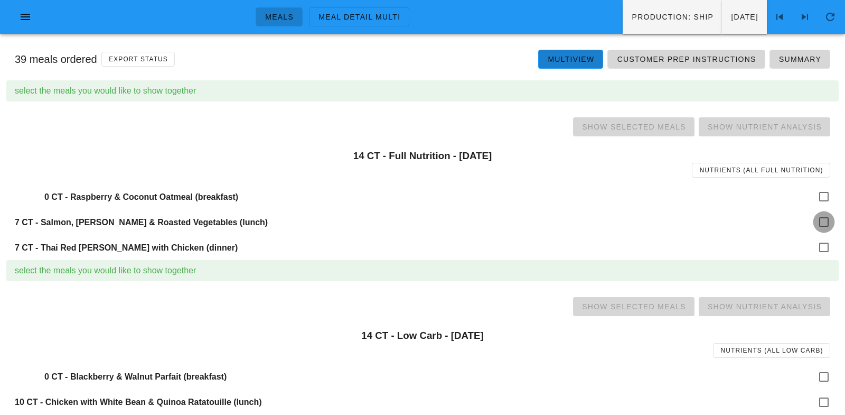
click at [829, 220] on div at bounding box center [824, 222] width 18 height 18
checkbox input "true"
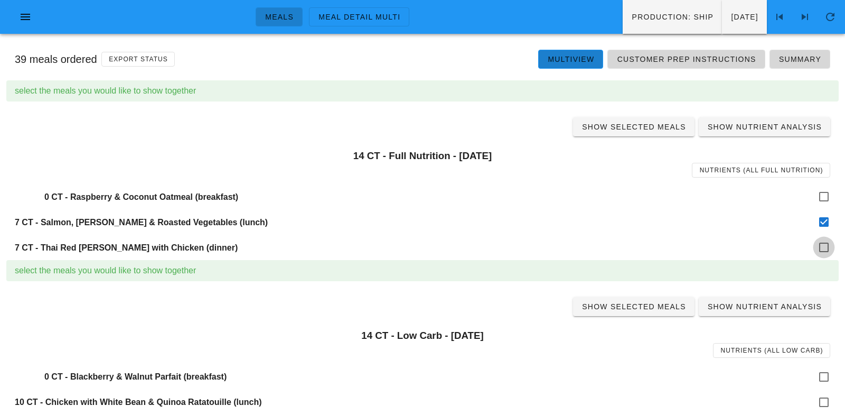
click at [829, 244] on div at bounding box center [824, 247] width 18 height 18
checkbox input "true"
click at [648, 124] on span "Show Selected Meals" at bounding box center [634, 127] width 105 height 8
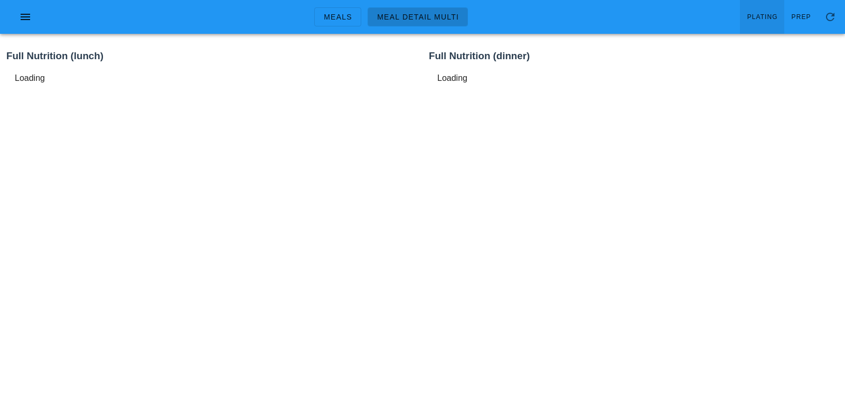
click at [764, 14] on span "Plating" at bounding box center [762, 16] width 31 height 7
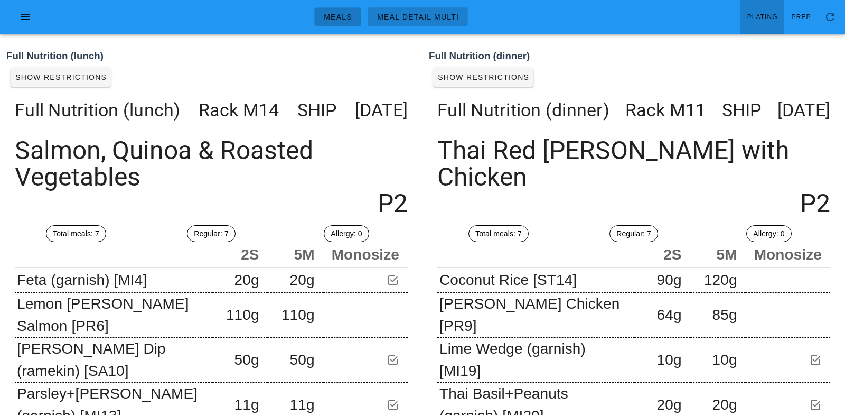
click at [342, 16] on span "Meals" at bounding box center [337, 17] width 29 height 8
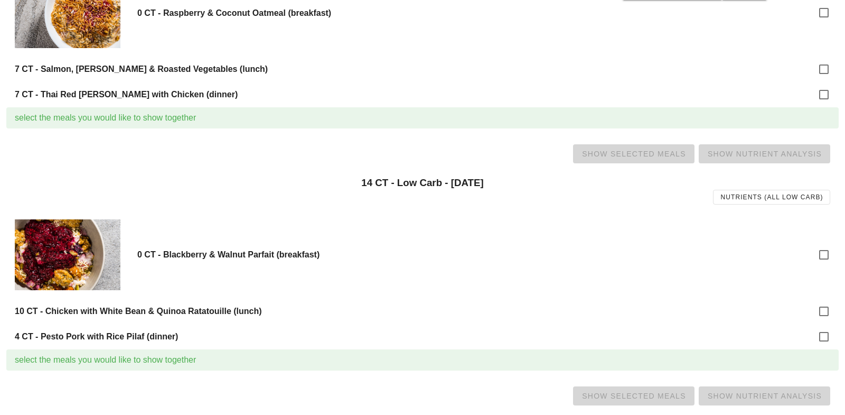
scroll to position [217, 0]
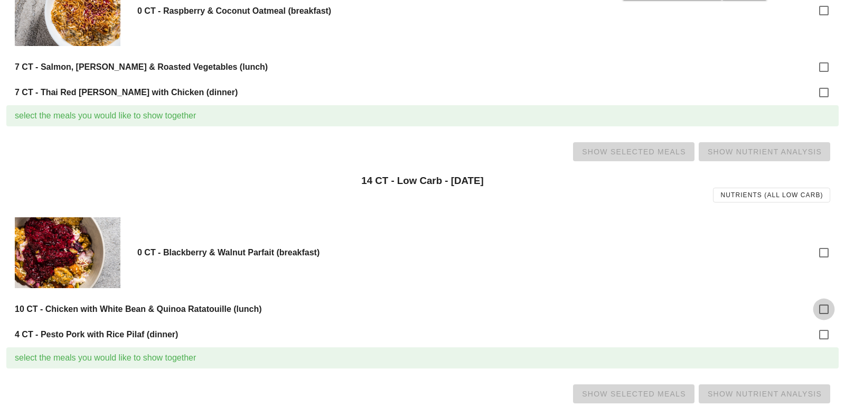
click at [820, 312] on div at bounding box center [824, 309] width 18 height 18
checkbox input "true"
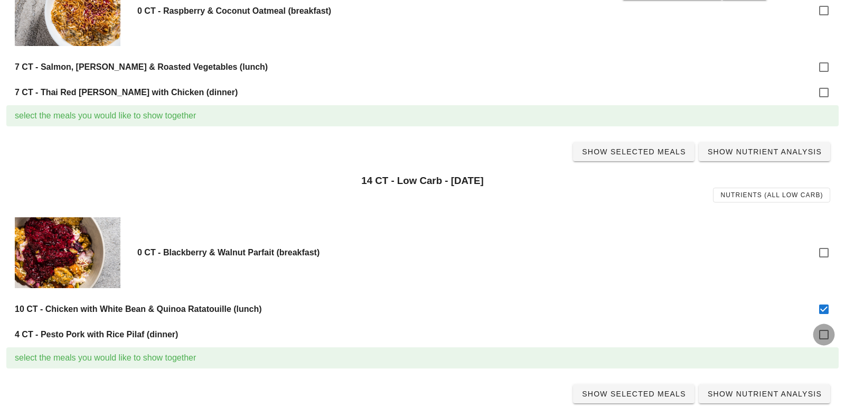
click at [825, 335] on div at bounding box center [824, 334] width 18 height 18
checkbox input "true"
click at [637, 153] on span "Show Selected Meals" at bounding box center [634, 151] width 105 height 8
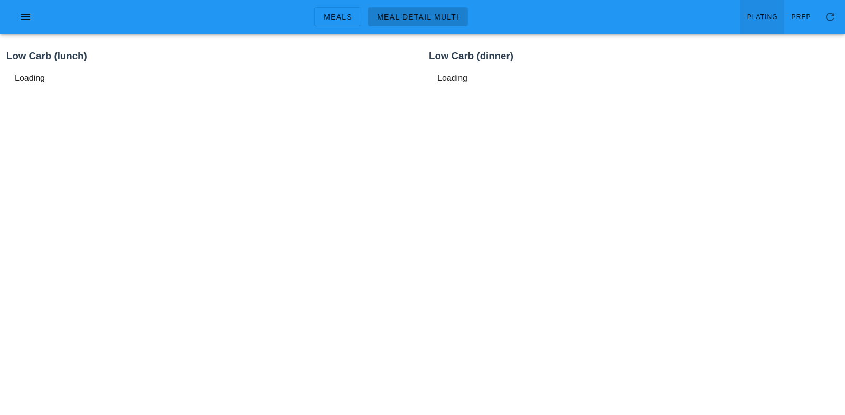
click at [766, 15] on span "Plating" at bounding box center [762, 16] width 31 height 7
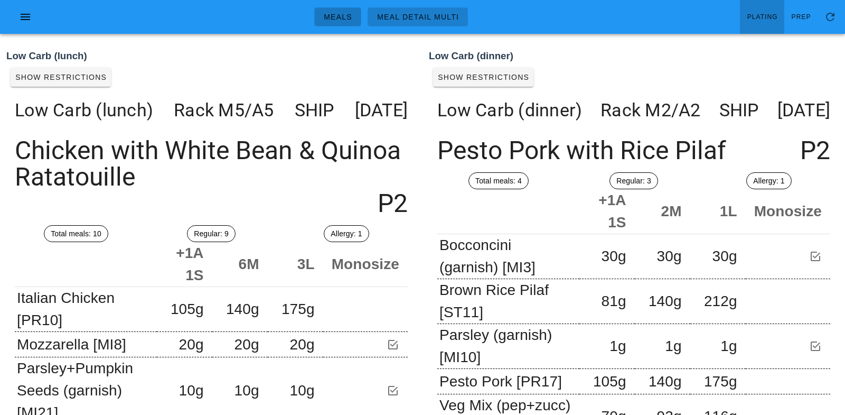
click at [350, 23] on link "Meals" at bounding box center [337, 16] width 47 height 19
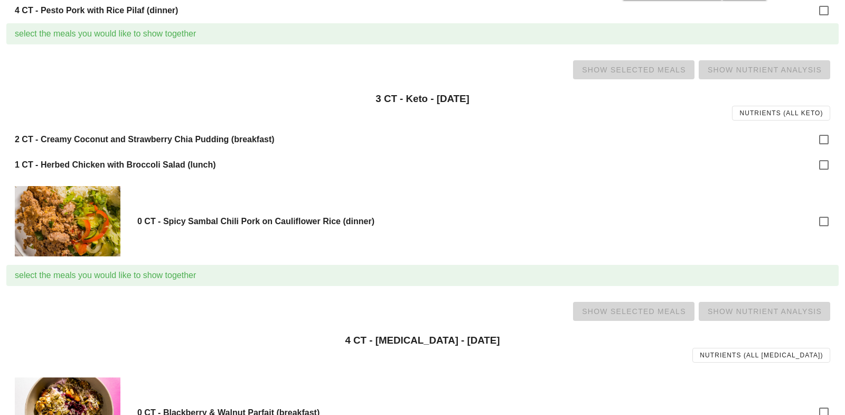
scroll to position [546, 0]
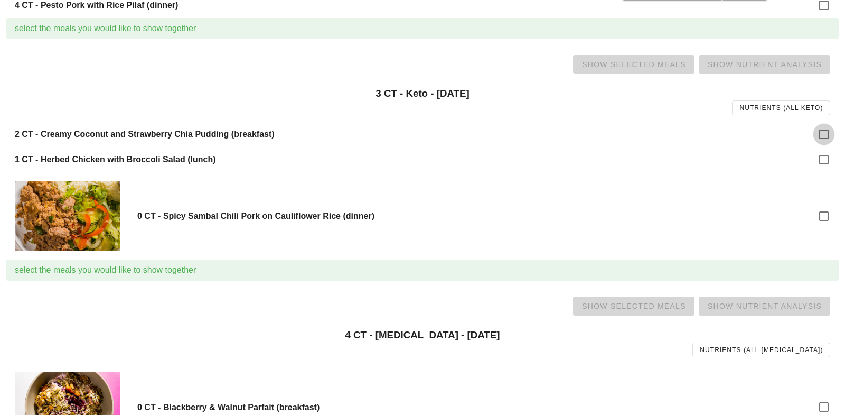
click at [816, 134] on div "2 CT - Creamy Coconut and Strawberry Chia Pudding (breakfast)" at bounding box center [422, 133] width 832 height 25
click at [818, 134] on div at bounding box center [824, 134] width 18 height 18
checkbox input "true"
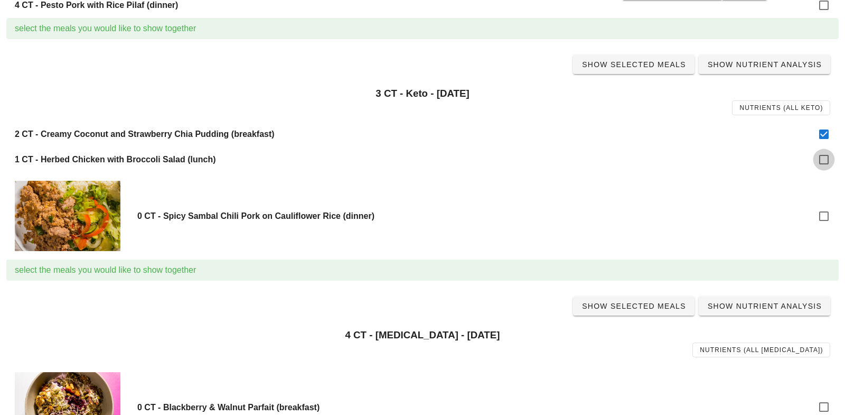
click at [821, 156] on div at bounding box center [824, 160] width 18 height 18
checkbox input "true"
click at [641, 64] on span "Show Selected Meals" at bounding box center [634, 64] width 105 height 8
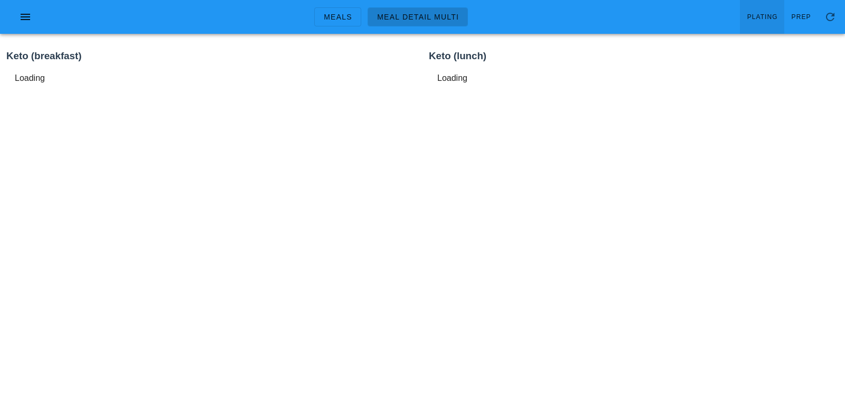
click at [762, 14] on span "Plating" at bounding box center [762, 16] width 31 height 7
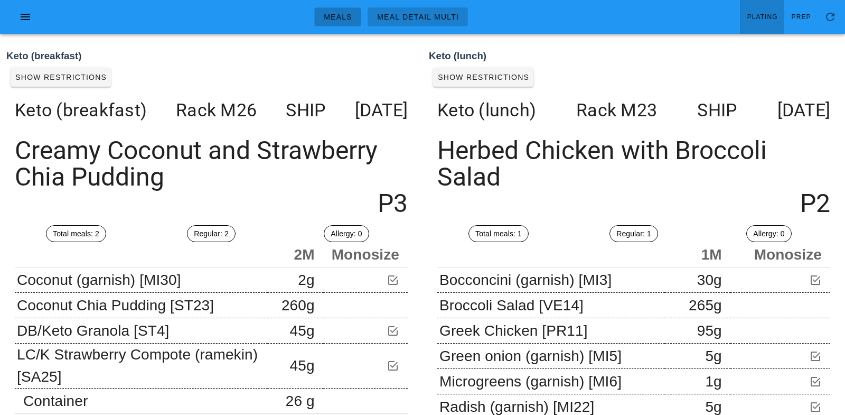
click at [348, 13] on span "Meals" at bounding box center [337, 17] width 29 height 8
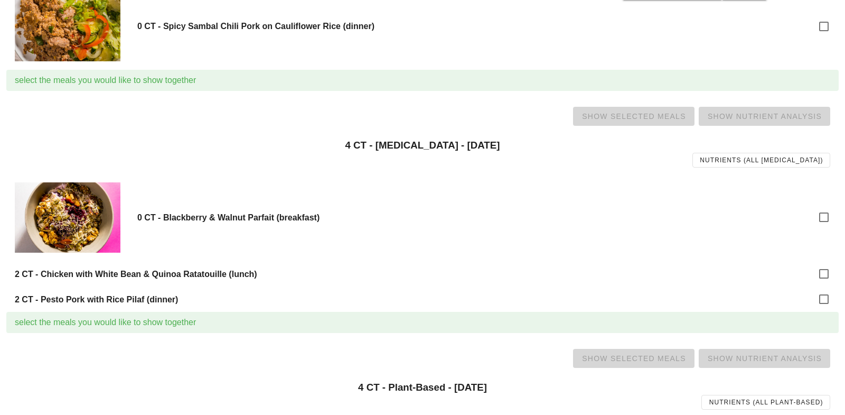
scroll to position [740, 0]
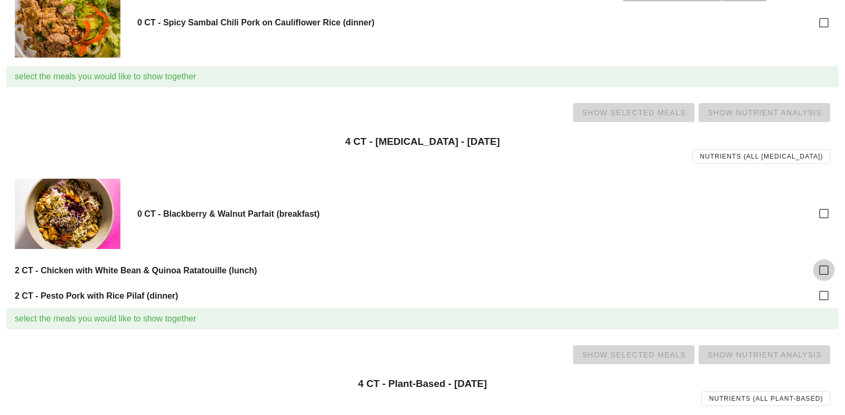
click at [823, 268] on div at bounding box center [824, 270] width 18 height 18
checkbox input "true"
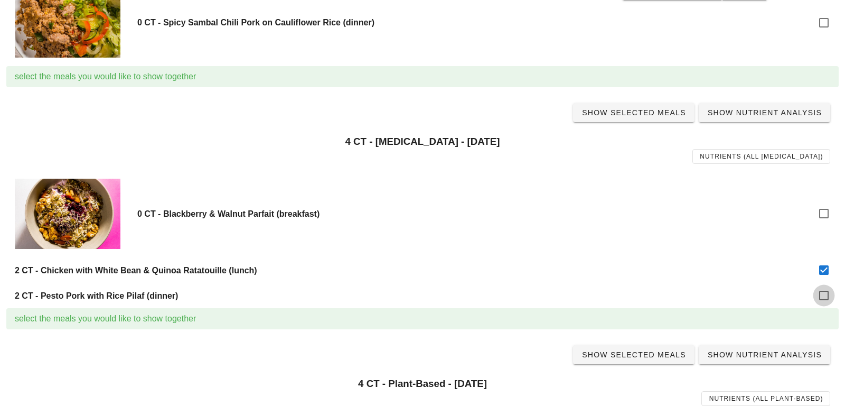
click at [826, 294] on div at bounding box center [824, 295] width 18 height 18
checkbox input "true"
click at [643, 116] on span "Show Selected Meals" at bounding box center [634, 112] width 105 height 8
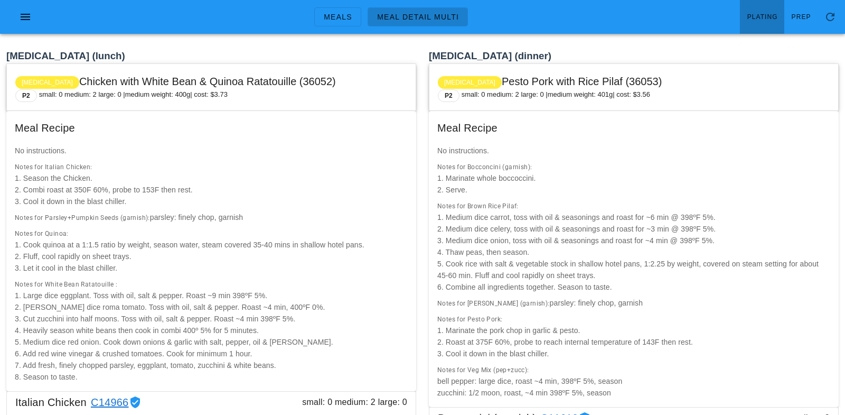
click at [758, 16] on span "Plating" at bounding box center [762, 16] width 31 height 7
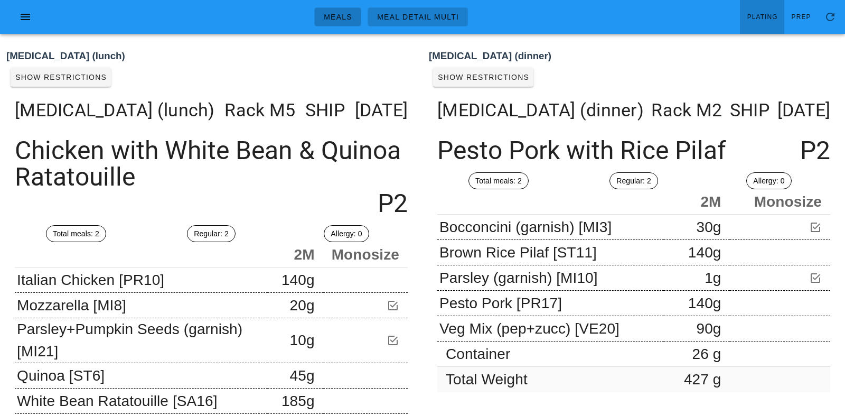
click at [346, 14] on span "Meals" at bounding box center [337, 17] width 29 height 8
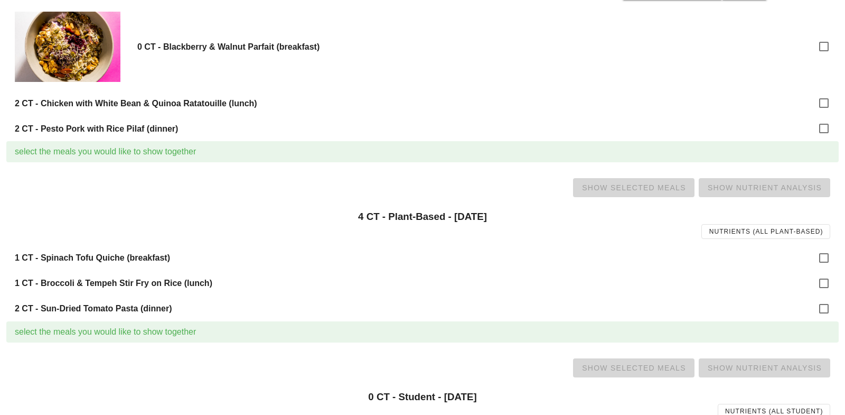
scroll to position [915, 0]
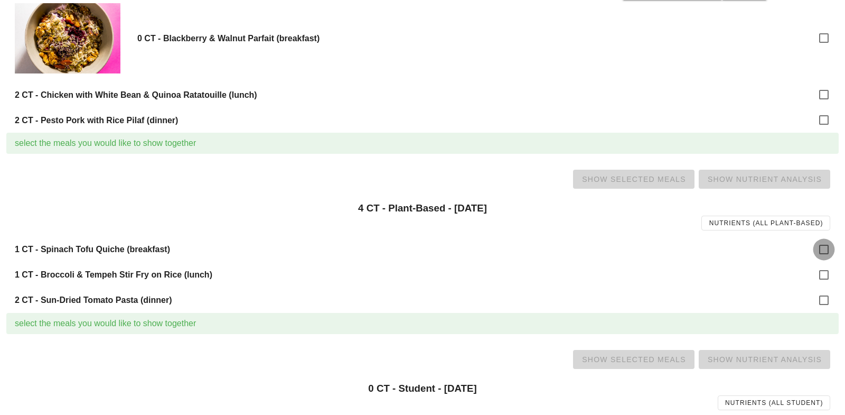
click at [831, 246] on div at bounding box center [824, 249] width 18 height 18
checkbox input "true"
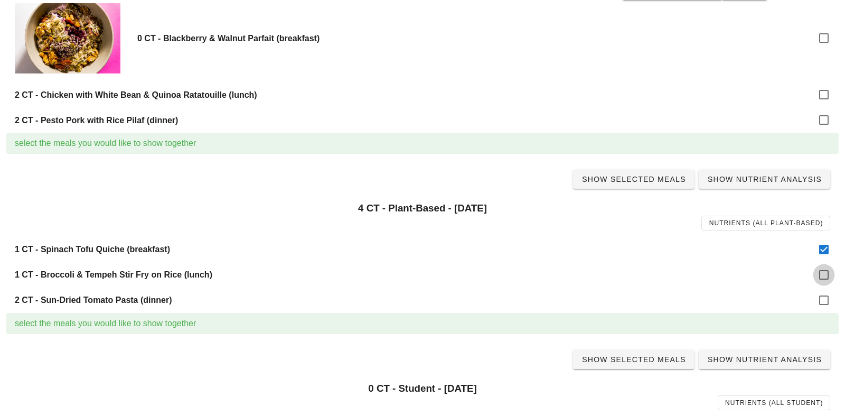
click at [824, 271] on div at bounding box center [824, 275] width 18 height 18
checkbox input "true"
click at [822, 303] on div at bounding box center [824, 300] width 18 height 18
checkbox input "true"
click at [642, 175] on span "Show Selected Meals" at bounding box center [634, 179] width 105 height 8
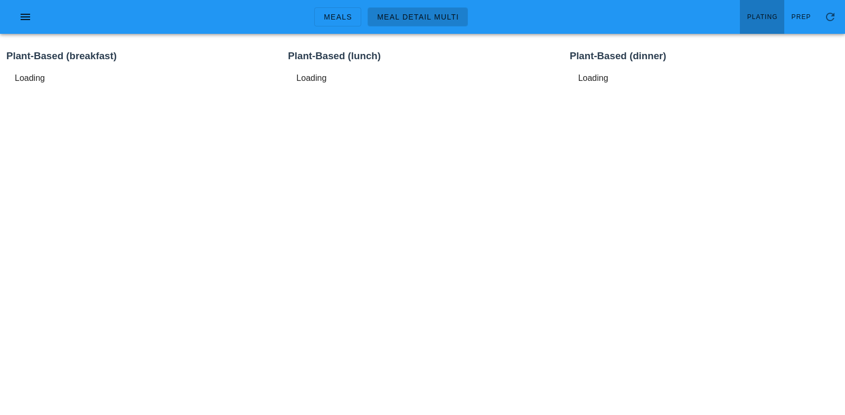
click at [757, 24] on link "Plating" at bounding box center [762, 17] width 44 height 34
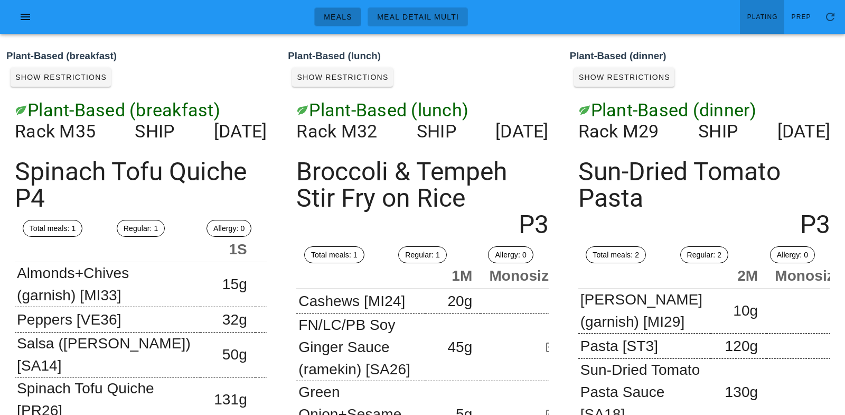
click at [334, 15] on span "Meals" at bounding box center [337, 17] width 29 height 8
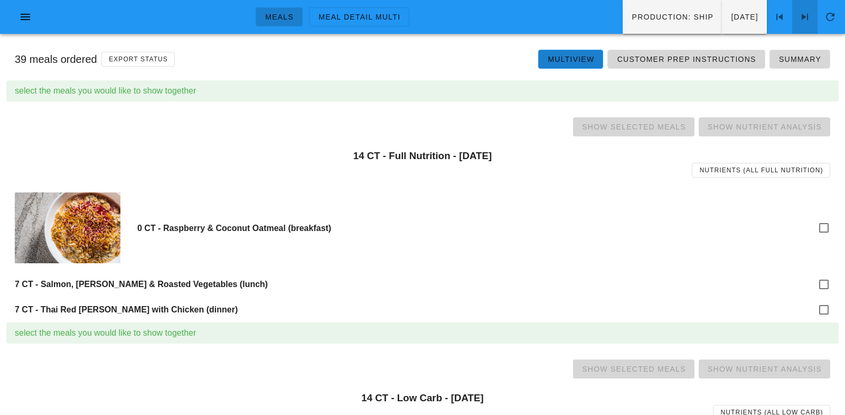
click at [806, 13] on icon at bounding box center [805, 17] width 13 height 13
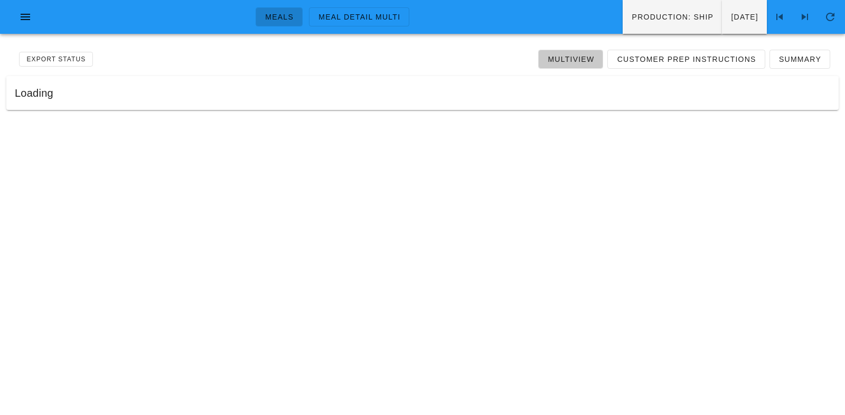
click at [574, 57] on span "Multiview" at bounding box center [570, 59] width 47 height 8
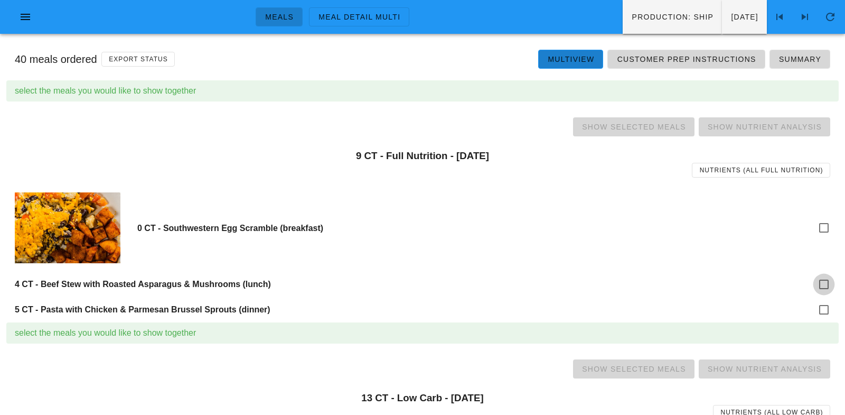
click at [826, 284] on div at bounding box center [824, 284] width 18 height 18
checkbox input "true"
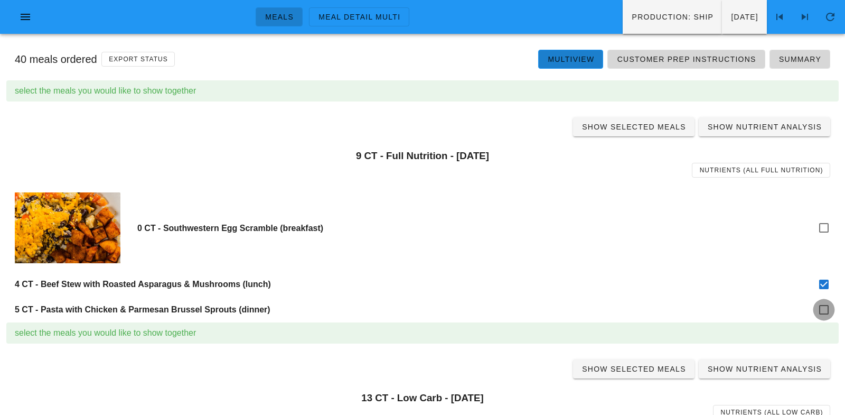
click at [826, 303] on div at bounding box center [824, 310] width 18 height 18
checkbox input "true"
click at [637, 116] on div "Show Selected Meals Show Nutrient Analysis" at bounding box center [422, 127] width 832 height 34
click at [640, 125] on span "Show Selected Meals" at bounding box center [634, 127] width 105 height 8
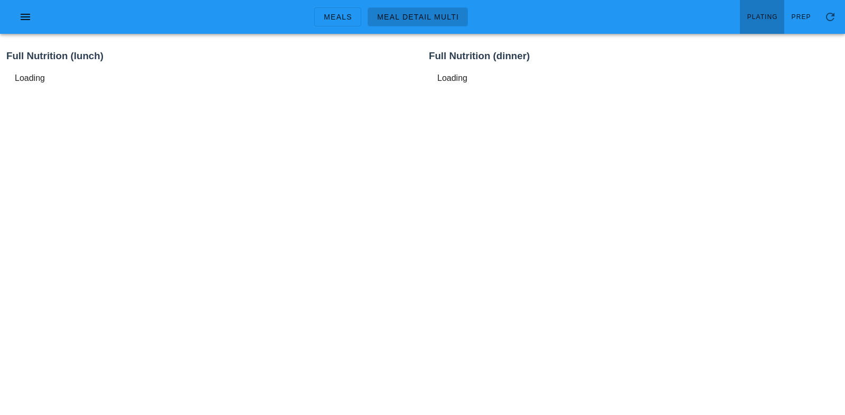
click at [763, 13] on span "Plating" at bounding box center [762, 16] width 31 height 7
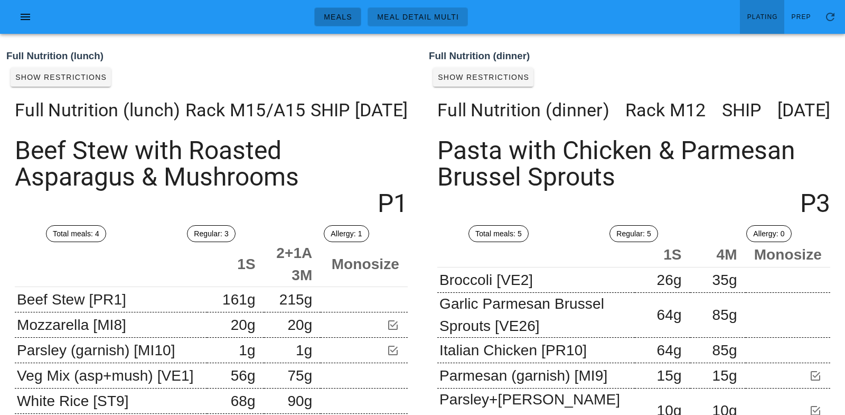
click at [339, 18] on span "Meals" at bounding box center [337, 17] width 29 height 8
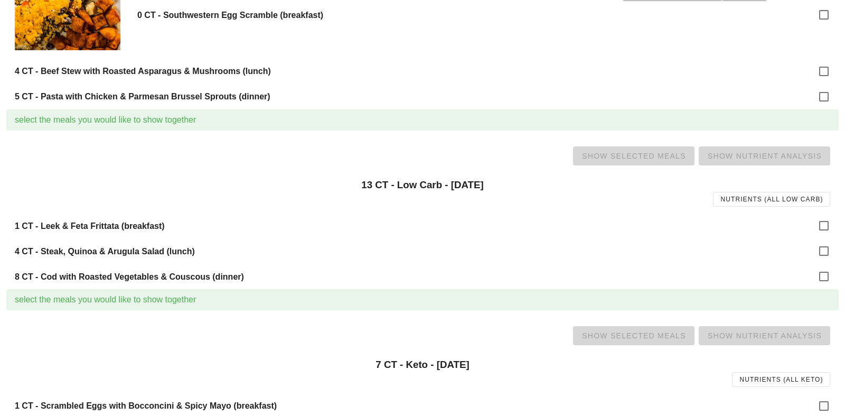
scroll to position [215, 0]
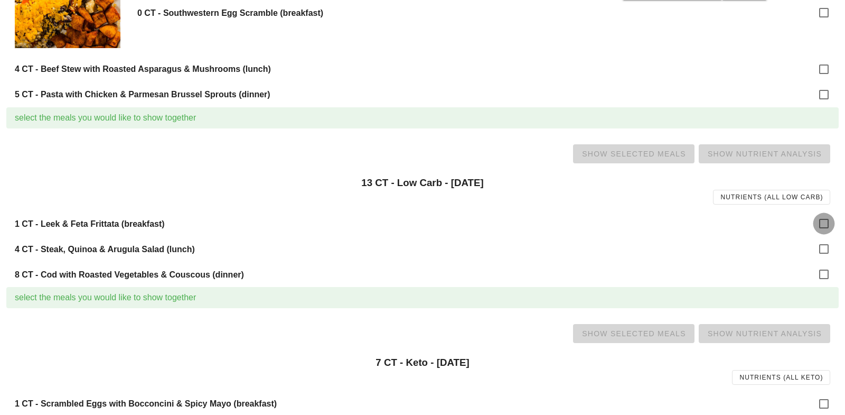
click at [830, 222] on div at bounding box center [824, 223] width 18 height 18
checkbox input "true"
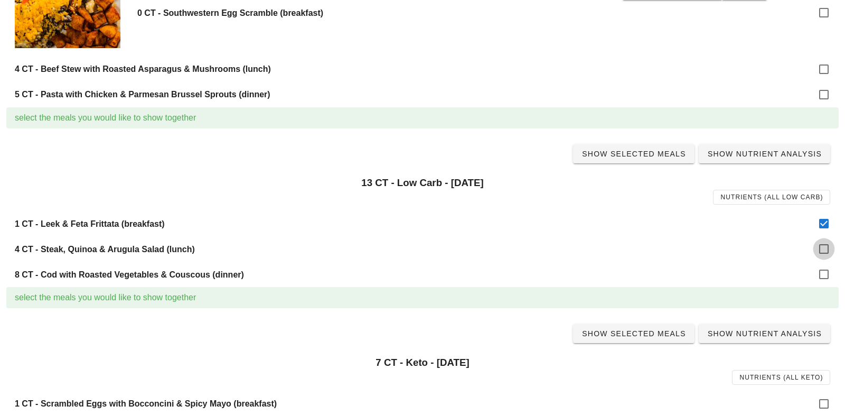
click at [827, 246] on div at bounding box center [824, 249] width 18 height 18
checkbox input "true"
click at [825, 274] on div at bounding box center [824, 274] width 18 height 18
checkbox input "true"
click at [649, 154] on span "Show Selected Meals" at bounding box center [634, 153] width 105 height 8
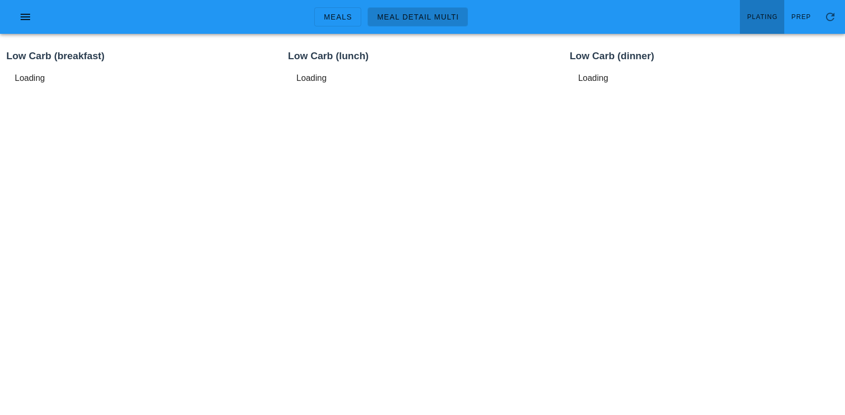
click at [768, 17] on span "Plating" at bounding box center [762, 16] width 31 height 7
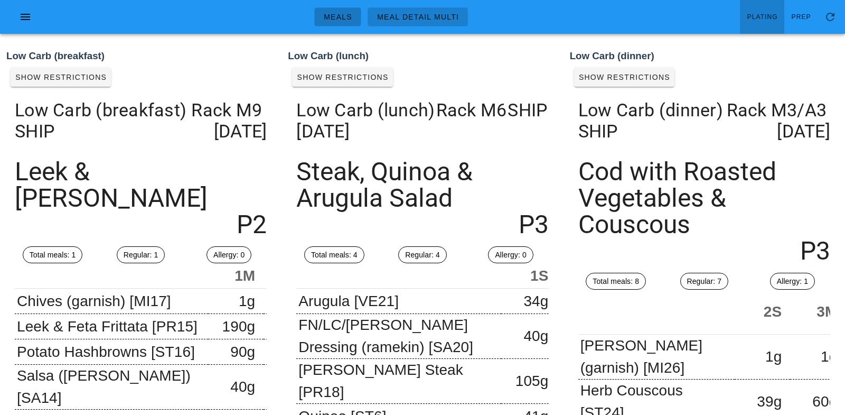
click at [341, 17] on span "Meals" at bounding box center [337, 17] width 29 height 8
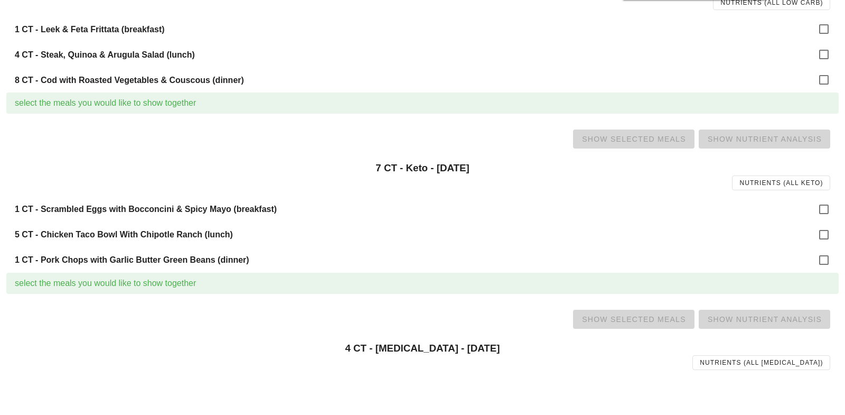
scroll to position [423, 0]
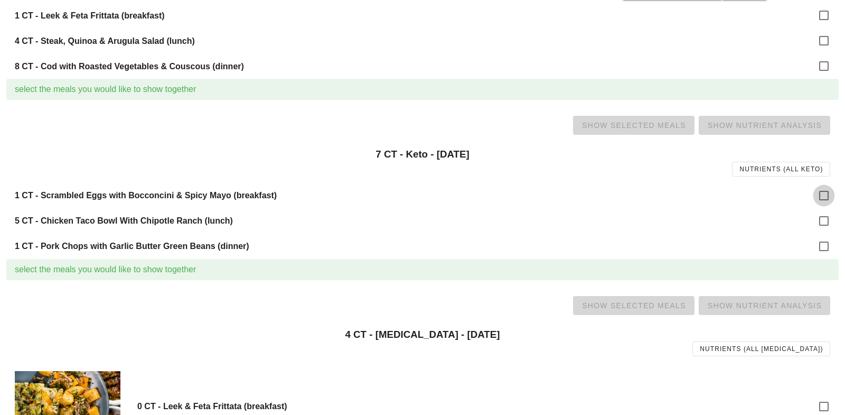
click at [824, 197] on div at bounding box center [824, 195] width 18 height 18
checkbox input "true"
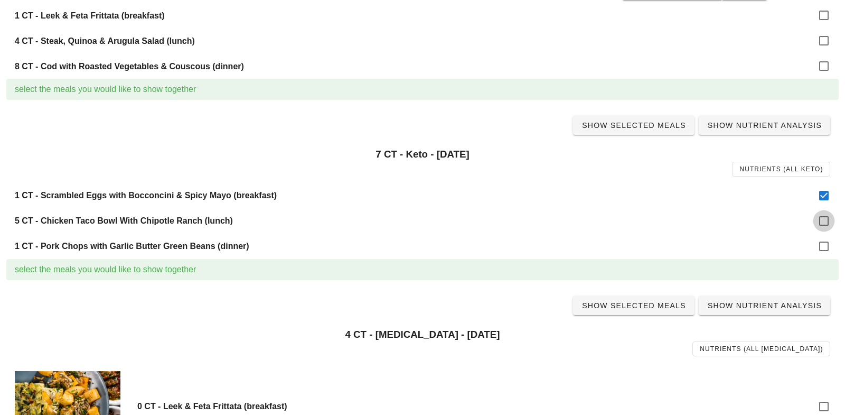
click at [824, 223] on div at bounding box center [824, 221] width 18 height 18
checkbox input "true"
click at [824, 246] on div at bounding box center [824, 246] width 18 height 18
checkbox input "true"
click at [650, 128] on span "Show Selected Meals" at bounding box center [634, 125] width 105 height 8
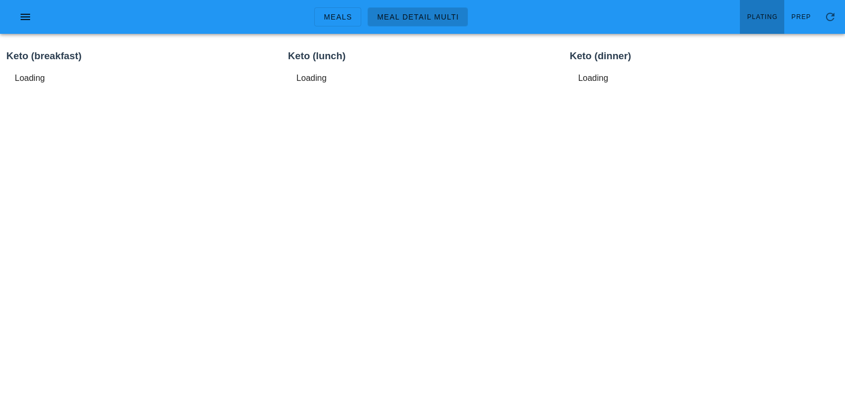
click at [762, 19] on span "Plating" at bounding box center [762, 16] width 31 height 7
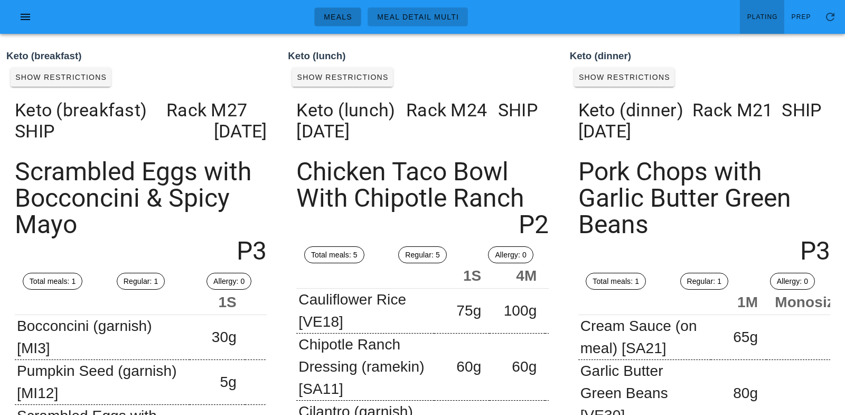
click at [342, 21] on span "Meals" at bounding box center [337, 17] width 29 height 8
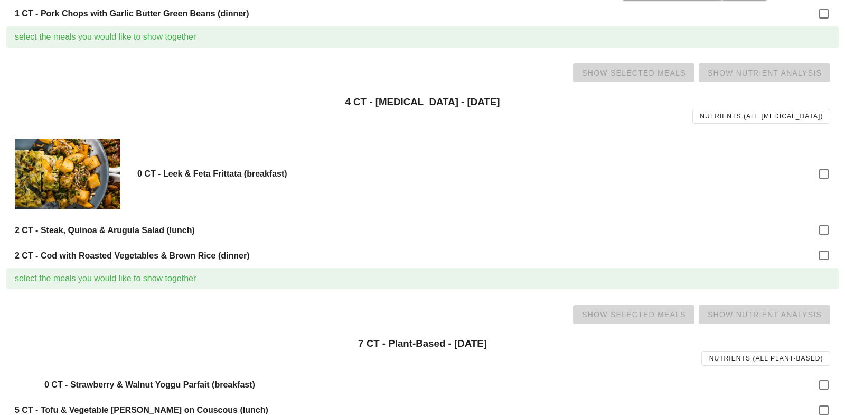
scroll to position [658, 0]
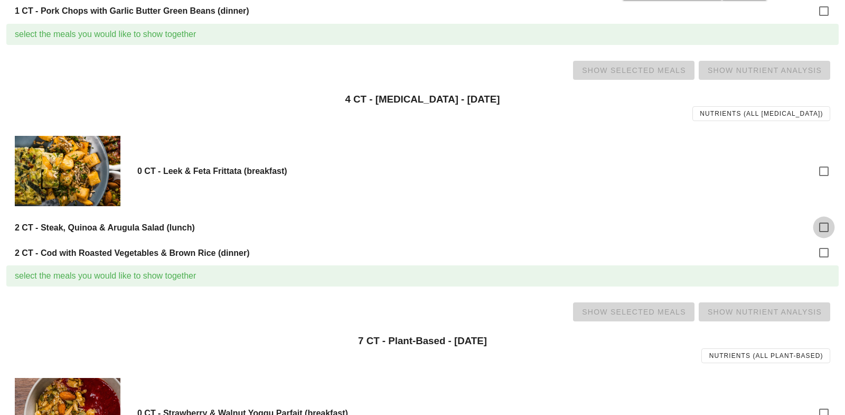
click at [827, 223] on div at bounding box center [824, 227] width 18 height 18
checkbox input "true"
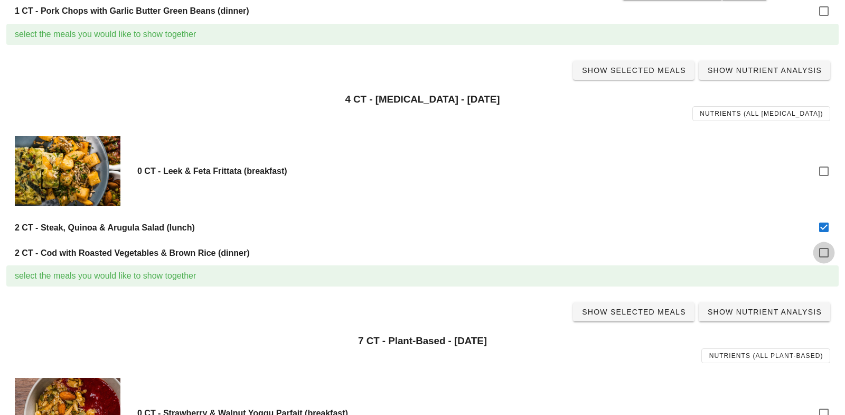
click at [827, 258] on div at bounding box center [824, 253] width 18 height 18
checkbox input "true"
click at [642, 71] on span "Show Selected Meals" at bounding box center [634, 70] width 105 height 8
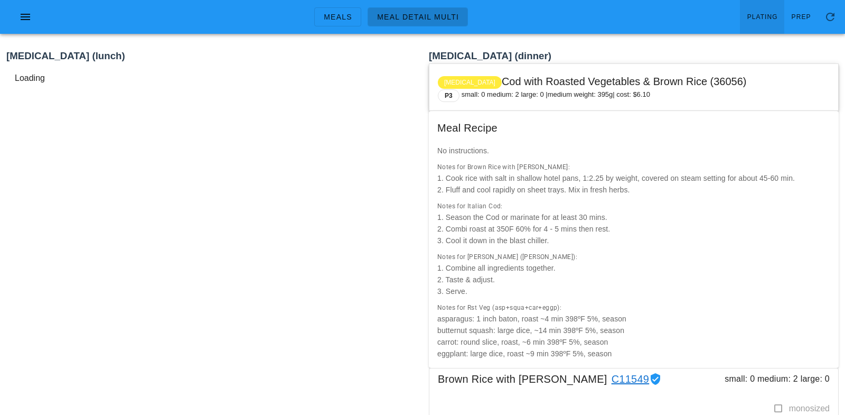
click at [762, 21] on span "Plating" at bounding box center [762, 16] width 31 height 7
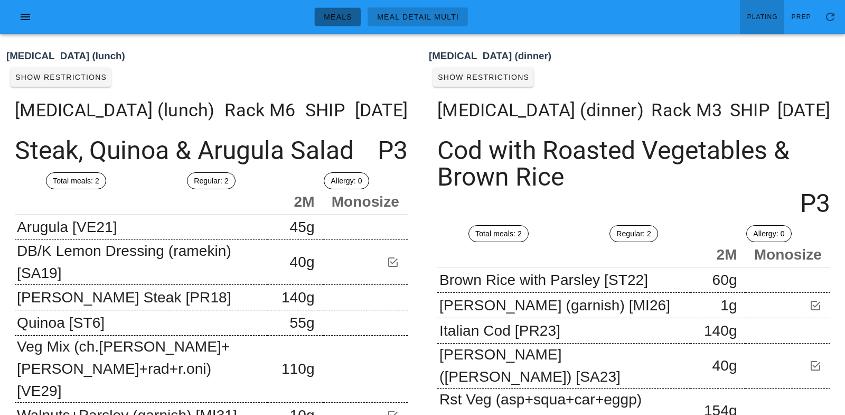
click at [324, 13] on span "Meals" at bounding box center [337, 17] width 29 height 8
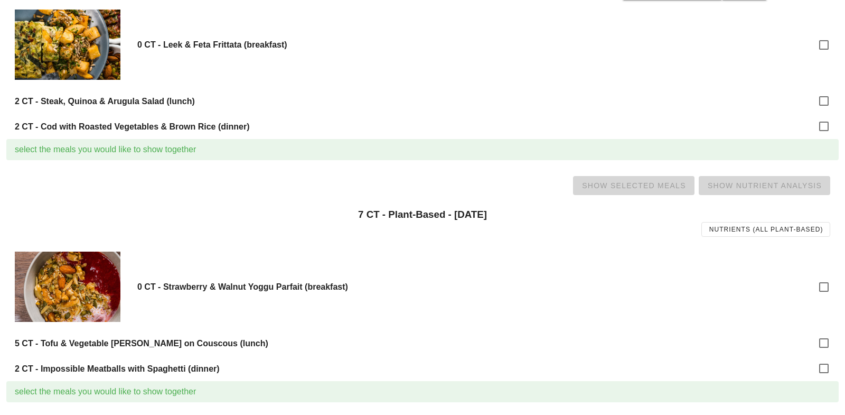
scroll to position [785, 0]
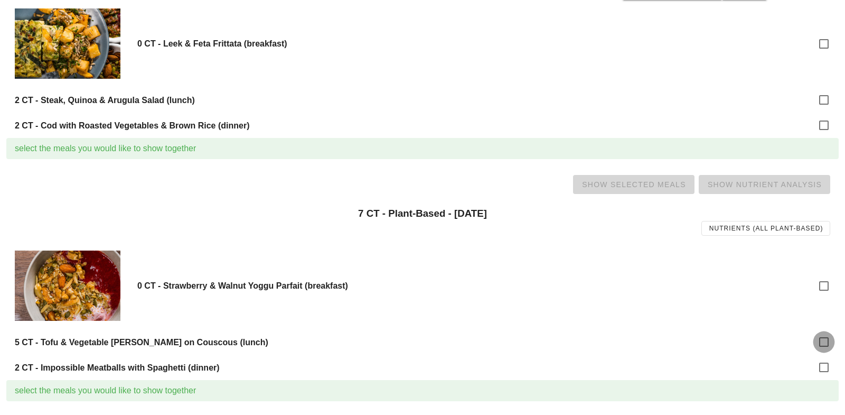
click at [824, 338] on div at bounding box center [824, 342] width 18 height 18
checkbox input "true"
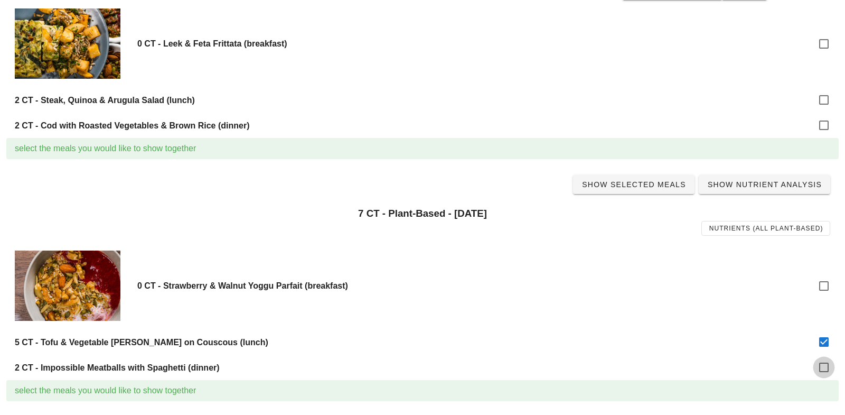
click at [826, 367] on div at bounding box center [824, 367] width 18 height 18
checkbox input "true"
click at [636, 184] on span "Show Selected Meals" at bounding box center [634, 184] width 105 height 8
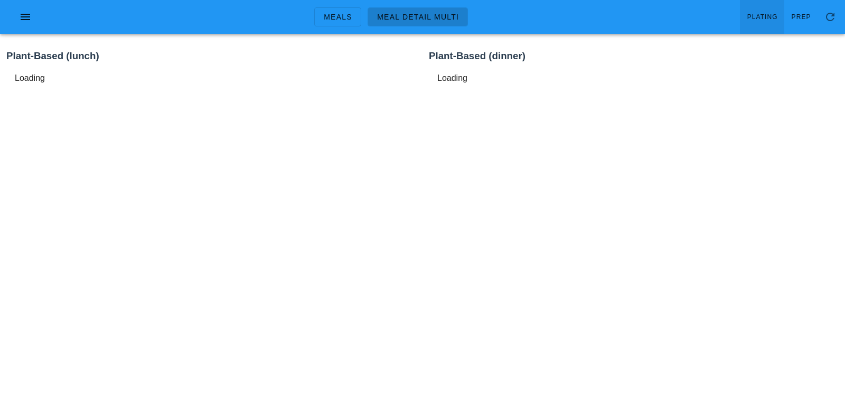
click at [772, 17] on span "Plating" at bounding box center [762, 16] width 31 height 7
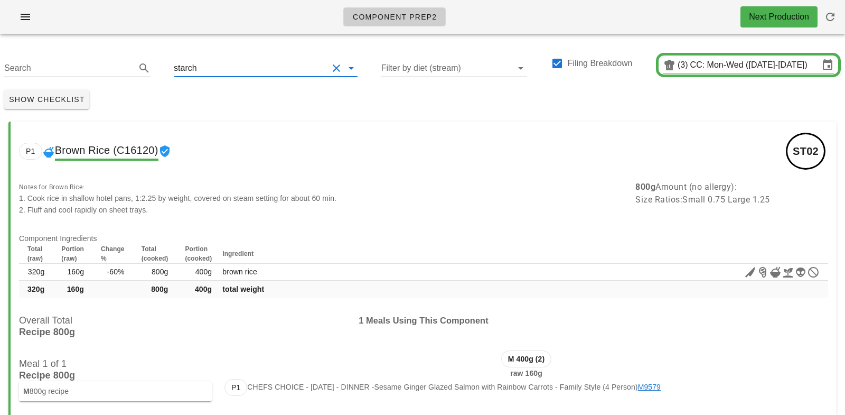
click at [203, 69] on input "text" at bounding box center [263, 68] width 129 height 17
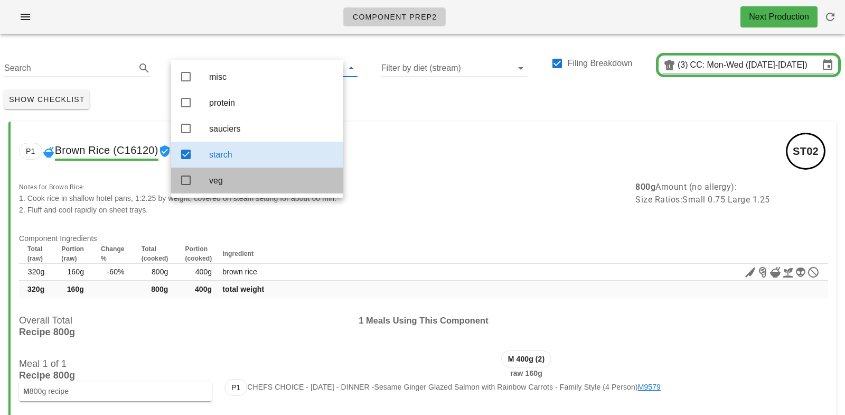
click at [219, 185] on div "veg" at bounding box center [272, 180] width 126 height 10
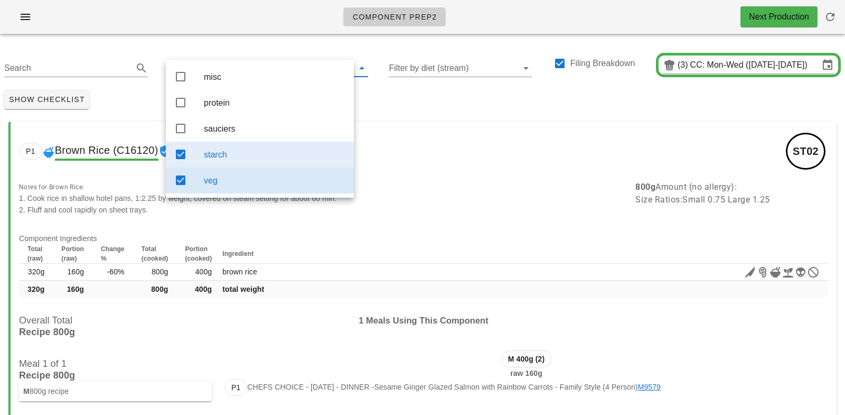
click at [227, 151] on div "starch" at bounding box center [275, 154] width 142 height 10
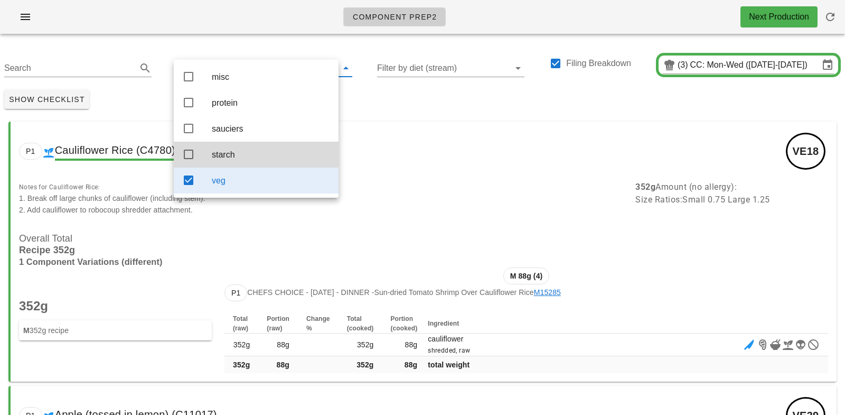
click at [392, 106] on div "Show Checklist" at bounding box center [422, 99] width 845 height 27
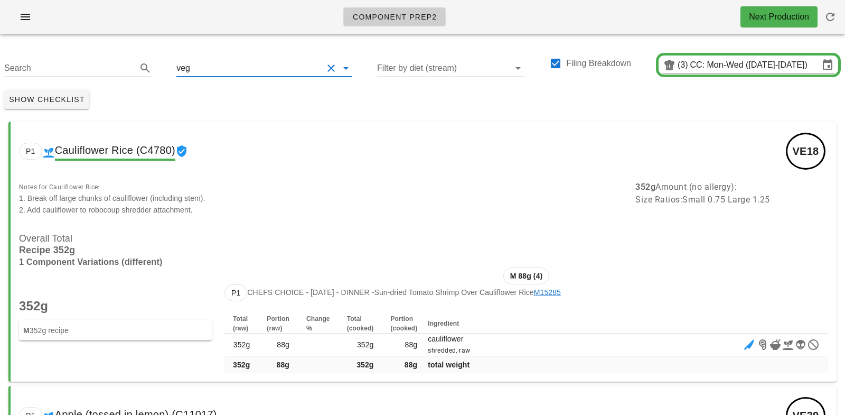
click at [208, 65] on input "text" at bounding box center [257, 68] width 130 height 17
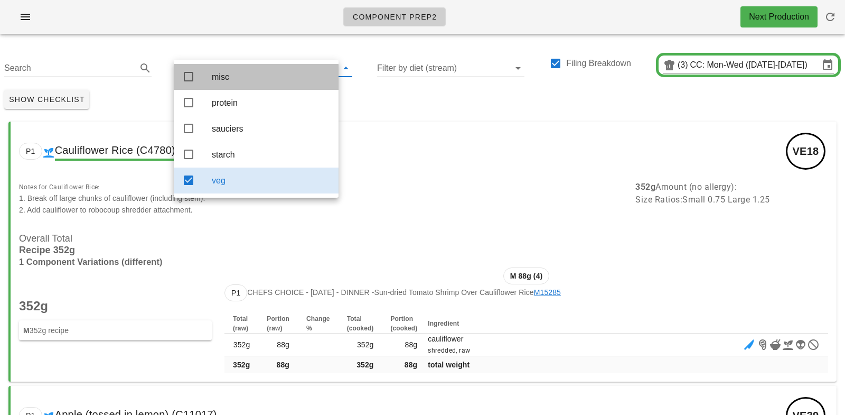
click at [223, 70] on div "misc" at bounding box center [271, 77] width 118 height 23
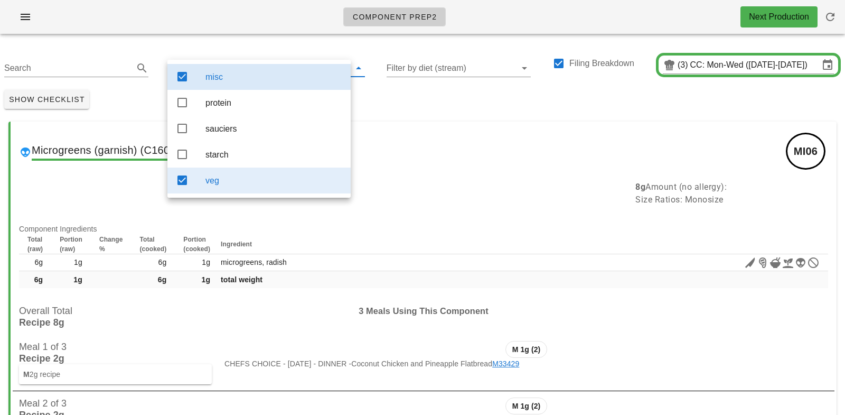
click at [230, 184] on div "veg" at bounding box center [273, 180] width 137 height 10
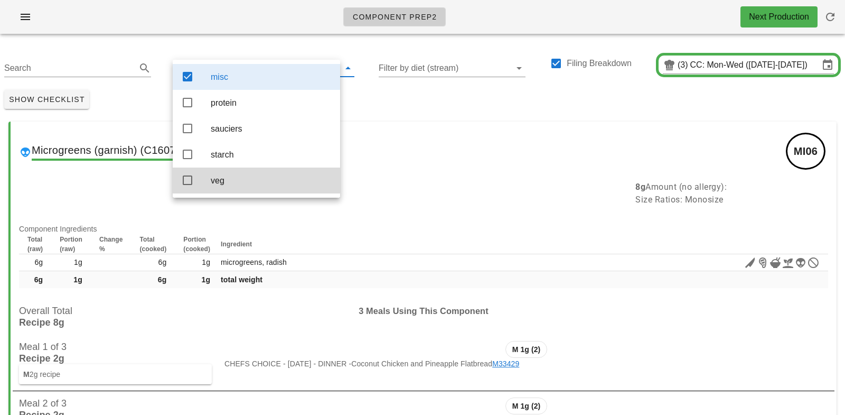
click at [405, 94] on div "Show Checklist" at bounding box center [422, 99] width 845 height 27
